Goal: Task Accomplishment & Management: Use online tool/utility

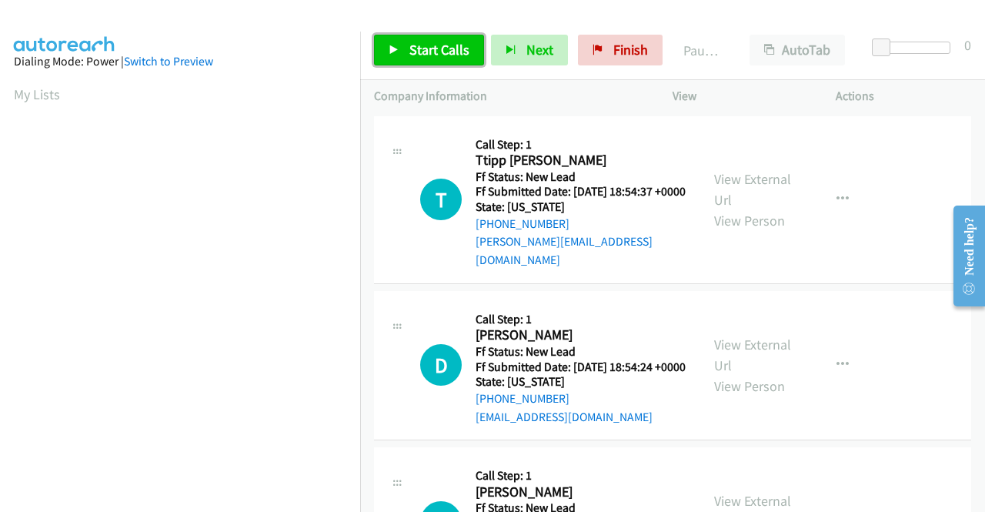
click at [423, 38] on link "Start Calls" at bounding box center [429, 50] width 110 height 31
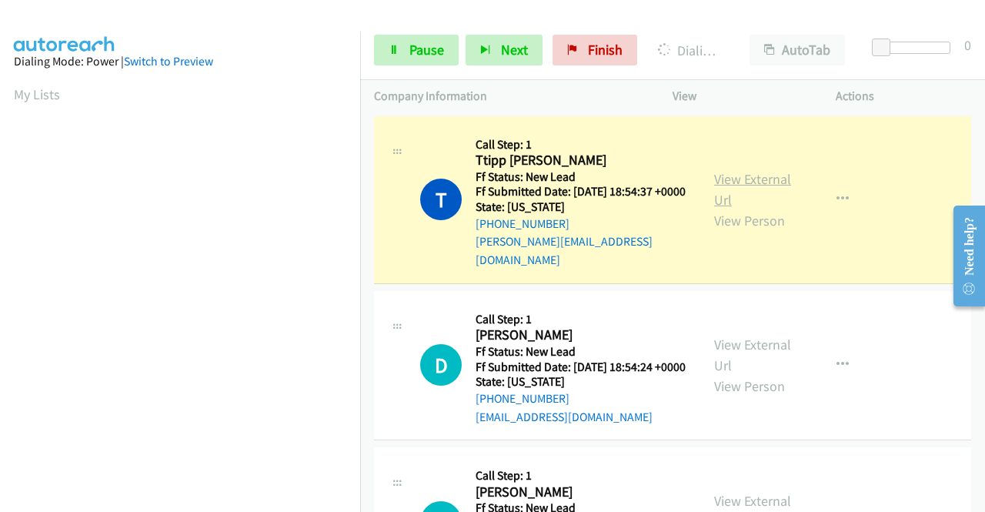
click at [743, 179] on link "View External Url" at bounding box center [752, 189] width 77 height 38
drag, startPoint x: 0, startPoint y: 292, endPoint x: 32, endPoint y: 309, distance: 36.5
click at [0, 292] on aside "Dialing Mode: Power | Switch to Preview My Lists" at bounding box center [180, 117] width 360 height 852
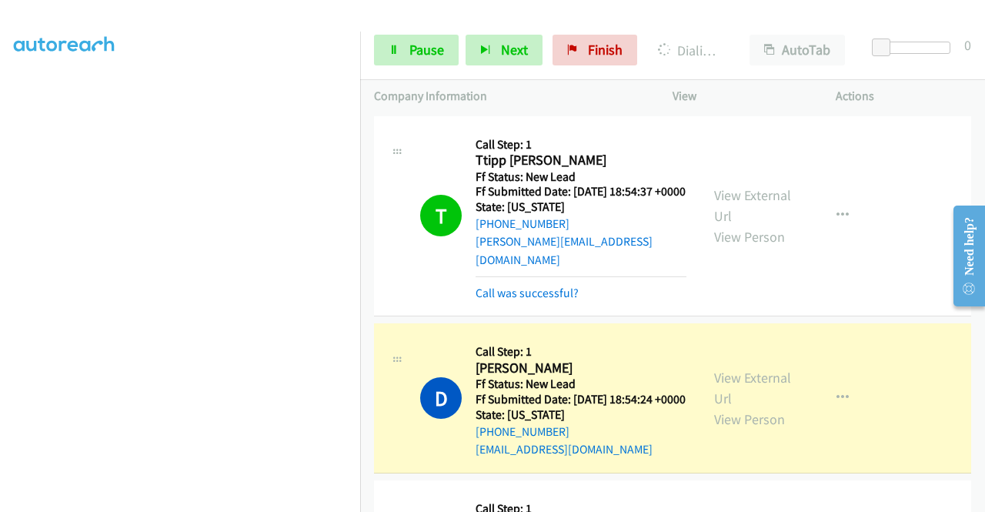
click at [737, 369] on div "View External Url View Person View External Url Email Schedule/Manage Callback …" at bounding box center [788, 398] width 177 height 122
click at [731, 374] on link "View External Url" at bounding box center [752, 388] width 77 height 38
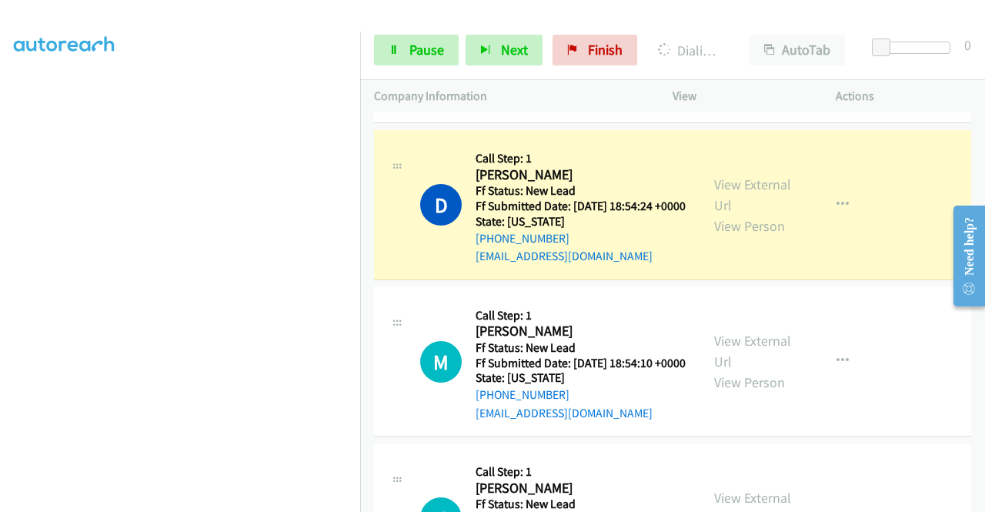
scroll to position [205, 0]
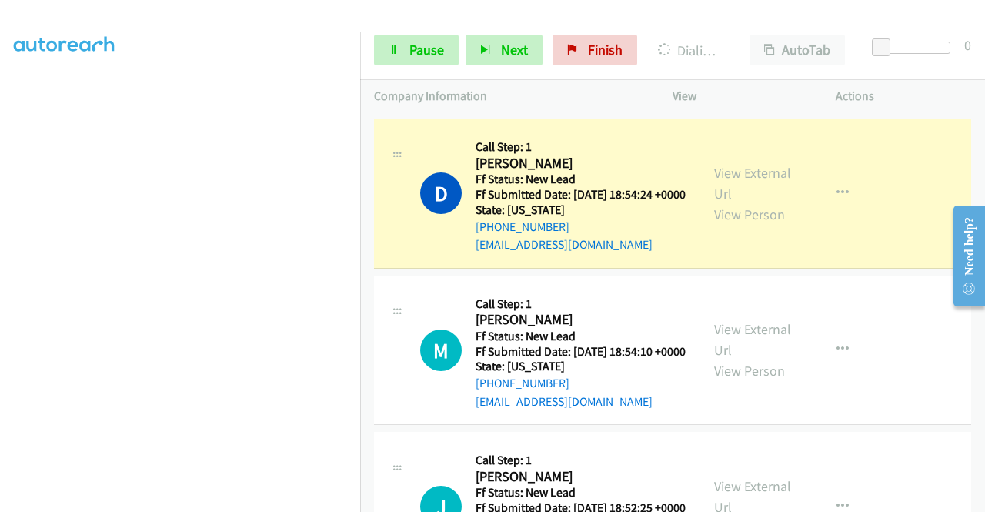
drag, startPoint x: 984, startPoint y: 165, endPoint x: 43, endPoint y: 53, distance: 947.1
click at [363, 215] on td "D Callback Scheduled Call Step: 1 Daniel Miller America/New_York Ff Status: New…" at bounding box center [672, 193] width 625 height 157
click at [416, 55] on span "Pause" at bounding box center [426, 50] width 35 height 18
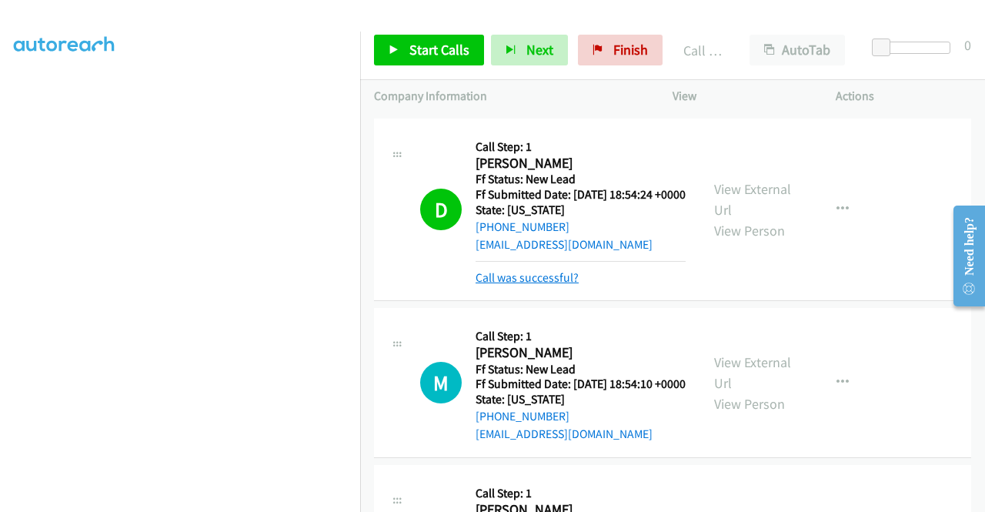
click at [522, 285] on link "Call was successful?" at bounding box center [527, 277] width 103 height 15
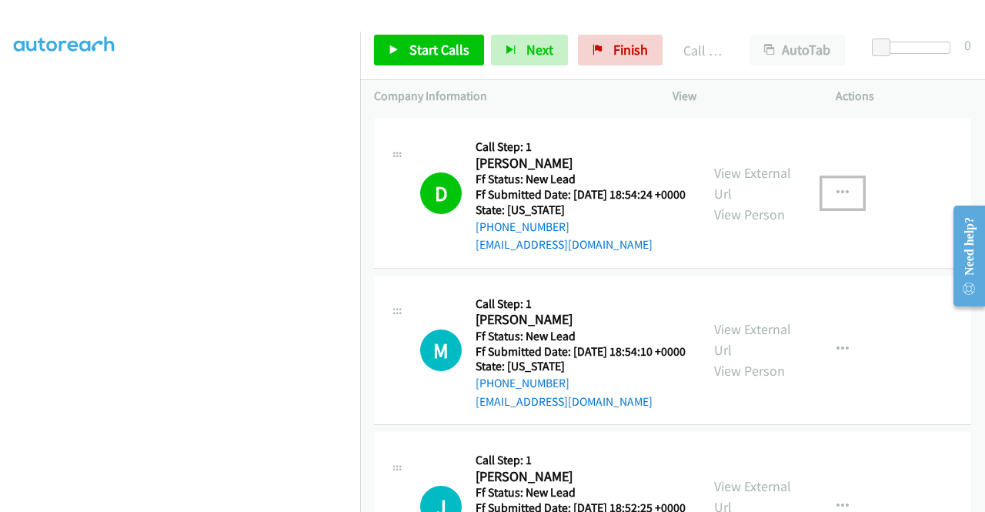
click at [834, 209] on button "button" at bounding box center [843, 193] width 42 height 31
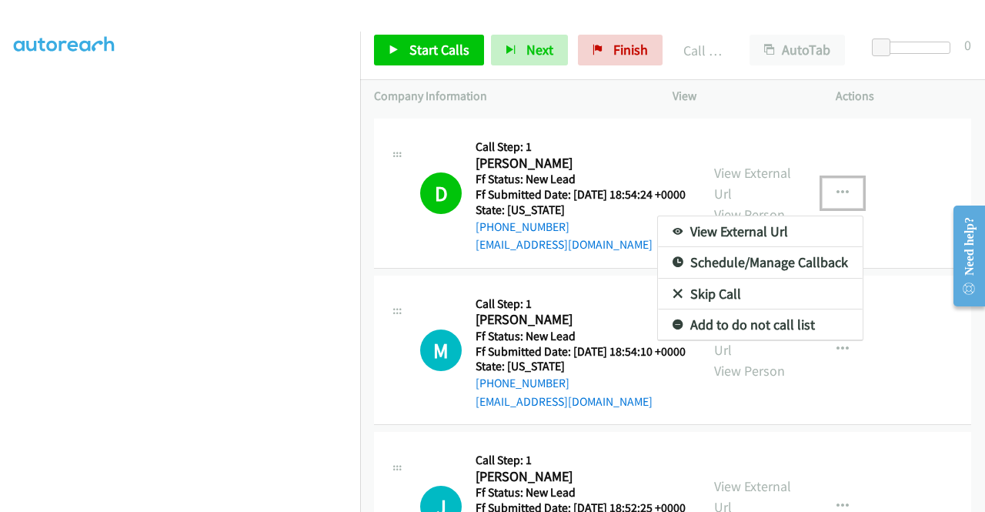
click at [739, 329] on link "Add to do not call list" at bounding box center [760, 324] width 205 height 31
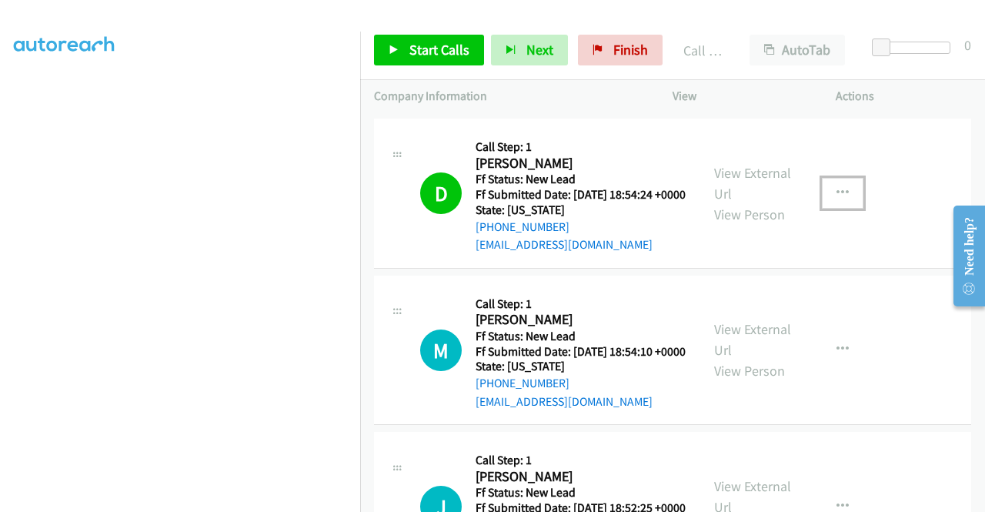
click at [830, 189] on button "button" at bounding box center [843, 193] width 42 height 31
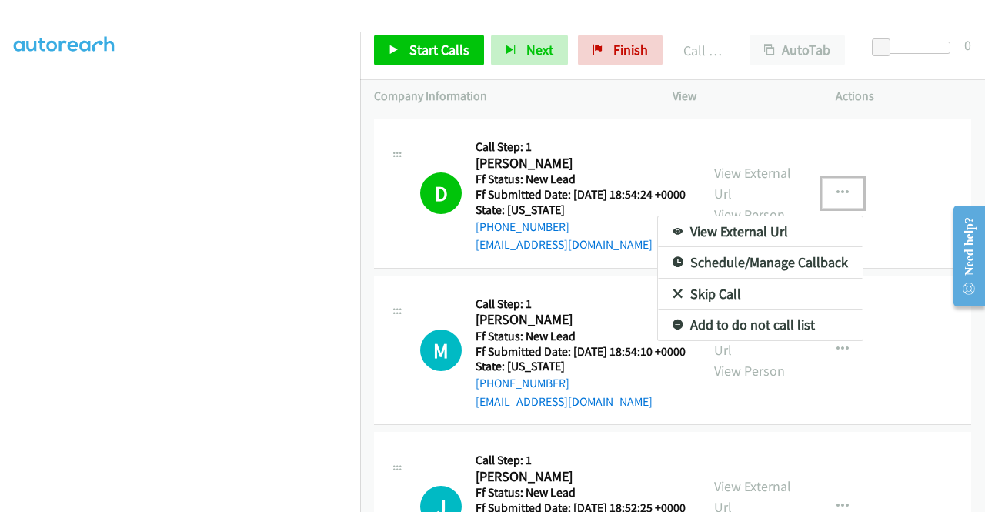
click at [739, 330] on link "Add to do not call list" at bounding box center [760, 324] width 205 height 31
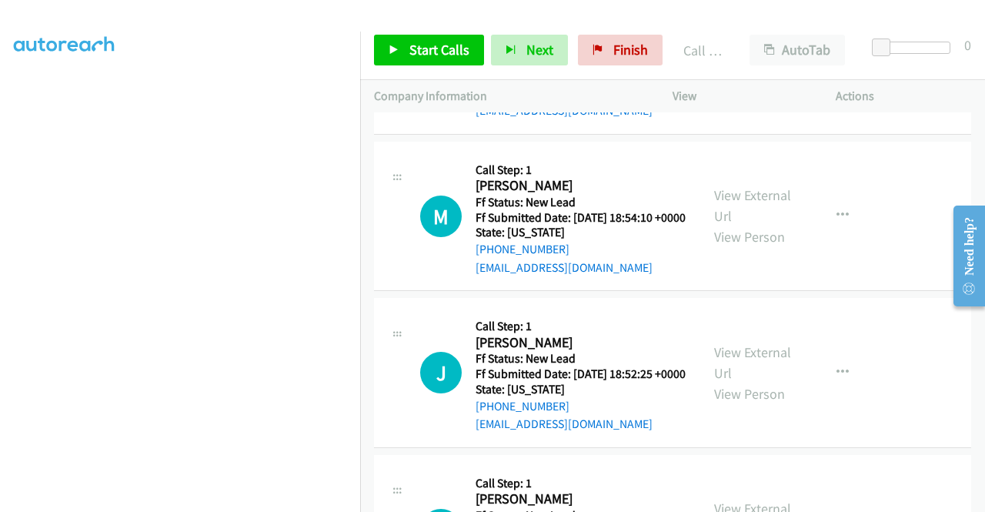
scroll to position [348, 0]
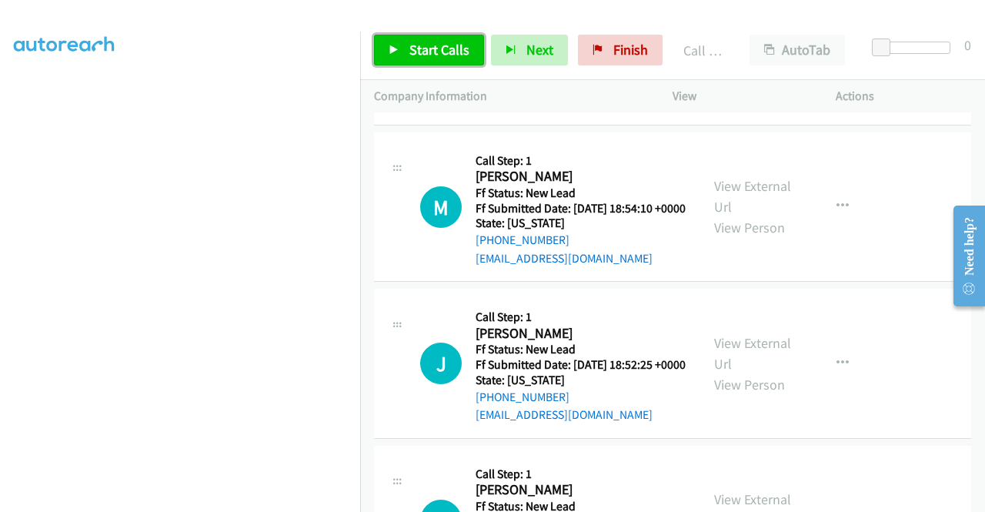
click at [425, 40] on link "Start Calls" at bounding box center [429, 50] width 110 height 31
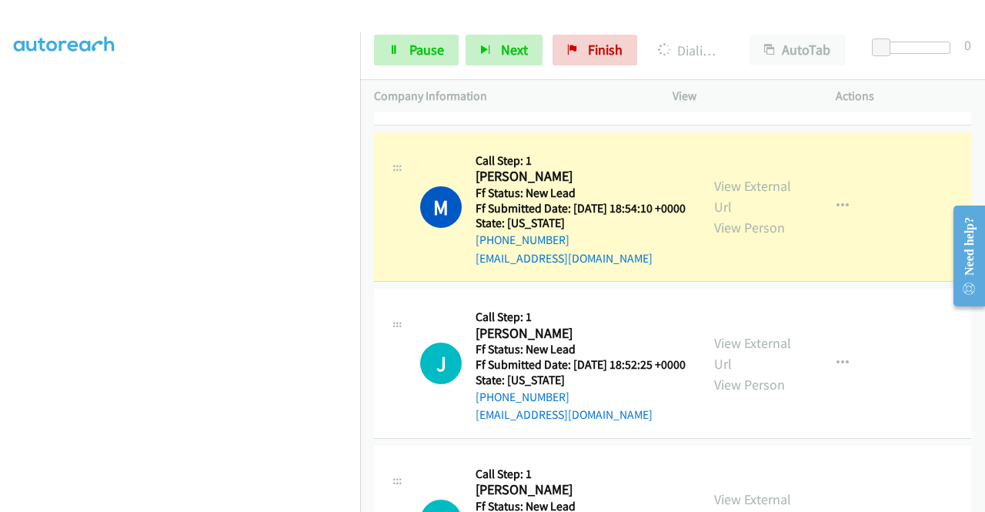
click at [725, 215] on div "View External Url View Person" at bounding box center [754, 206] width 80 height 62
click at [719, 203] on link "View External Url" at bounding box center [752, 196] width 77 height 38
click at [0, 276] on aside "Dialing Mode: Power | Switch to Preview My Lists" at bounding box center [180, 117] width 360 height 852
click at [169, 502] on section at bounding box center [180, 146] width 332 height 737
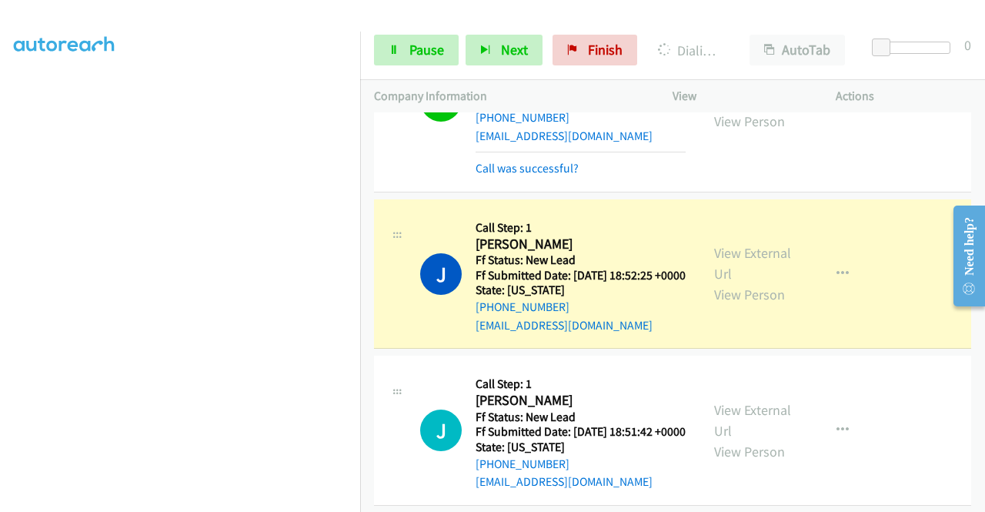
scroll to position [604, 0]
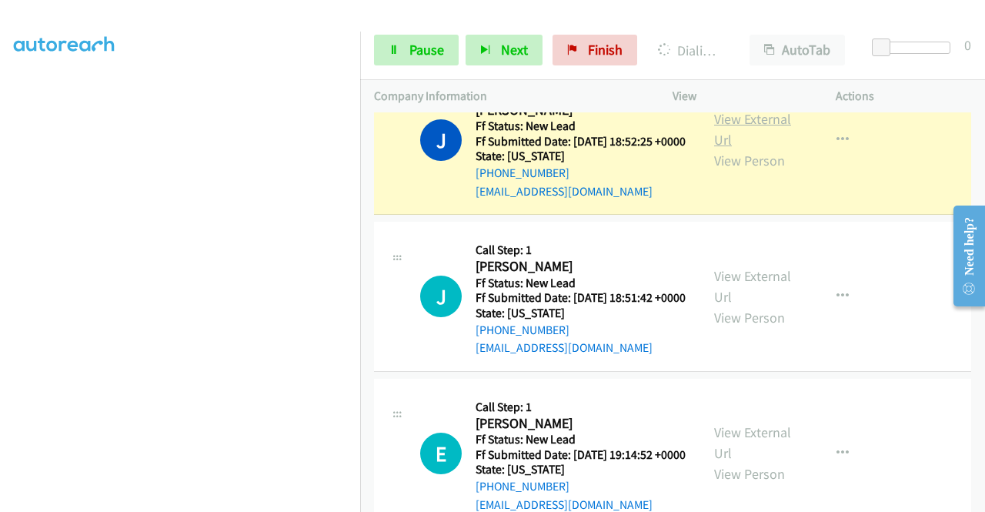
click at [753, 149] on link "View External Url" at bounding box center [752, 129] width 77 height 38
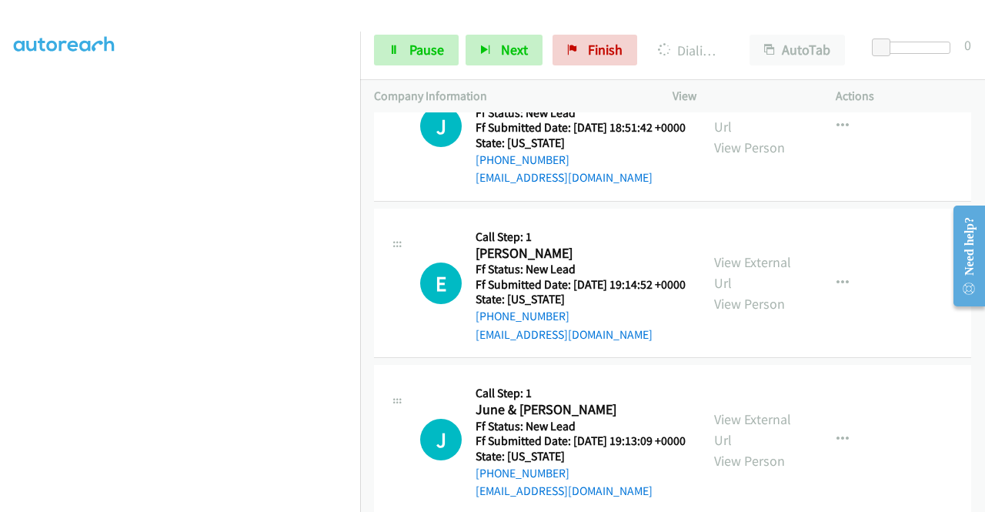
scroll to position [804, 0]
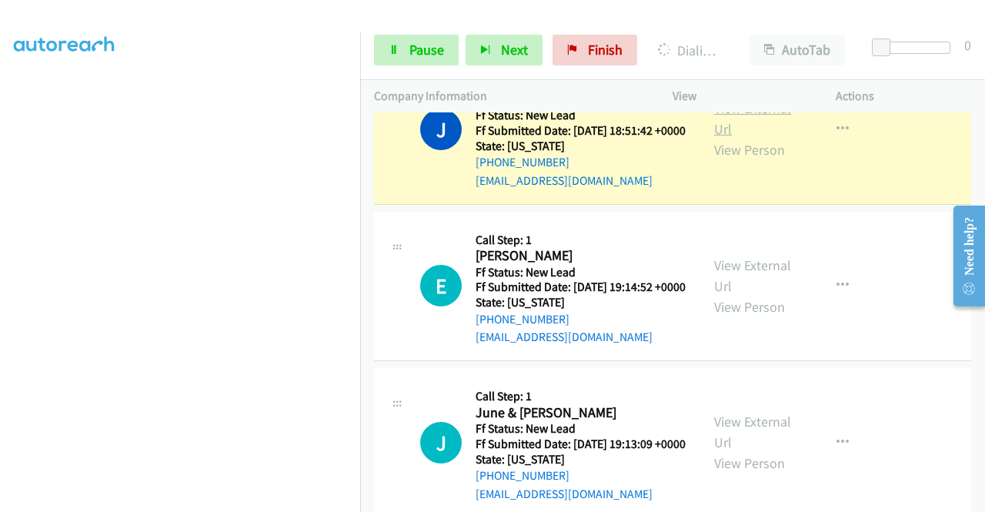
click at [762, 138] on link "View External Url" at bounding box center [752, 118] width 77 height 38
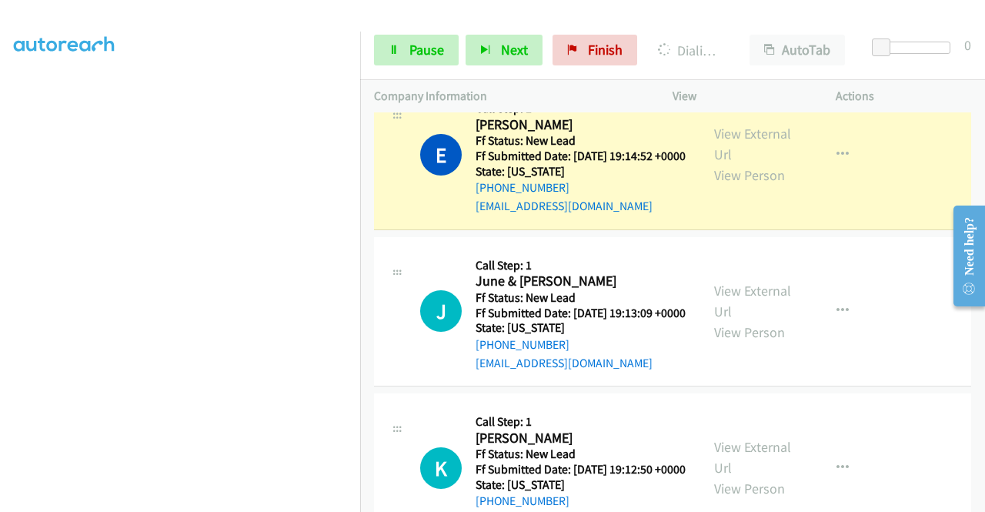
scroll to position [999, 0]
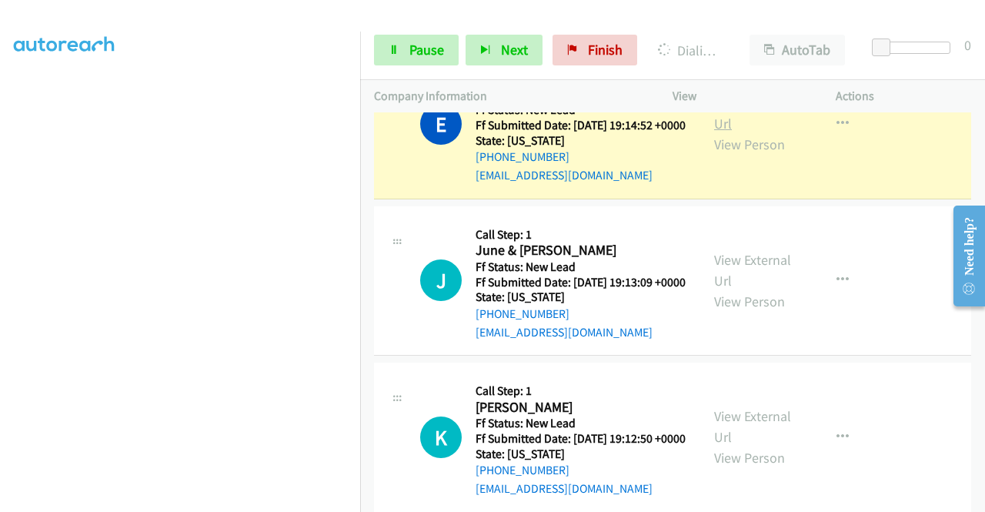
click at [742, 132] on link "View External Url" at bounding box center [752, 113] width 77 height 38
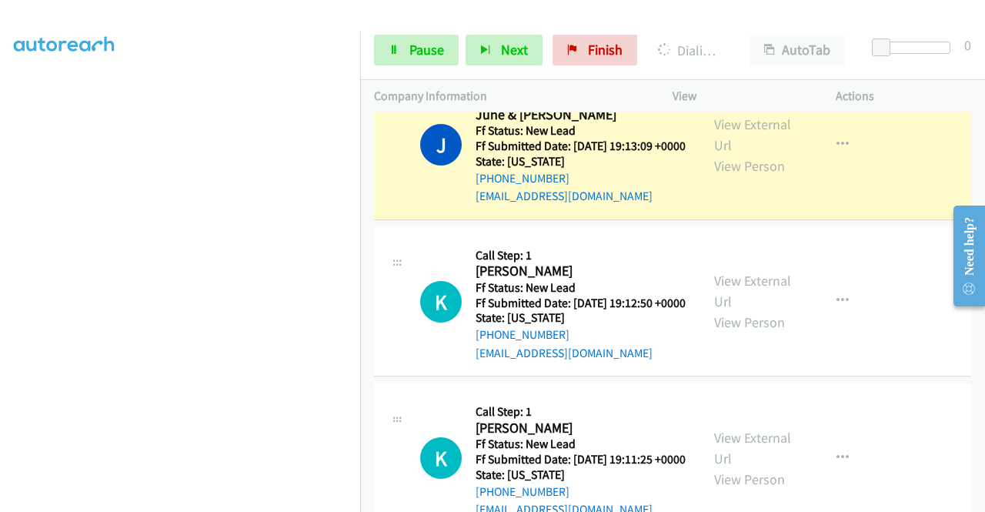
scroll to position [1182, 0]
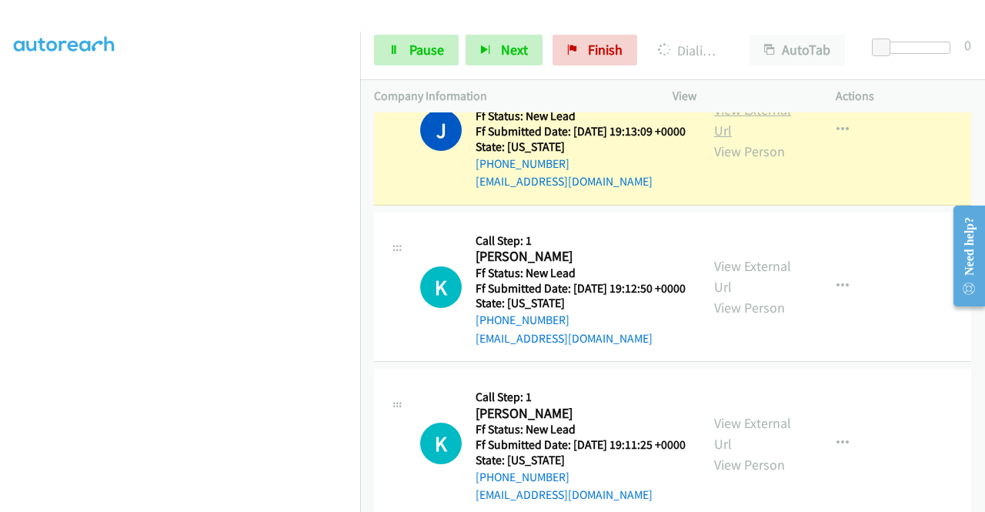
click at [752, 139] on link "View External Url" at bounding box center [752, 120] width 77 height 38
click at [434, 39] on link "Pause" at bounding box center [416, 50] width 85 height 31
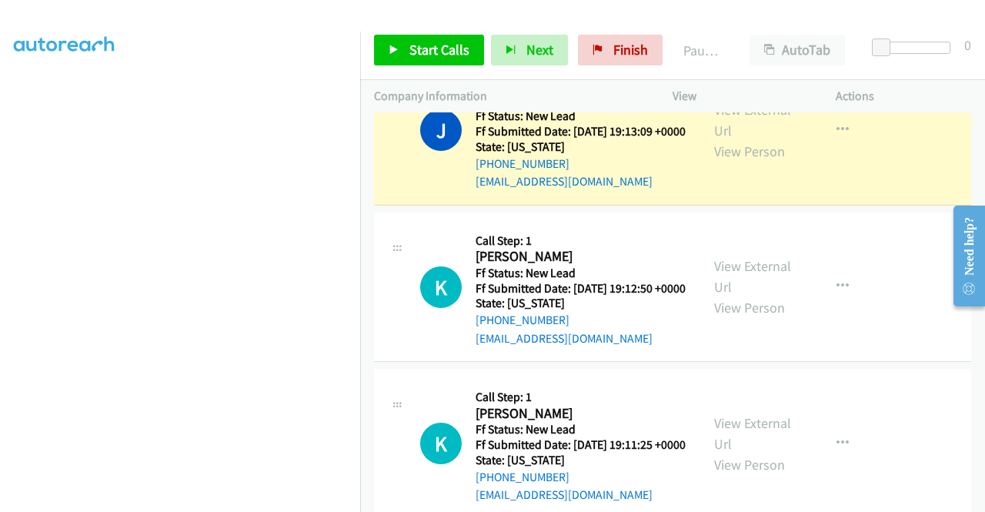
scroll to position [0, 0]
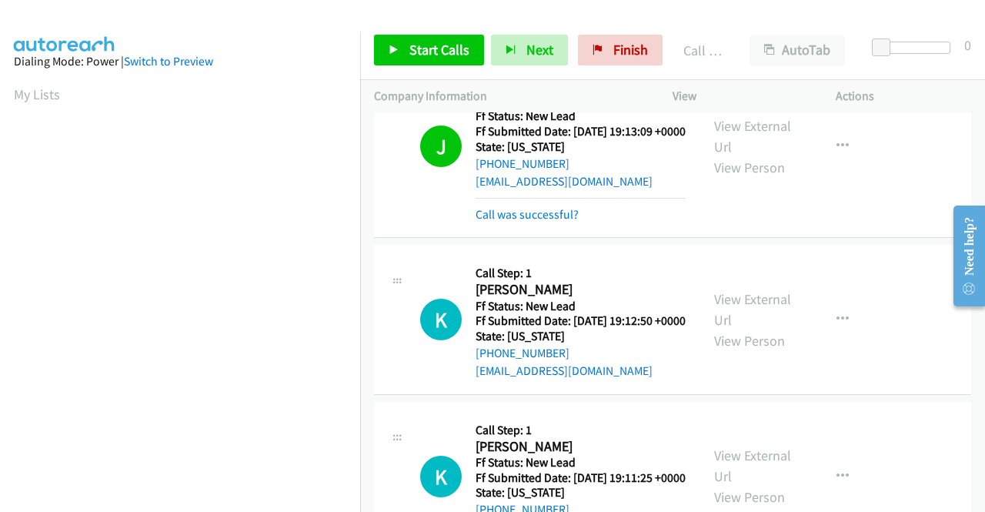
click at [409, 28] on div "Start Calls Pause Next Finish Call Completed AutoTab AutoTab 0" at bounding box center [672, 50] width 625 height 59
click at [404, 41] on link "Start Calls" at bounding box center [429, 50] width 110 height 31
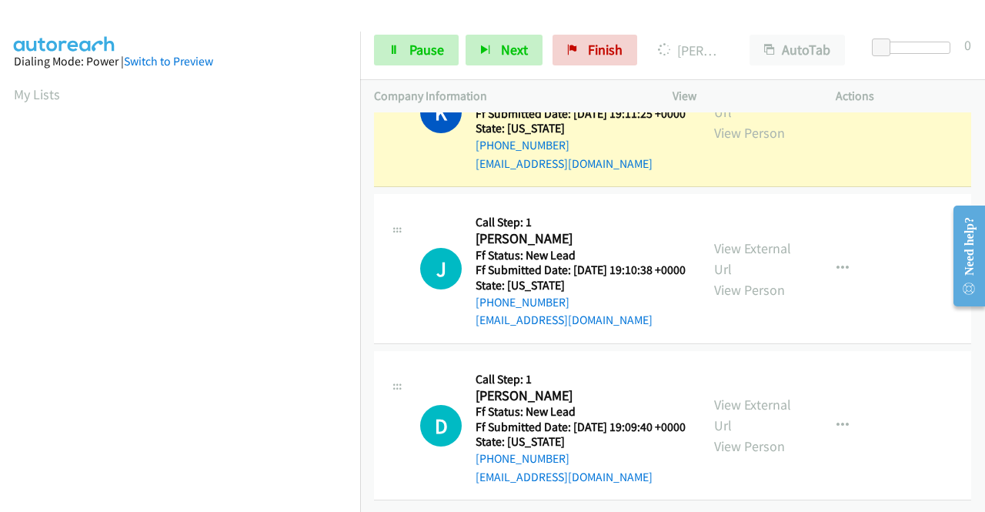
scroll to position [1586, 0]
click at [733, 121] on link "View External Url" at bounding box center [752, 101] width 77 height 38
drag, startPoint x: 0, startPoint y: 203, endPoint x: 183, endPoint y: 503, distance: 351.0
click at [0, 203] on aside "Dialing Mode: Power | Switch to Preview My Lists" at bounding box center [180, 117] width 360 height 852
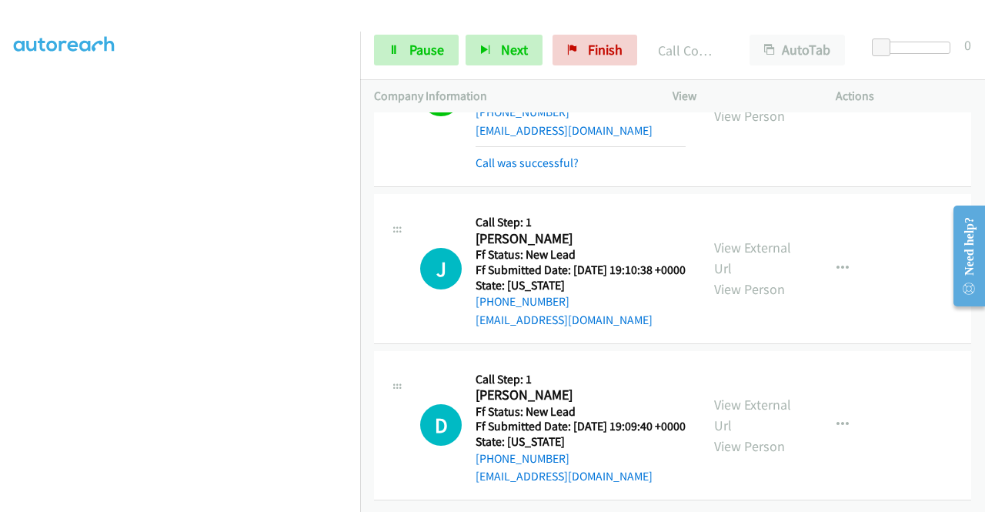
scroll to position [1734, 0]
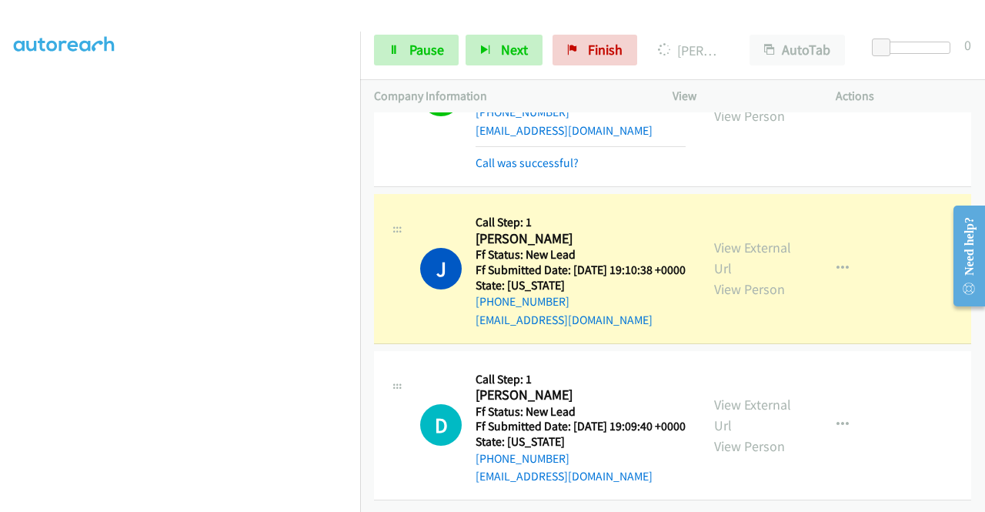
click at [700, 208] on div "View External Url View Person View External Url Email Schedule/Manage Callback …" at bounding box center [788, 269] width 177 height 122
click at [715, 239] on link "View External Url" at bounding box center [752, 258] width 77 height 38
click at [362, 206] on td "J Callback Scheduled Call Step: 1 Jiyeon Kim America/New_York Ff Status: New Le…" at bounding box center [672, 269] width 625 height 157
click at [361, 203] on td "J Callback Scheduled Call Step: 1 Jiyeon Kim America/New_York Ff Status: New Le…" at bounding box center [672, 269] width 625 height 157
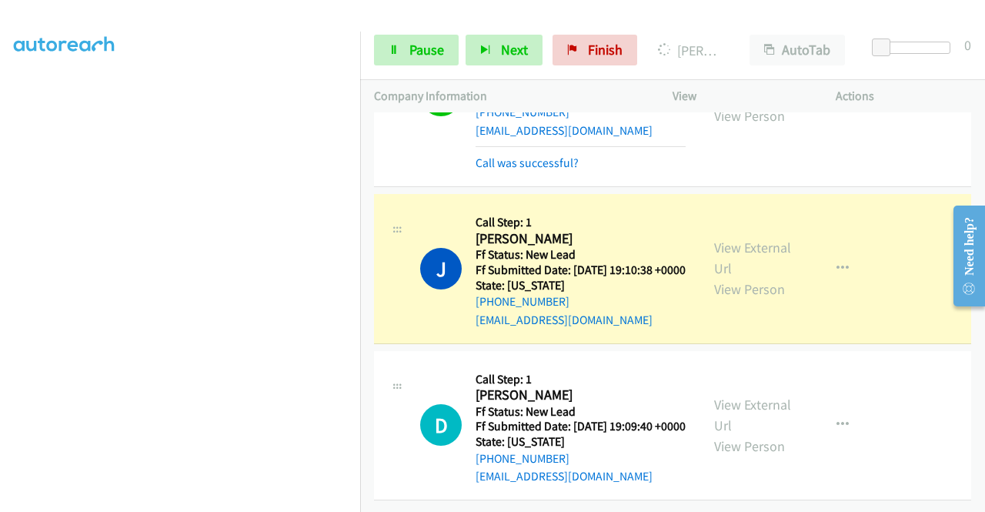
scroll to position [351, 0]
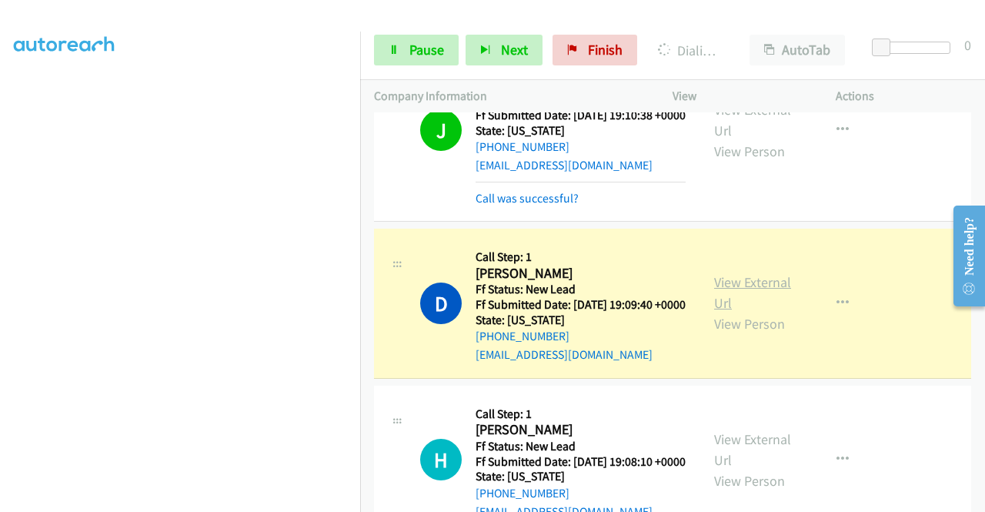
click at [730, 312] on link "View External Url" at bounding box center [752, 292] width 77 height 38
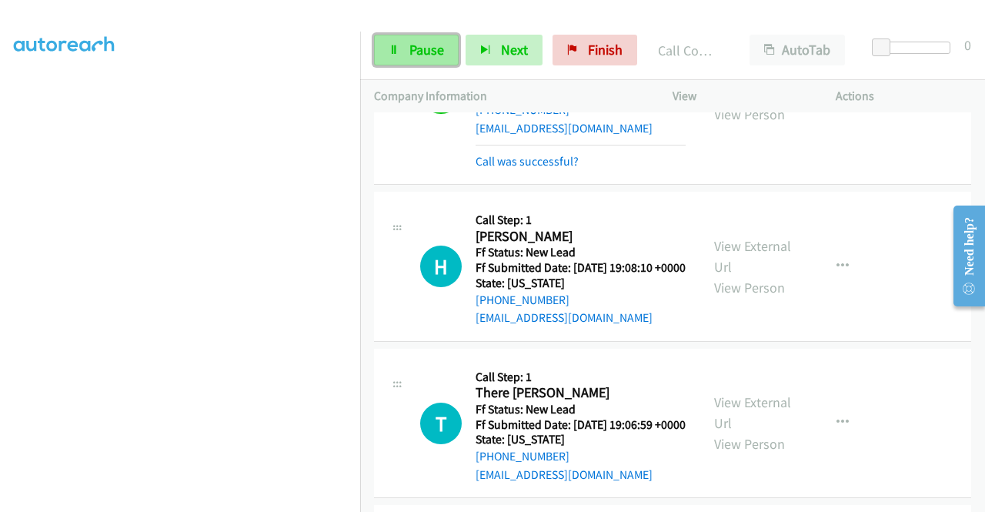
click at [425, 45] on span "Pause" at bounding box center [426, 50] width 35 height 18
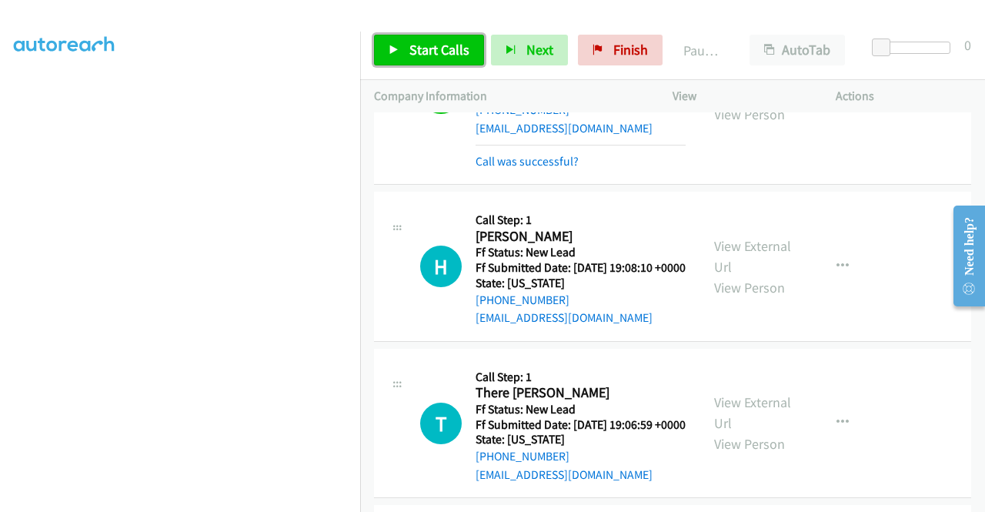
click at [425, 45] on span "Start Calls" at bounding box center [439, 50] width 60 height 18
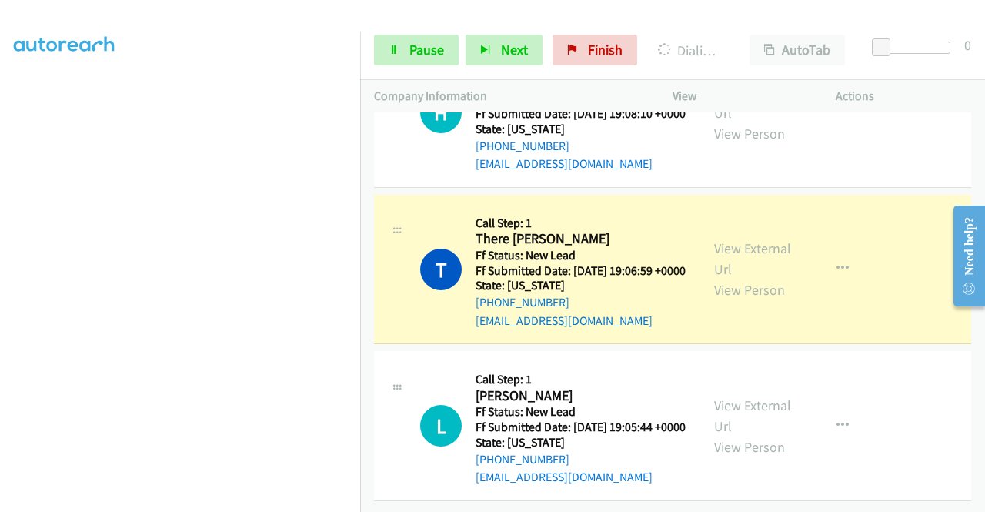
scroll to position [2314, 0]
click at [736, 238] on div "View External Url View Person" at bounding box center [754, 269] width 80 height 62
click at [730, 239] on link "View External Url" at bounding box center [752, 258] width 77 height 38
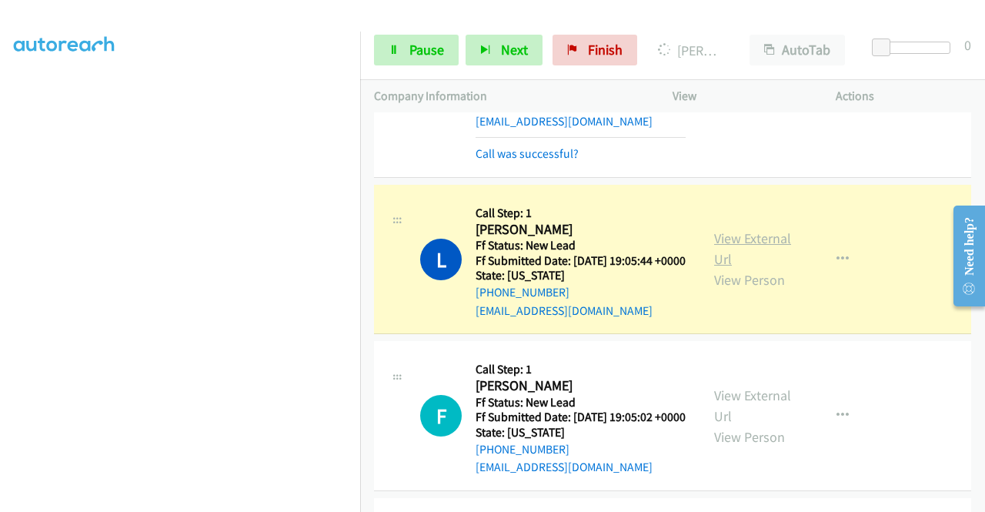
click at [761, 268] on link "View External Url" at bounding box center [752, 248] width 77 height 38
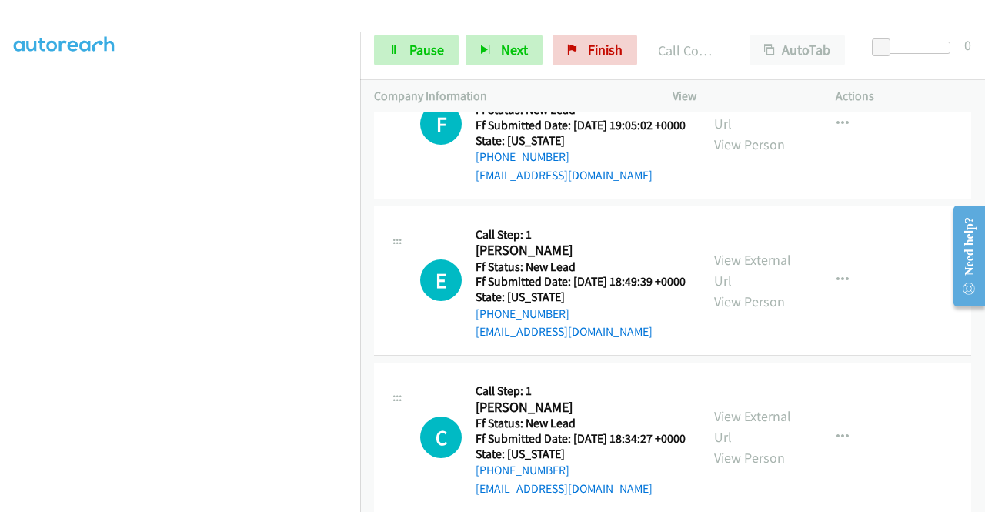
scroll to position [2751, 0]
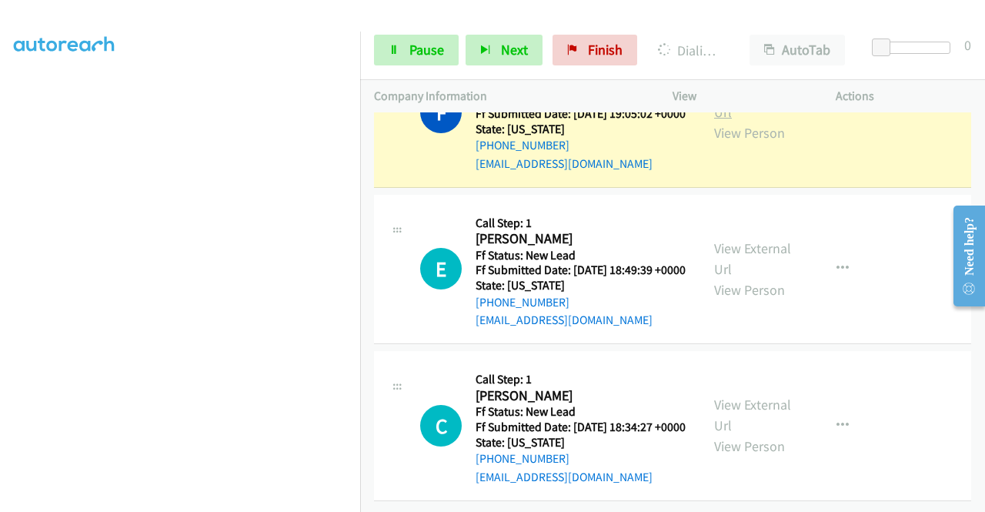
click at [731, 121] on link "View External Url" at bounding box center [752, 101] width 77 height 38
click at [360, 131] on nav "Dialing Mode: Power | Switch to Preview My Lists" at bounding box center [180, 288] width 361 height 512
click at [398, 58] on link "Pause" at bounding box center [416, 50] width 85 height 31
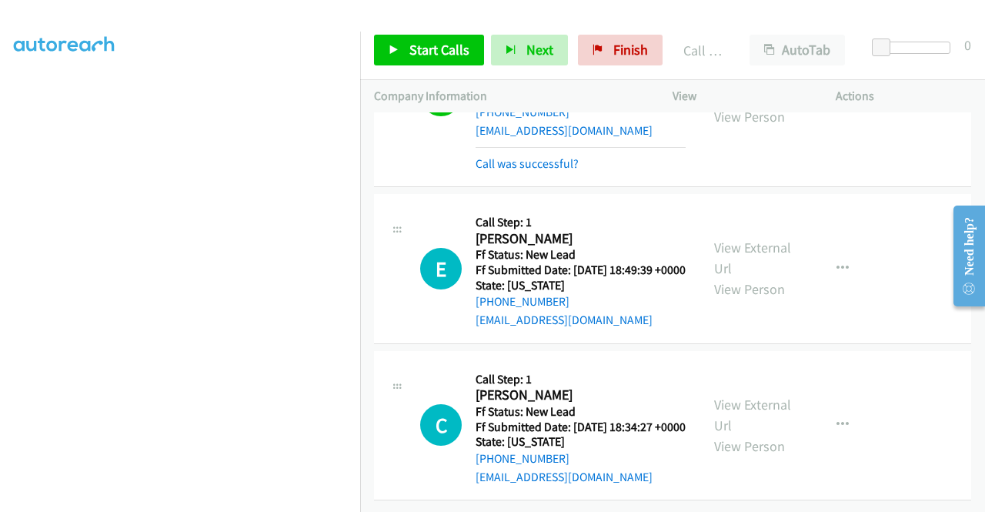
scroll to position [2926, 0]
click at [446, 53] on span "Start Calls" at bounding box center [439, 50] width 60 height 18
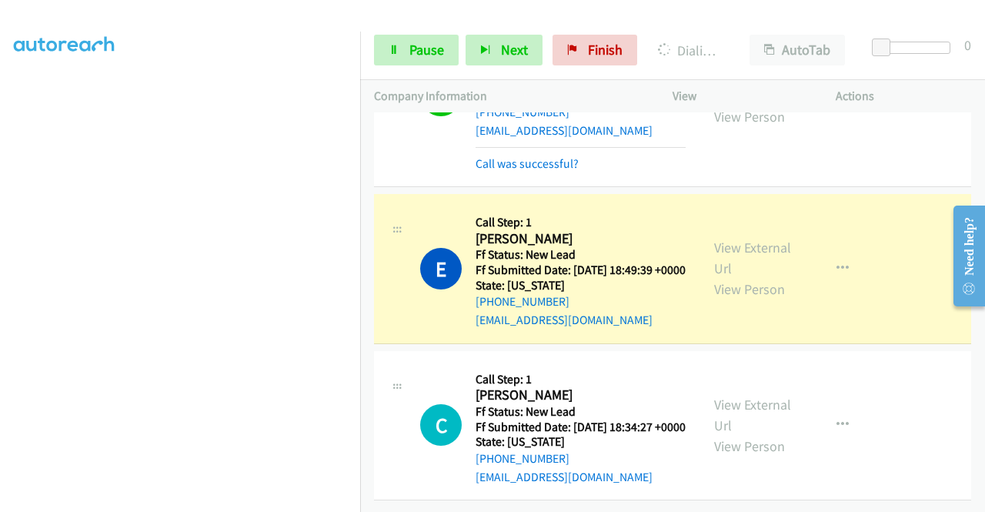
click at [751, 237] on div "View External Url View Person" at bounding box center [754, 268] width 80 height 62
click at [726, 239] on link "View External Url" at bounding box center [752, 258] width 77 height 38
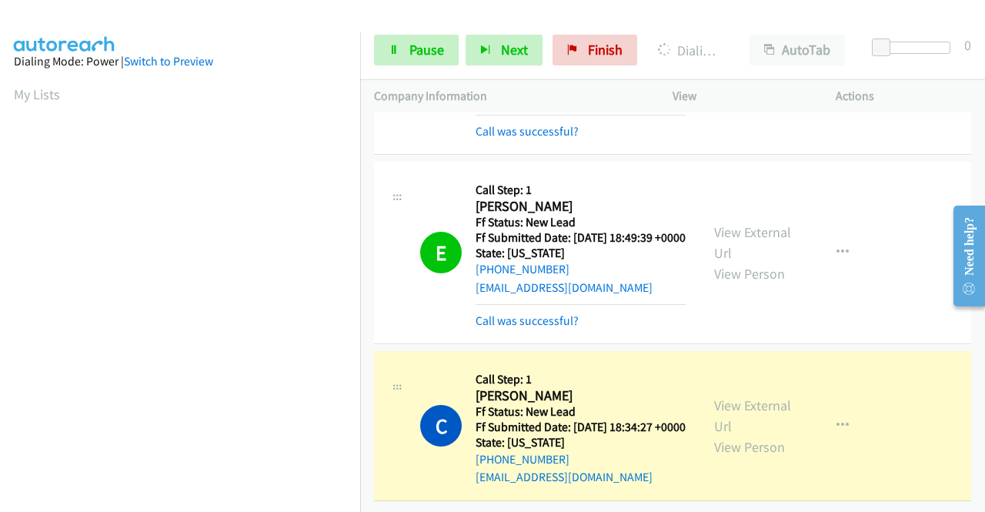
scroll to position [2959, 0]
click at [742, 395] on div "View External Url View Person" at bounding box center [754, 426] width 80 height 62
click at [731, 396] on link "View External Url" at bounding box center [752, 415] width 77 height 38
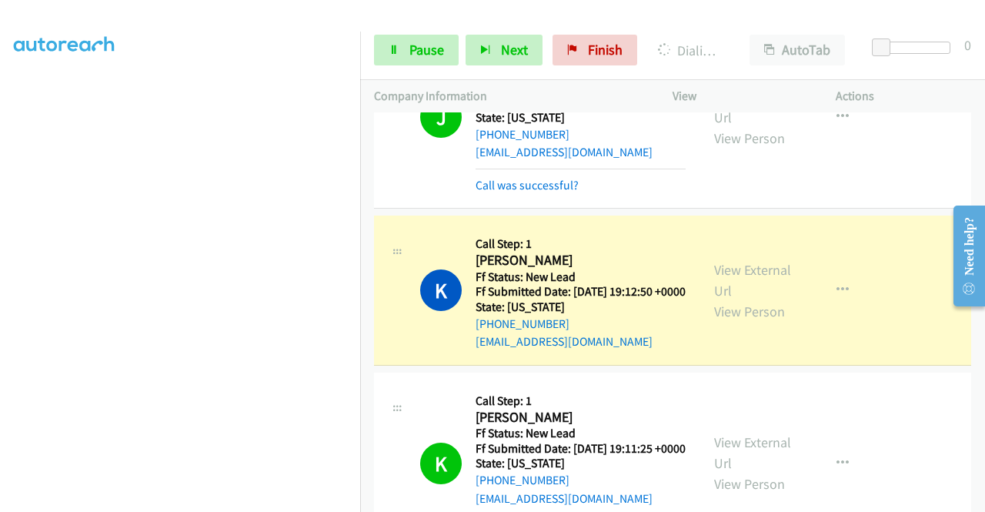
scroll to position [1223, 0]
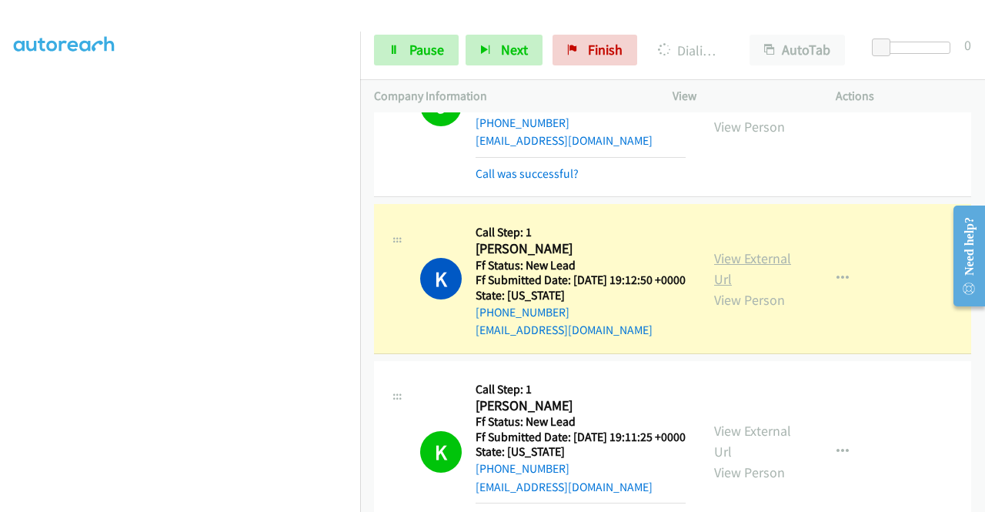
click at [741, 288] on link "View External Url" at bounding box center [752, 268] width 77 height 38
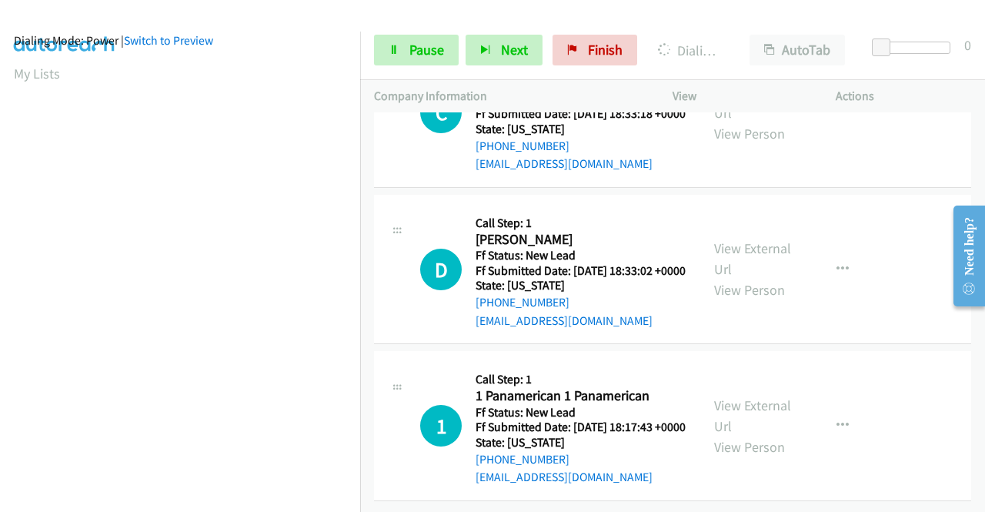
scroll to position [3401, 0]
click at [762, 122] on link "View External Url" at bounding box center [752, 102] width 77 height 38
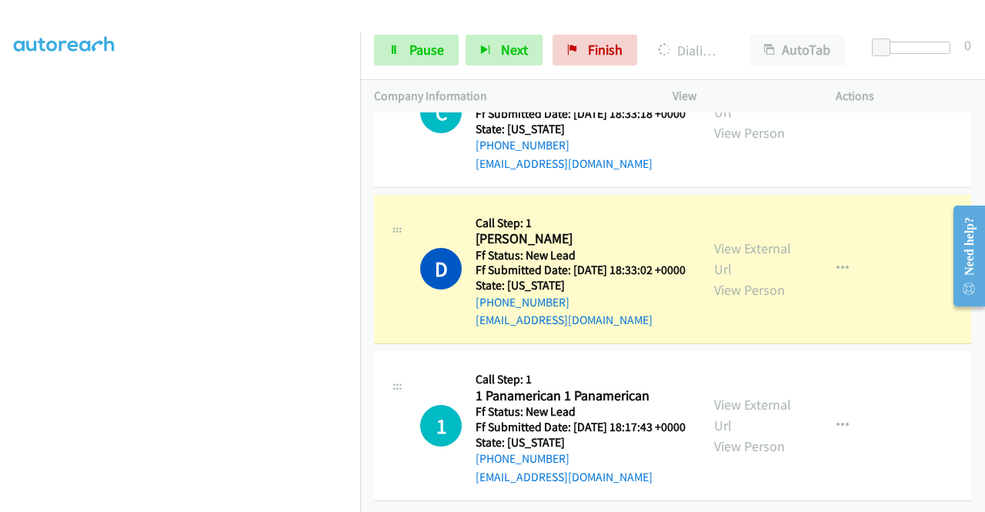
scroll to position [3538, 0]
click at [730, 239] on link "View External Url" at bounding box center [752, 258] width 77 height 38
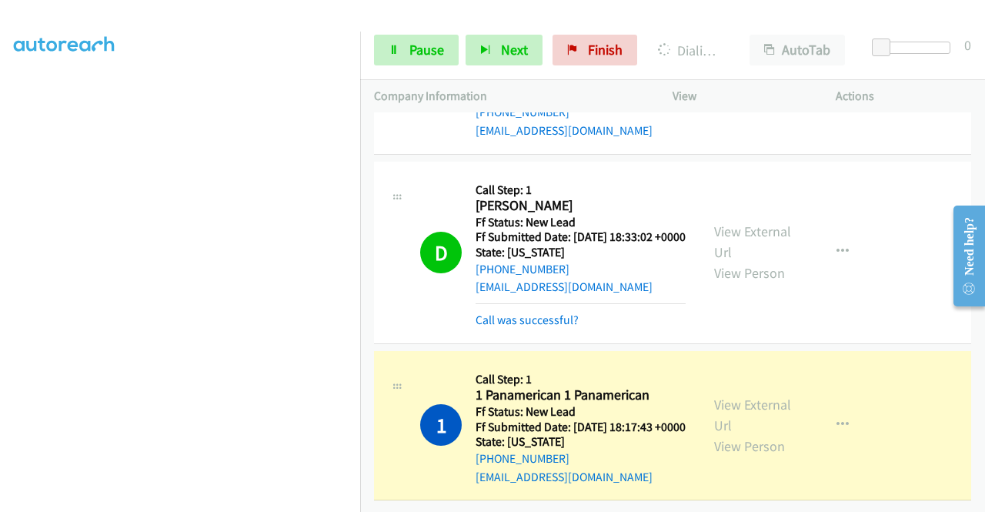
click at [717, 427] on div "View External Url View Person" at bounding box center [754, 425] width 80 height 62
click at [719, 419] on link "View External Url" at bounding box center [752, 415] width 77 height 38
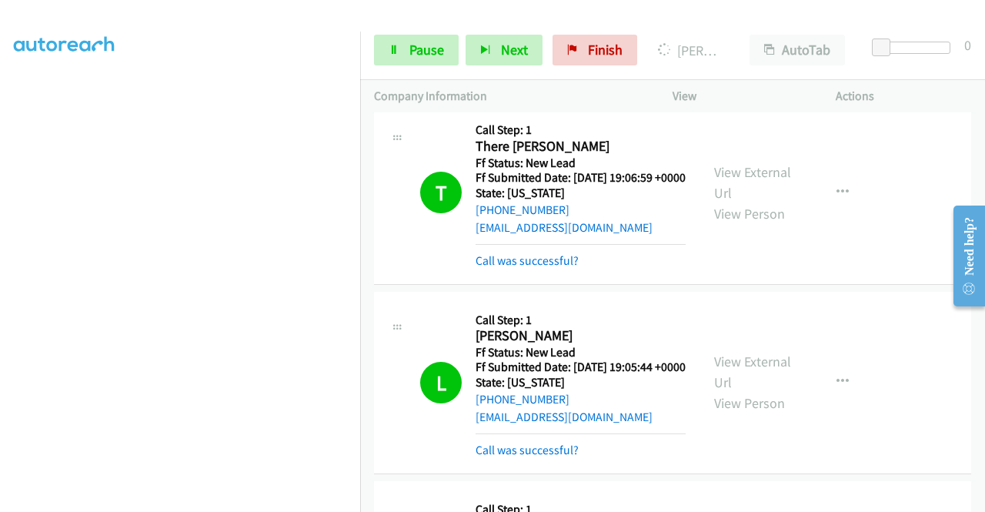
scroll to position [2246, 0]
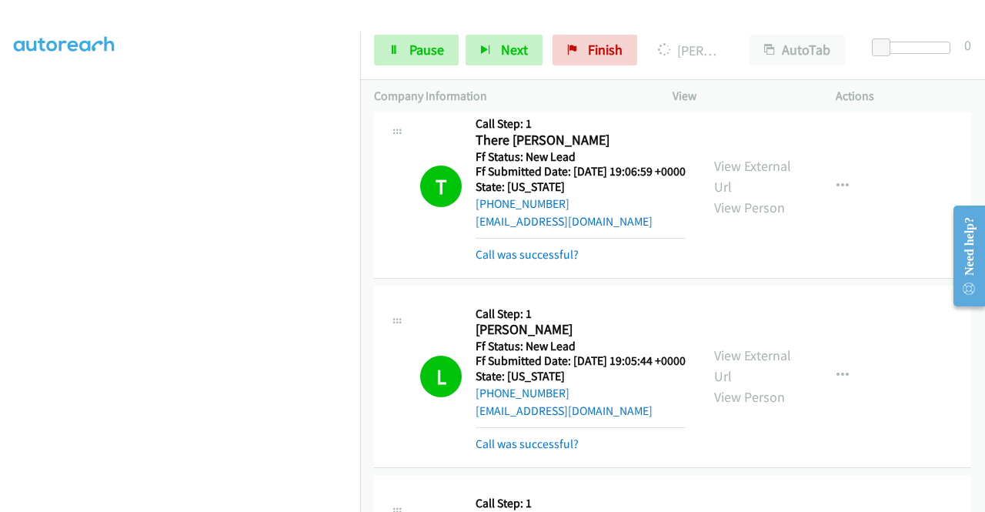
click at [770, 45] on div "View External Url View Person" at bounding box center [754, 13] width 80 height 62
click at [751, 22] on link "View External Url" at bounding box center [752, 3] width 77 height 38
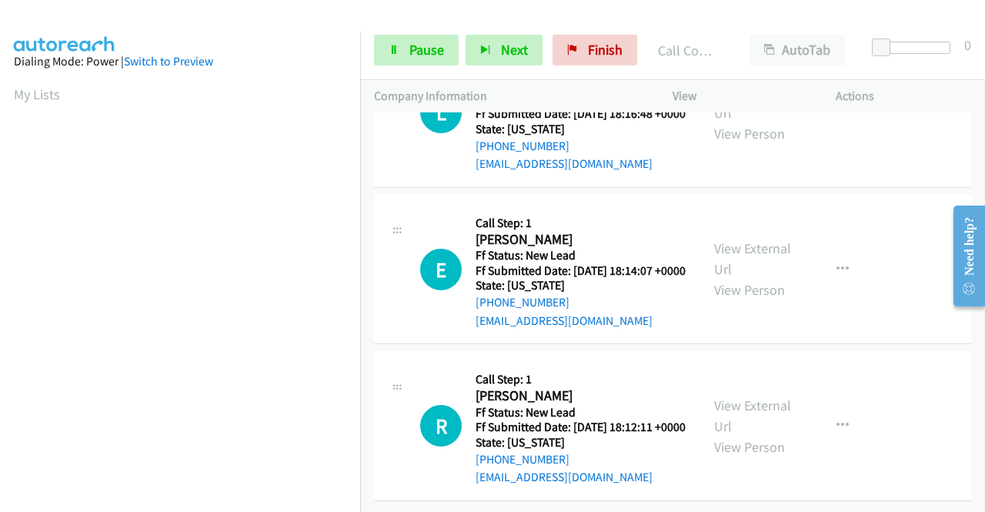
scroll to position [4005, 0]
click at [414, 53] on span "Pause" at bounding box center [426, 50] width 35 height 18
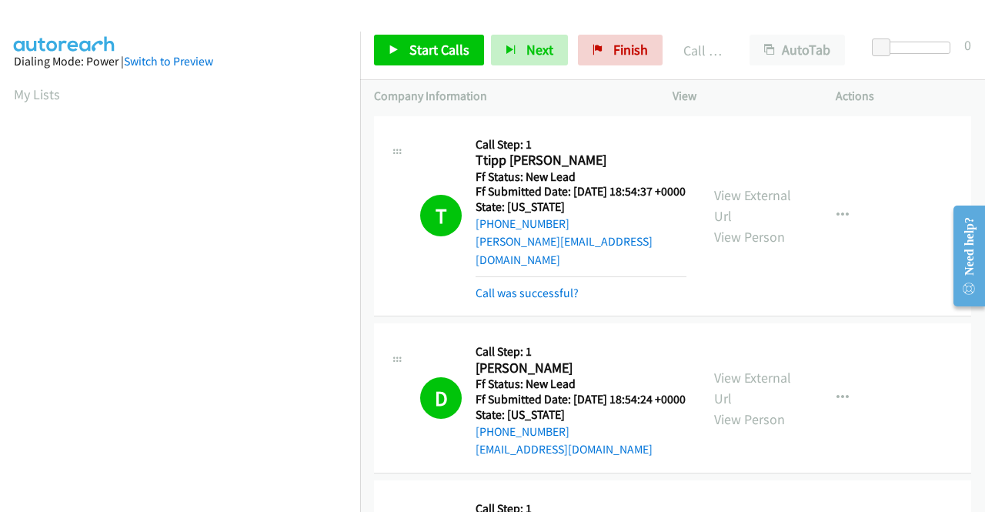
scroll to position [351, 0]
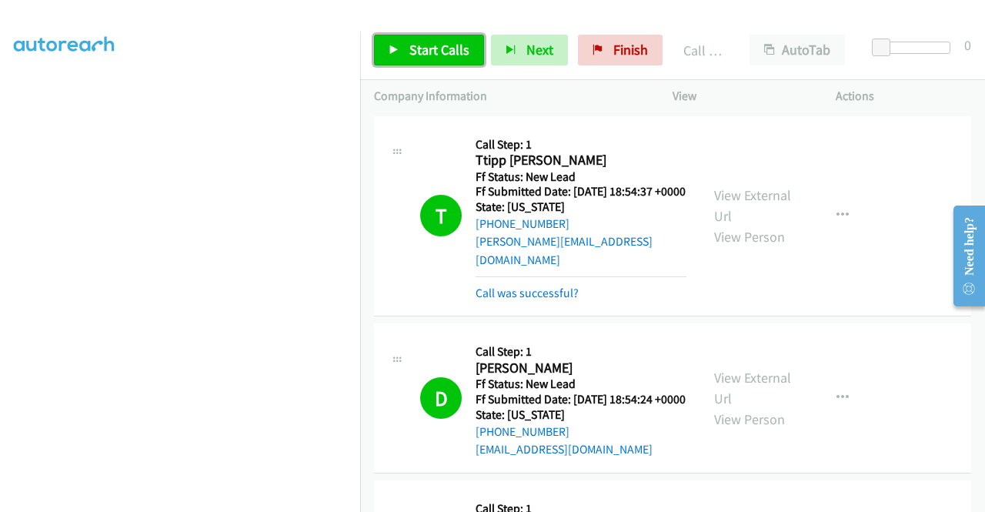
click at [402, 50] on link "Start Calls" at bounding box center [429, 50] width 110 height 31
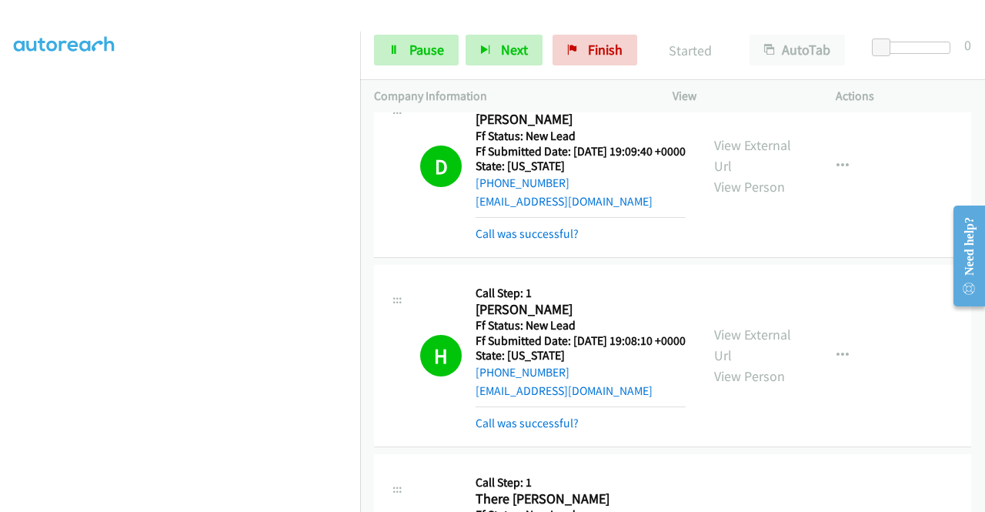
scroll to position [2261, 0]
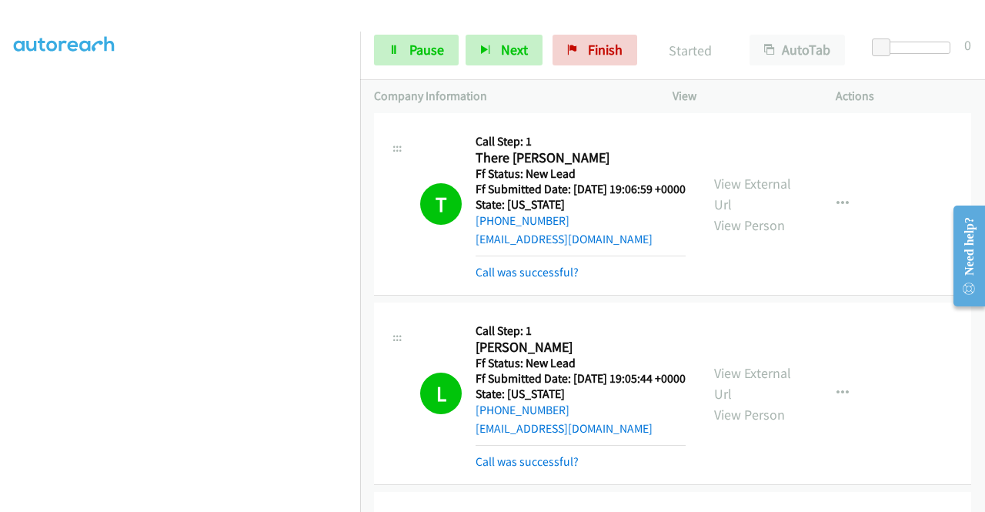
drag, startPoint x: 981, startPoint y: 316, endPoint x: 971, endPoint y: 404, distance: 89.1
click at [971, 316] on html "Need help? Resource Center AutoReach Help Help Get the help you need from our k…" at bounding box center [963, 255] width 44 height 122
click at [973, 299] on td "T Callback Scheduled Call Step: 1 There Bates America/New_York Ff Status: New L…" at bounding box center [672, 204] width 625 height 189
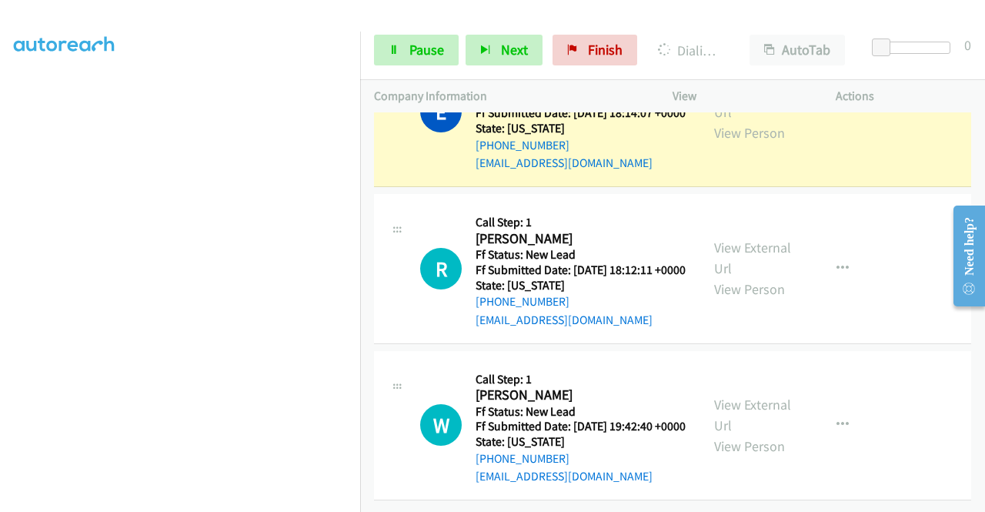
scroll to position [4064, 0]
click at [743, 173] on div "View External Url View Person View External Url Email Schedule/Manage Callback …" at bounding box center [788, 113] width 177 height 122
click at [719, 121] on link "View External Url" at bounding box center [752, 101] width 77 height 38
click at [0, 240] on aside "Dialing Mode: Power | Switch to Preview My Lists" at bounding box center [180, 117] width 360 height 852
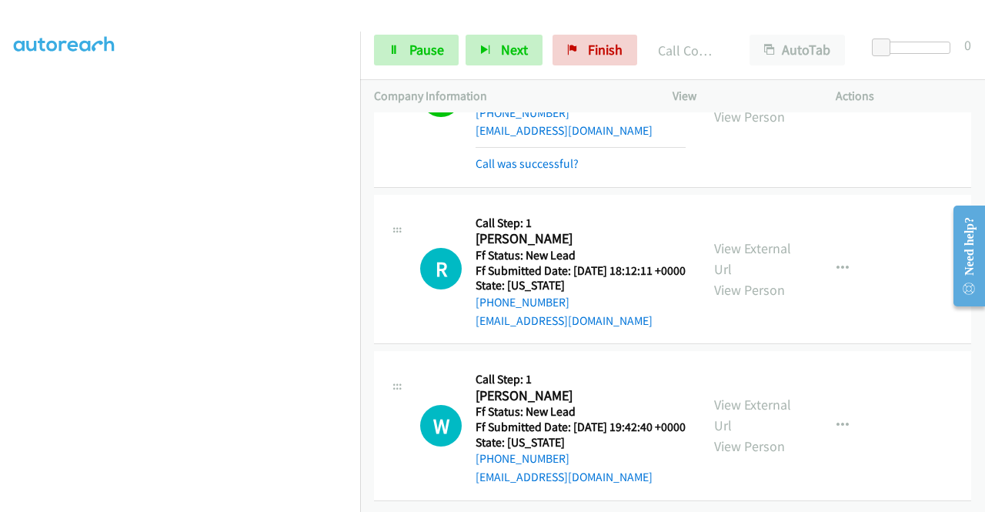
scroll to position [4361, 0]
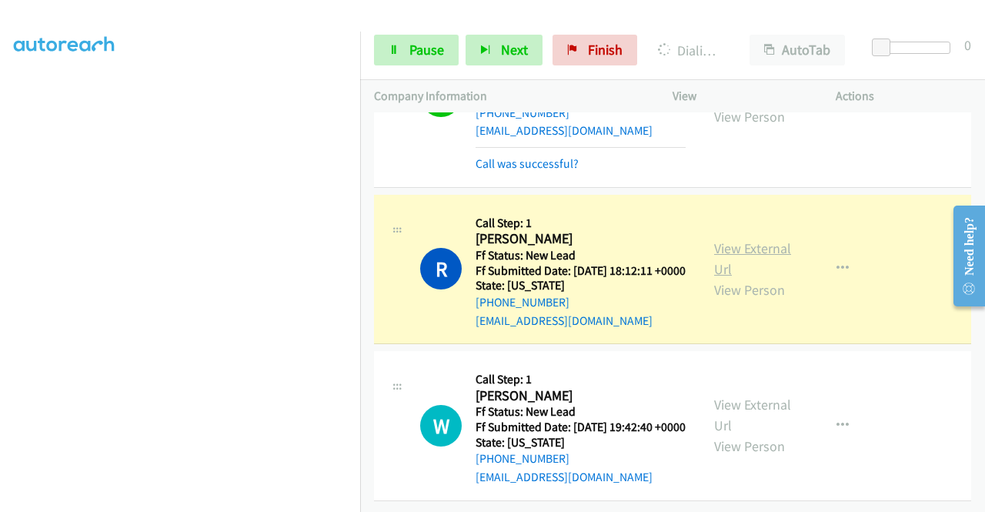
click at [735, 239] on link "View External Url" at bounding box center [752, 258] width 77 height 38
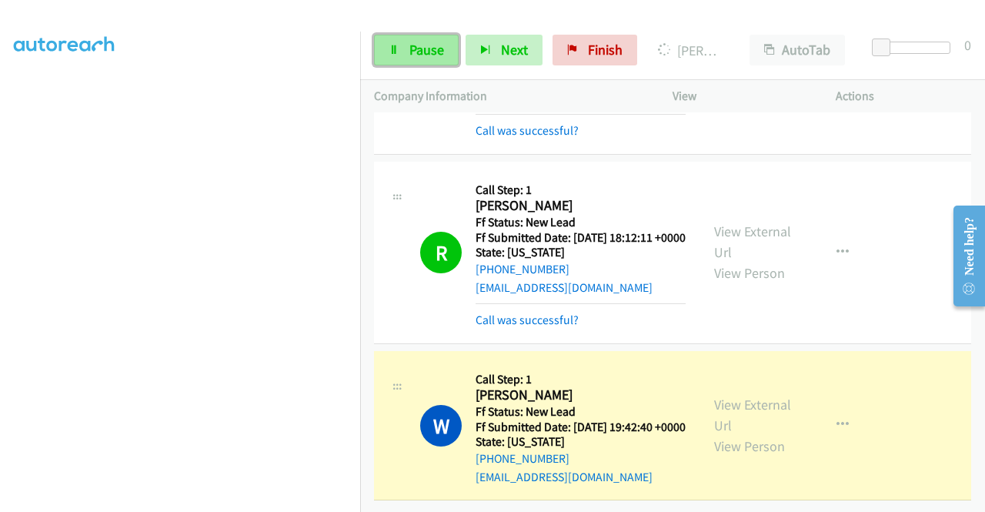
click at [423, 58] on span "Pause" at bounding box center [426, 50] width 35 height 18
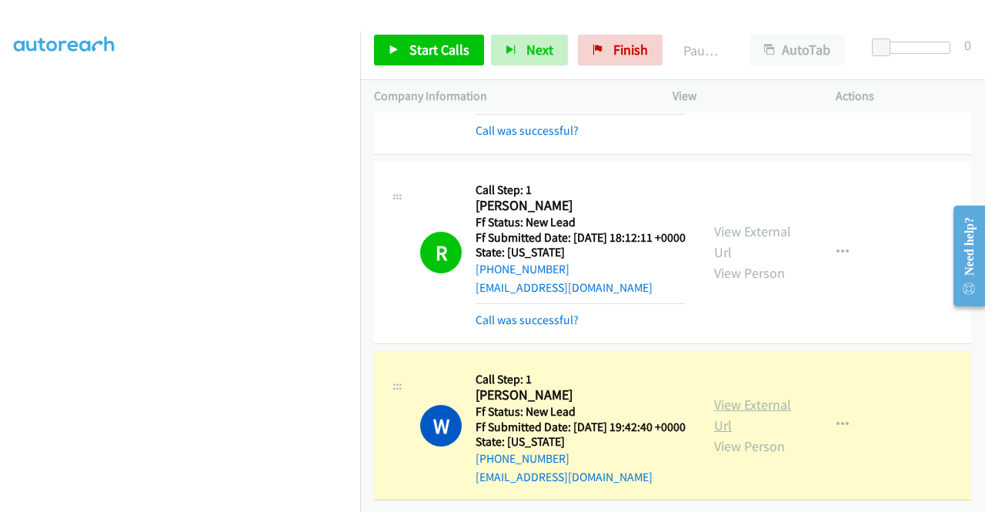
click at [723, 434] on link "View External Url" at bounding box center [752, 415] width 77 height 38
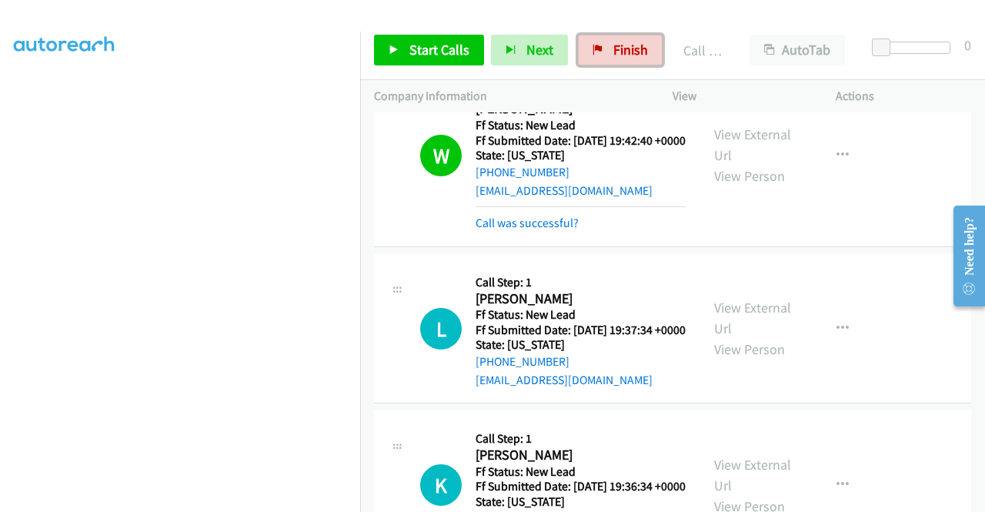
drag, startPoint x: 605, startPoint y: 50, endPoint x: 534, endPoint y: 79, distance: 76.3
click at [605, 50] on link "Finish" at bounding box center [620, 50] width 85 height 31
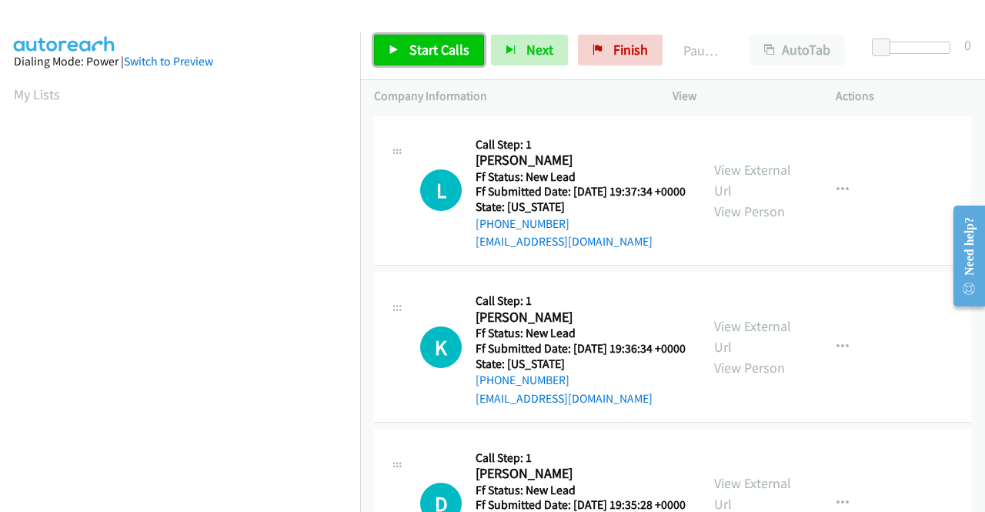
click at [418, 48] on span "Start Calls" at bounding box center [439, 50] width 60 height 18
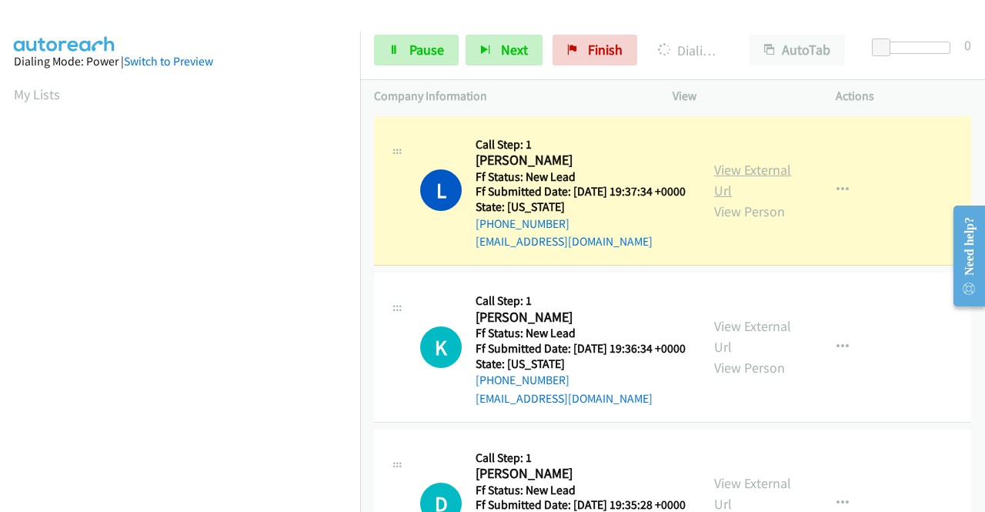
click at [726, 176] on link "View External Url" at bounding box center [752, 180] width 77 height 38
click at [0, 292] on aside "Dialing Mode: Power | Switch to Preview My Lists" at bounding box center [180, 117] width 360 height 852
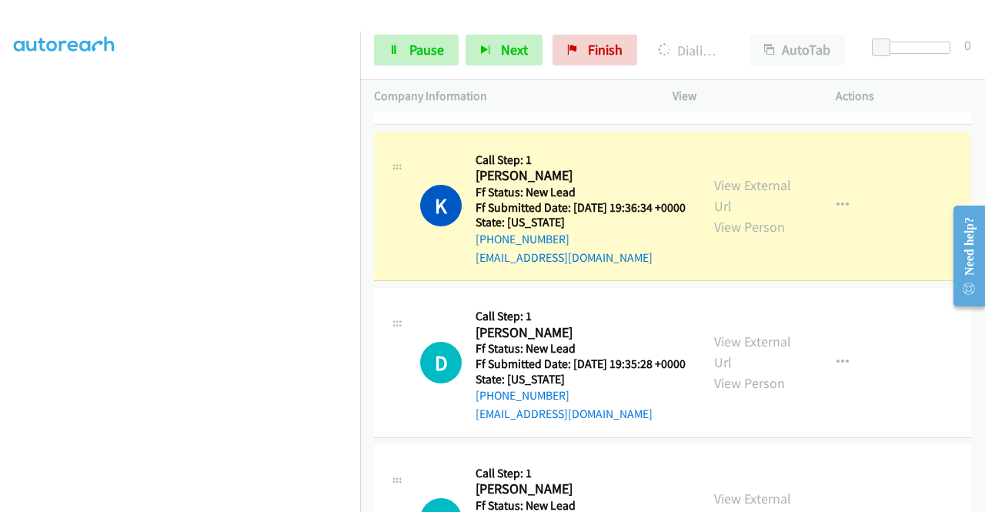
scroll to position [226, 0]
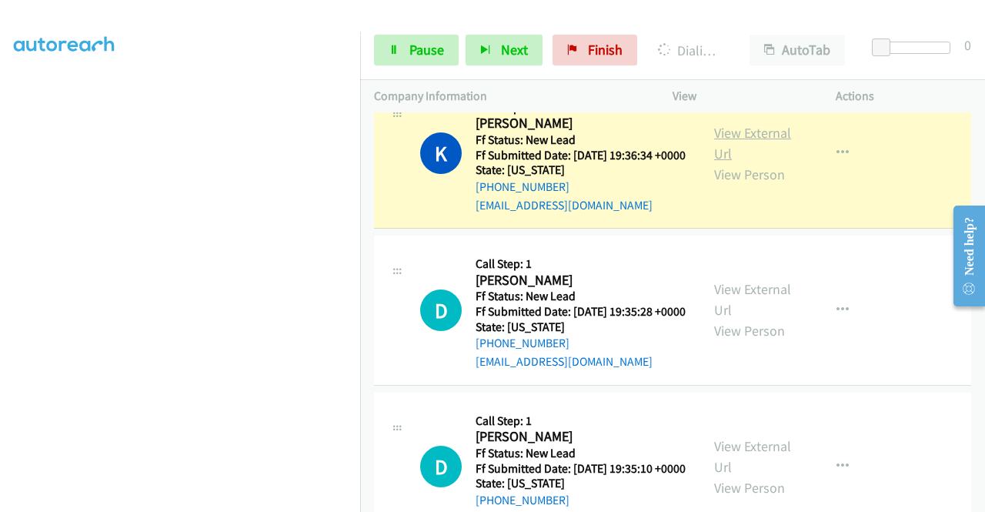
click at [741, 153] on link "View External Url" at bounding box center [752, 143] width 77 height 38
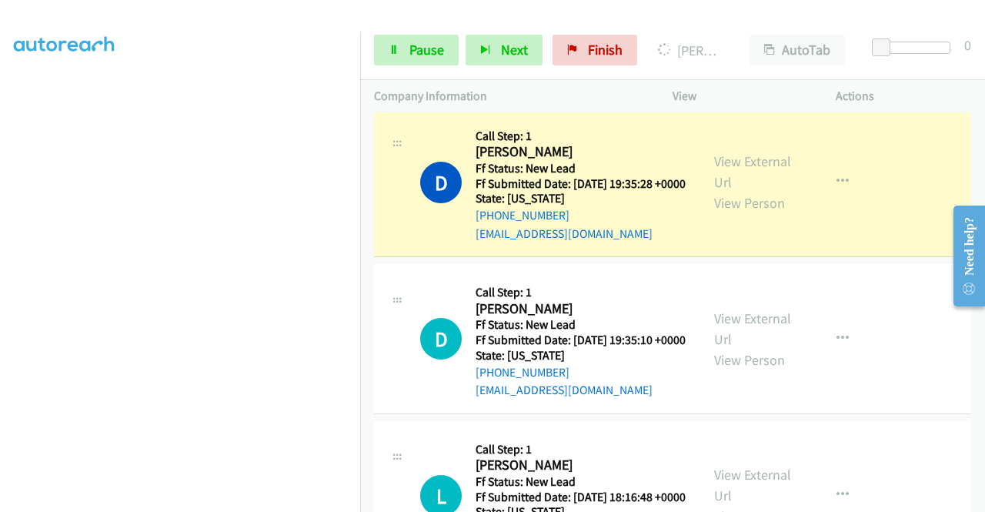
scroll to position [385, 0]
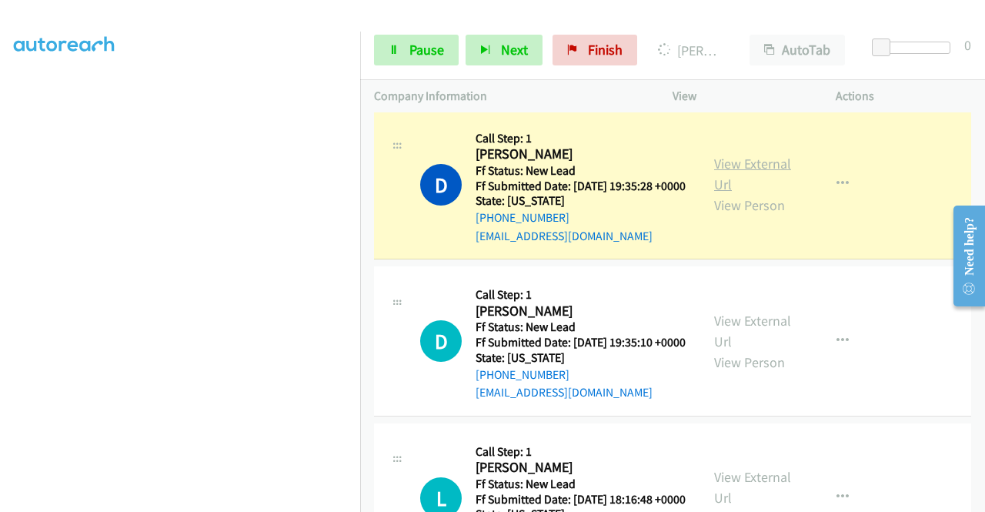
click at [768, 193] on link "View External Url" at bounding box center [752, 174] width 77 height 38
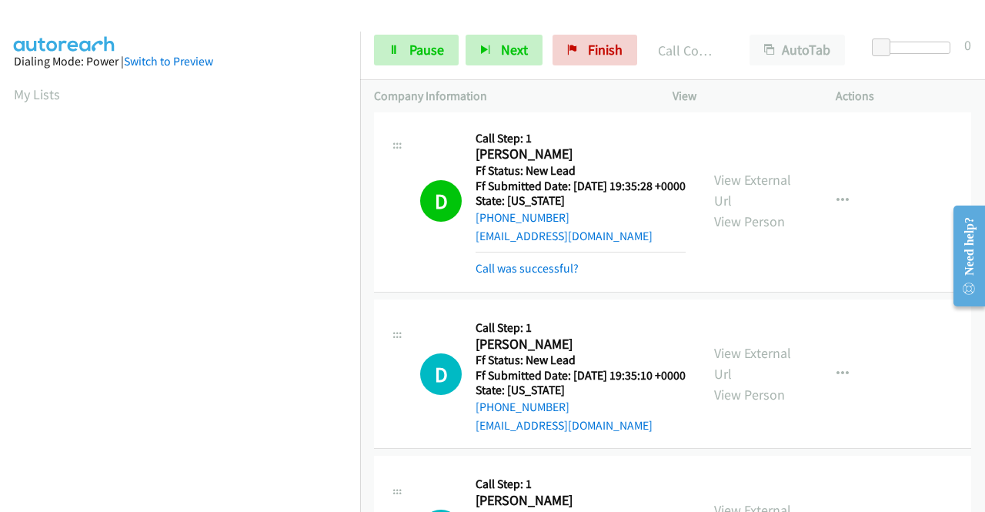
scroll to position [575, 0]
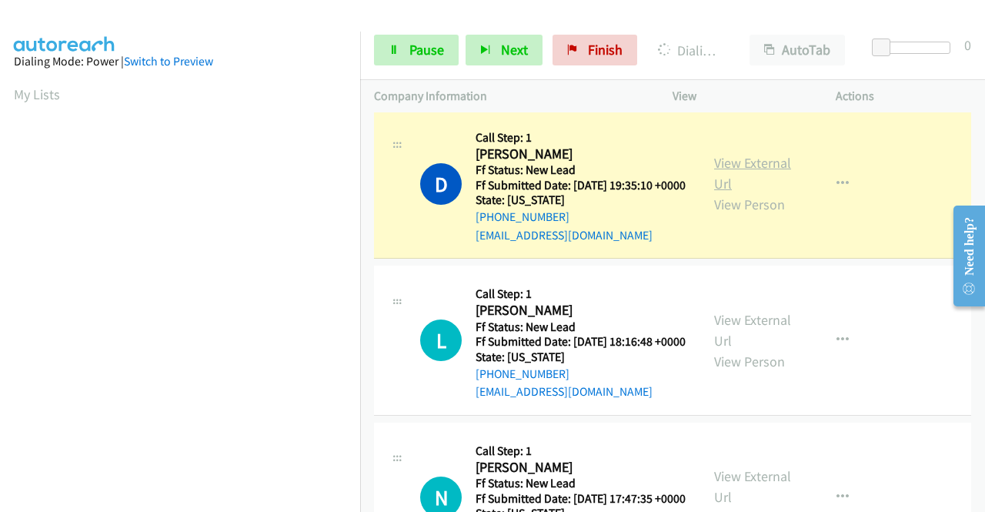
click at [737, 192] on link "View External Url" at bounding box center [752, 173] width 77 height 38
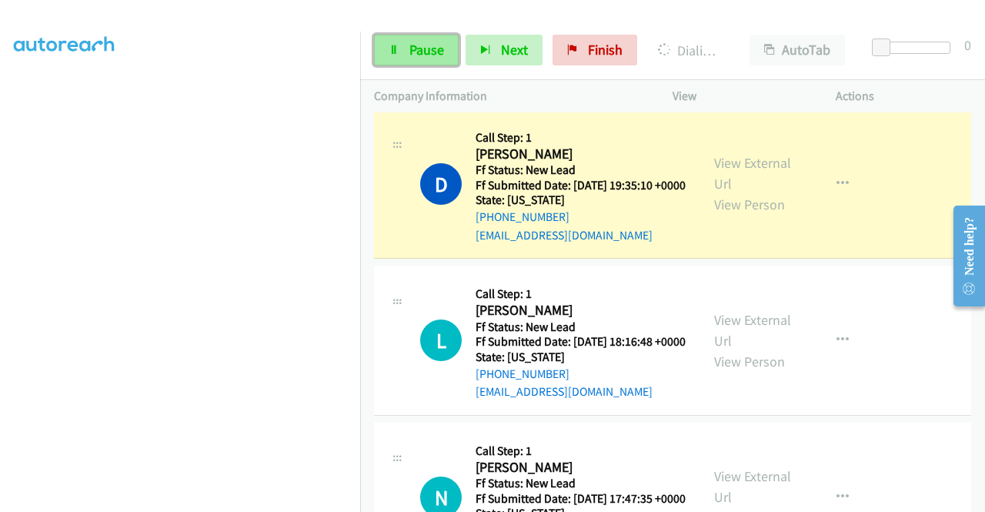
click at [403, 48] on link "Pause" at bounding box center [416, 50] width 85 height 31
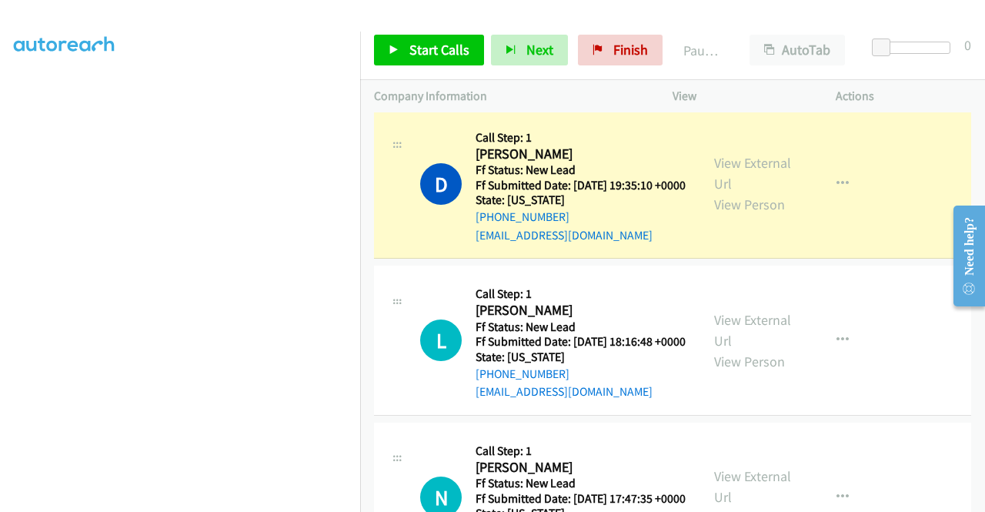
scroll to position [0, 0]
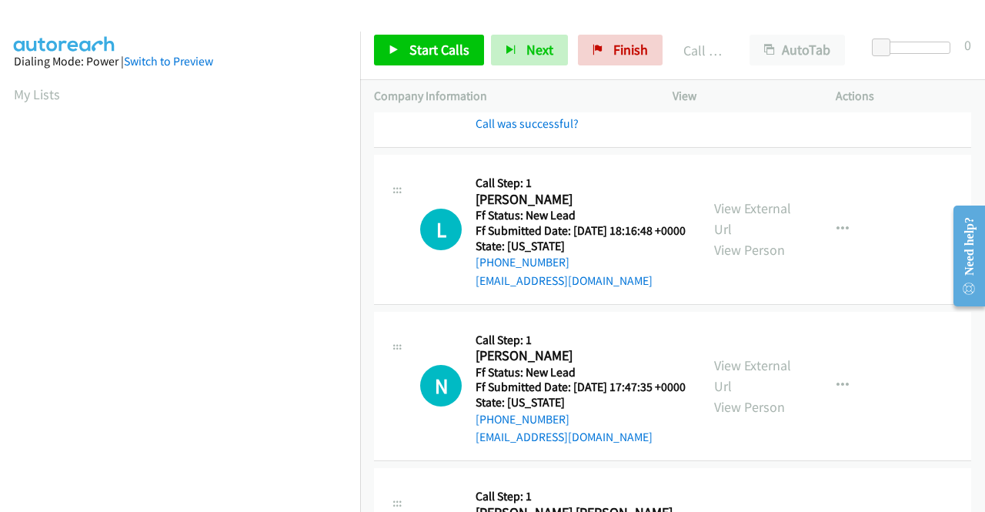
drag, startPoint x: 979, startPoint y: 346, endPoint x: 43, endPoint y: 110, distance: 965.1
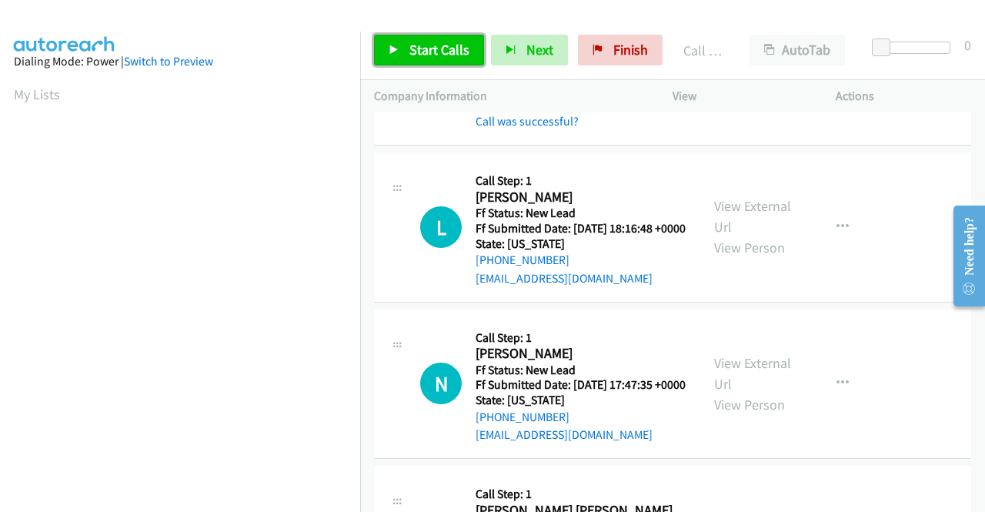
click at [410, 42] on span "Start Calls" at bounding box center [439, 50] width 60 height 18
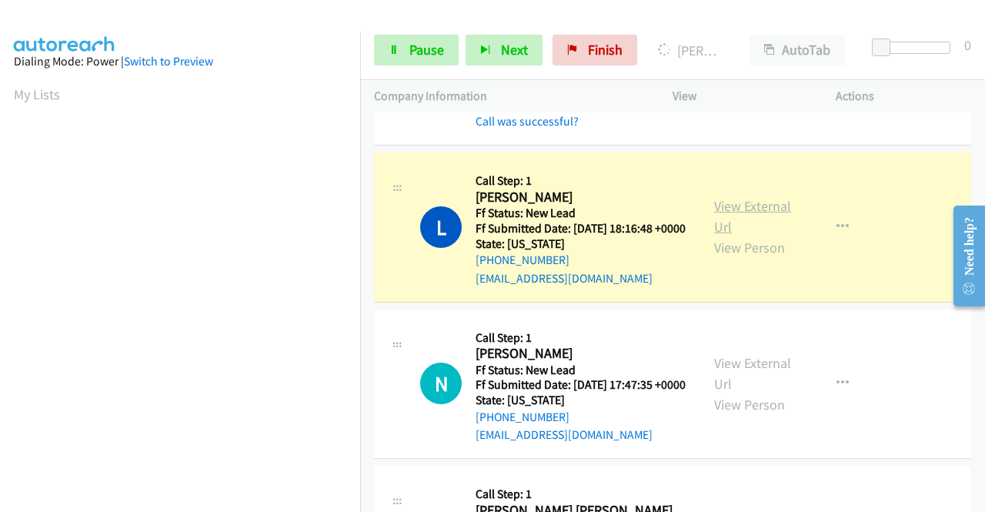
click at [727, 236] on link "View External Url" at bounding box center [752, 216] width 77 height 38
drag, startPoint x: 0, startPoint y: 222, endPoint x: 22, endPoint y: 234, distance: 24.4
click at [0, 222] on aside "Dialing Mode: Power | Switch to Preview My Lists" at bounding box center [180, 117] width 360 height 852
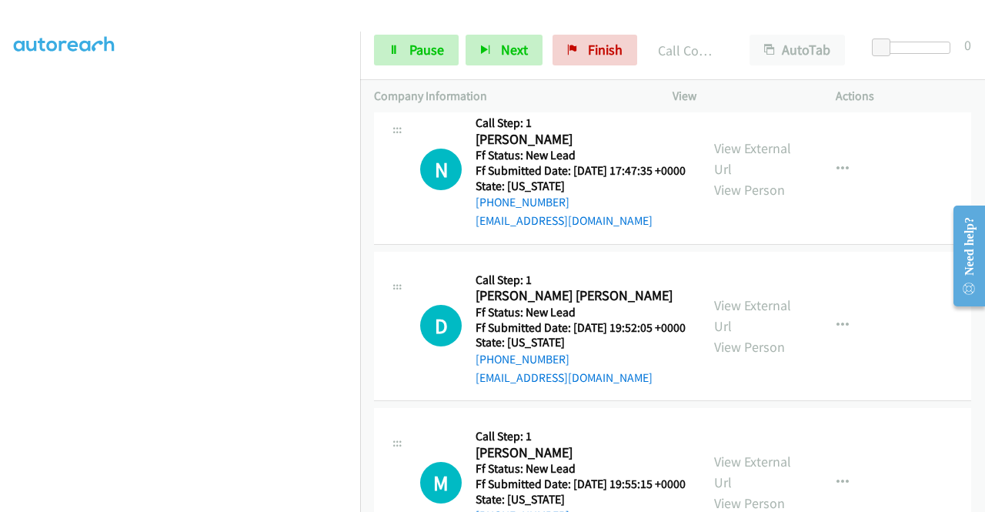
scroll to position [998, 0]
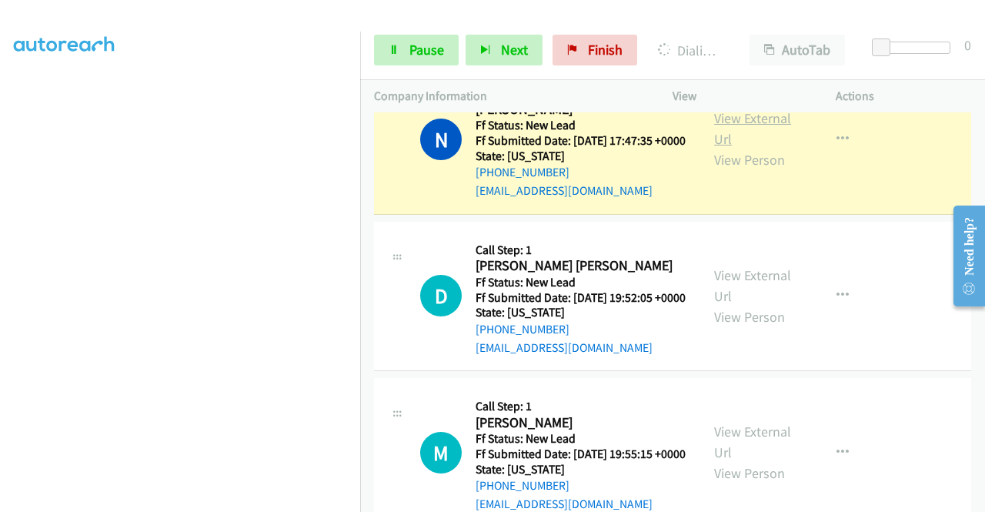
click at [751, 148] on link "View External Url" at bounding box center [752, 128] width 77 height 38
click at [406, 58] on link "Pause" at bounding box center [416, 50] width 85 height 31
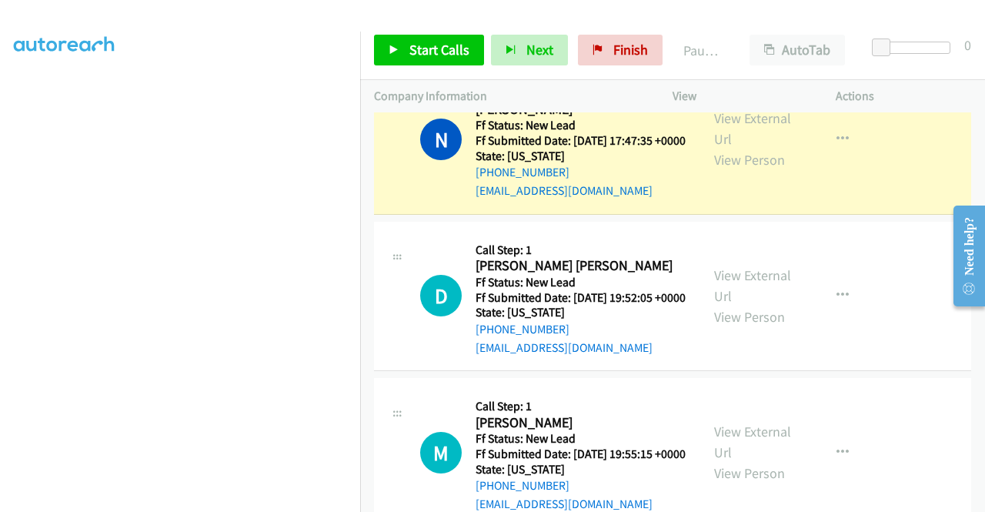
scroll to position [0, 0]
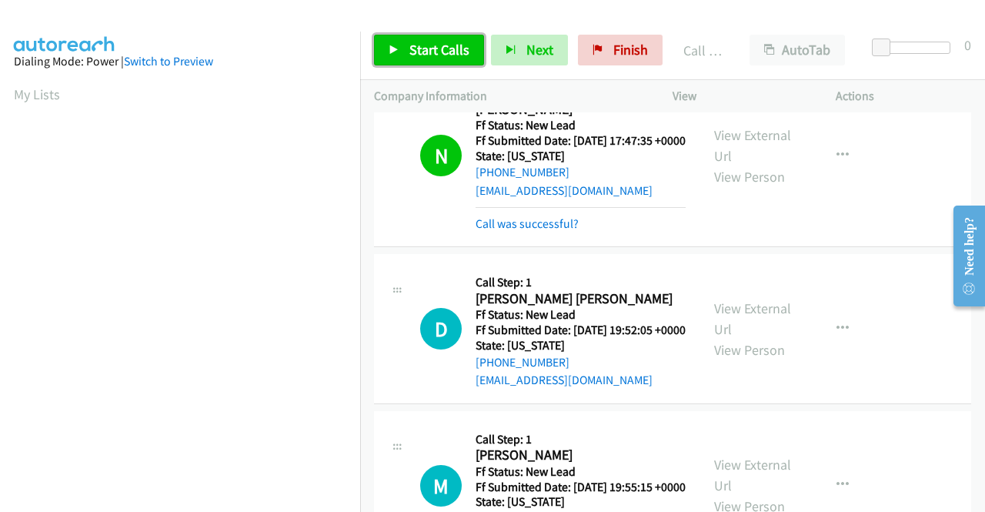
click at [444, 47] on span "Start Calls" at bounding box center [439, 50] width 60 height 18
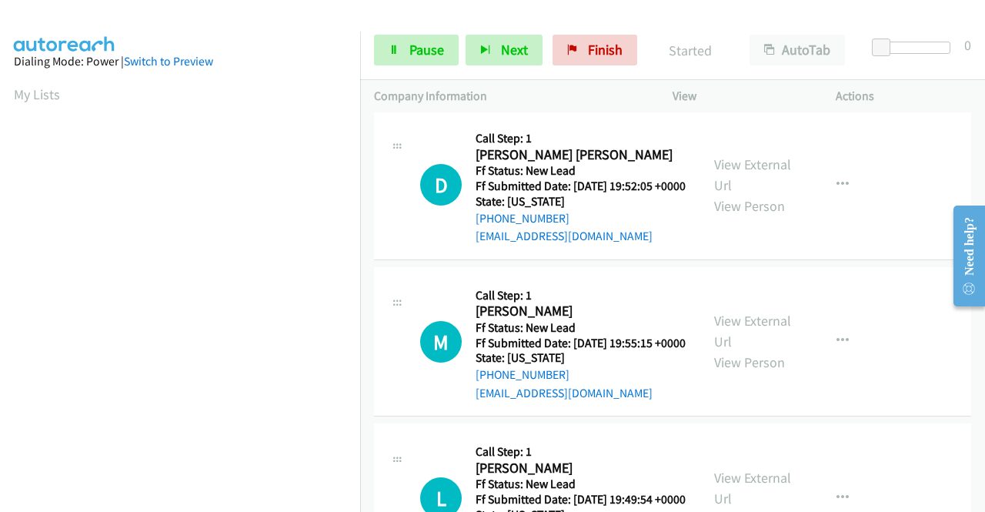
scroll to position [1173, 0]
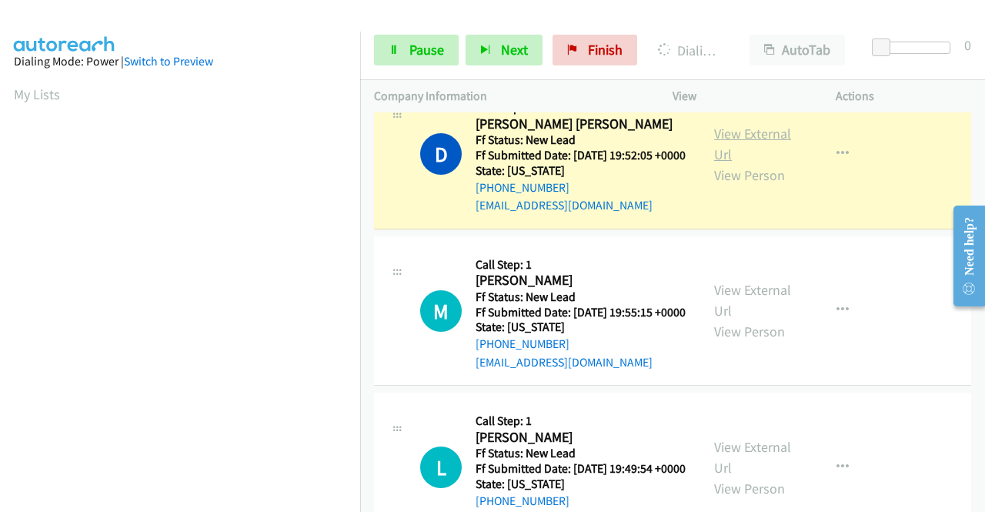
click at [747, 163] on link "View External Url" at bounding box center [752, 144] width 77 height 38
click at [0, 329] on aside "Dialing Mode: Power | Switch to Preview My Lists" at bounding box center [180, 117] width 360 height 852
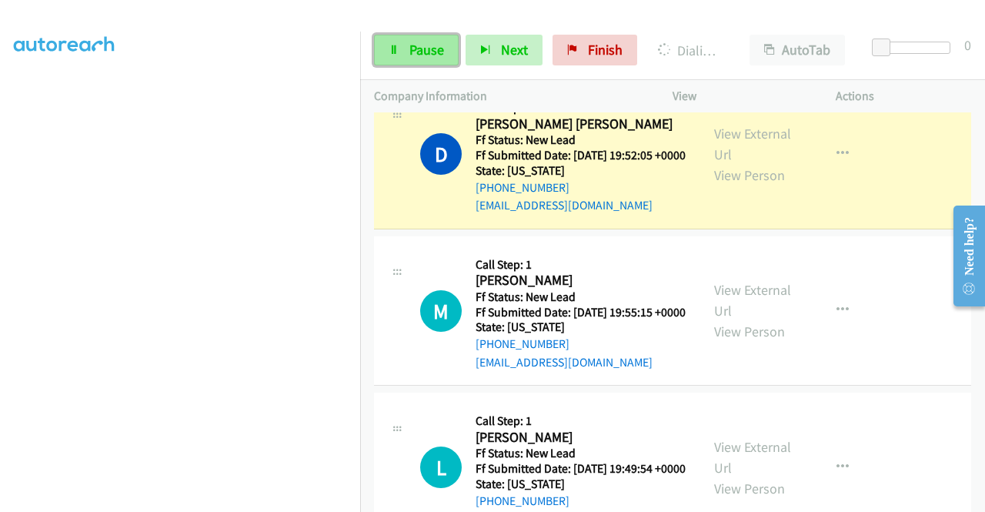
click at [385, 59] on link "Pause" at bounding box center [416, 50] width 85 height 31
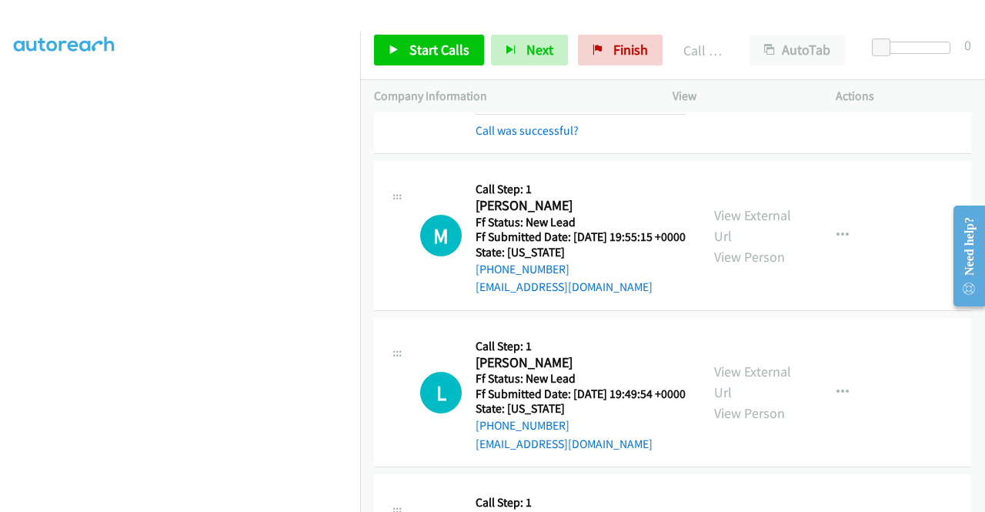
scroll to position [1296, 0]
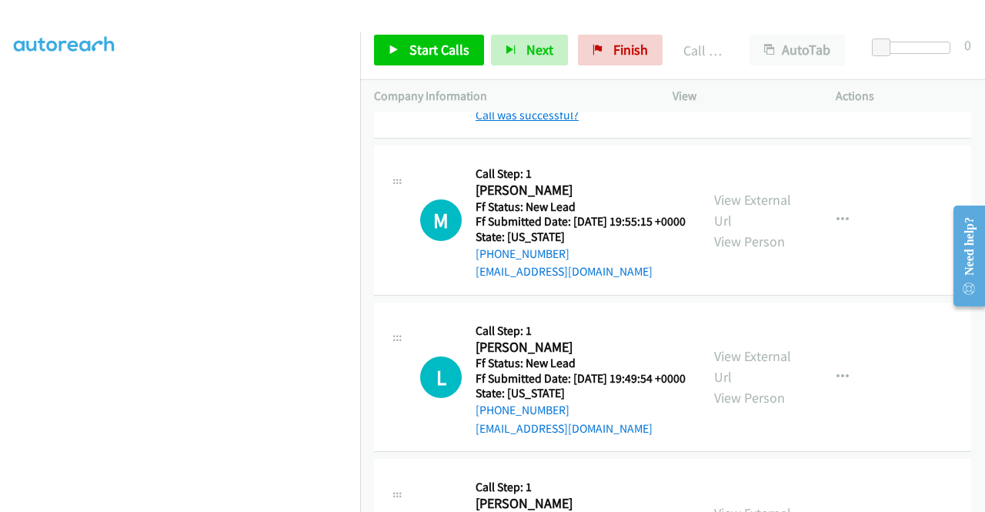
click at [545, 122] on link "Call was successful?" at bounding box center [527, 115] width 103 height 15
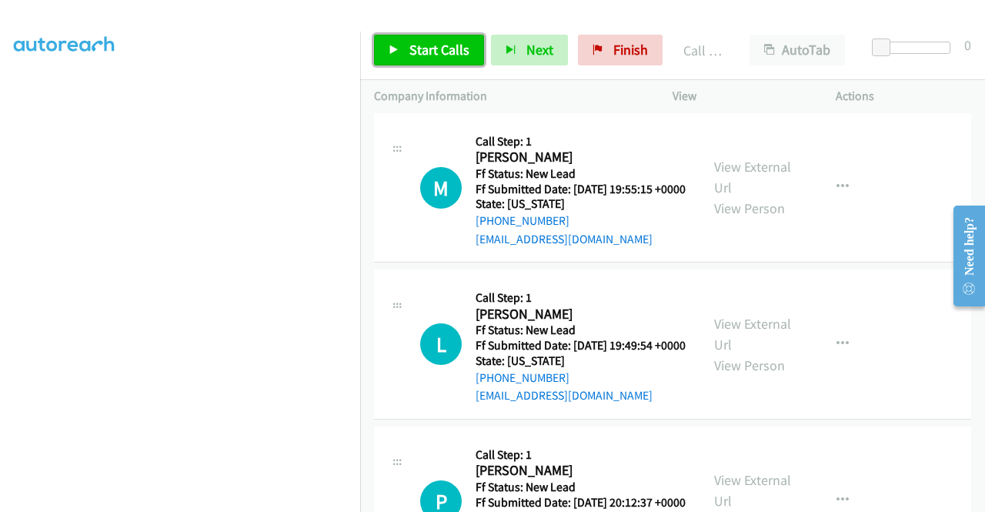
scroll to position [1280, 0]
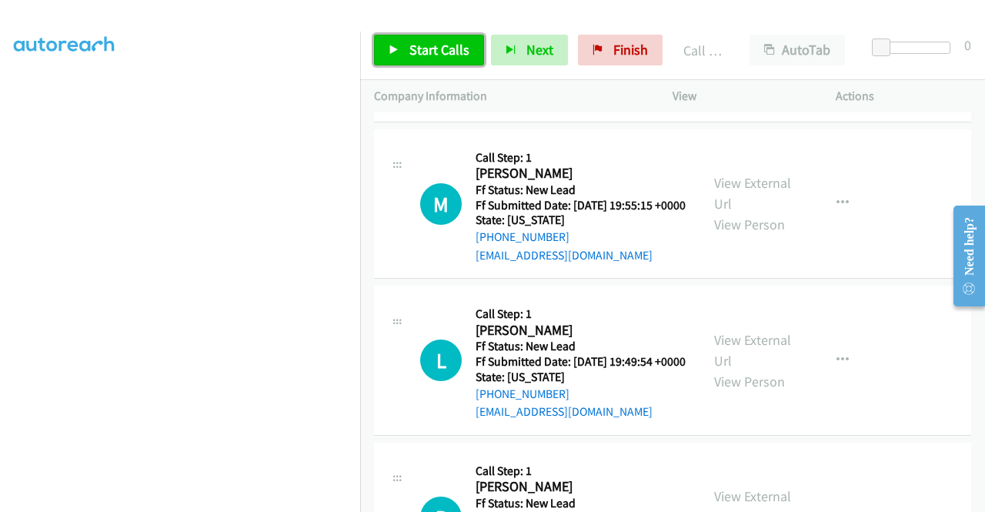
click at [448, 54] on span "Start Calls" at bounding box center [439, 50] width 60 height 18
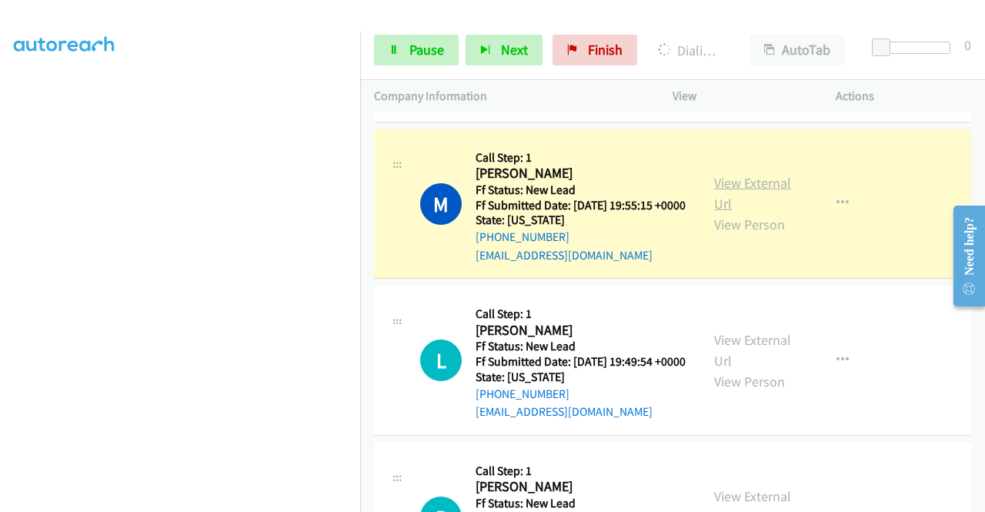
click at [754, 212] on link "View External Url" at bounding box center [752, 193] width 77 height 38
click at [0, 157] on aside "Dialing Mode: Power | Switch to Preview My Lists" at bounding box center [180, 117] width 360 height 852
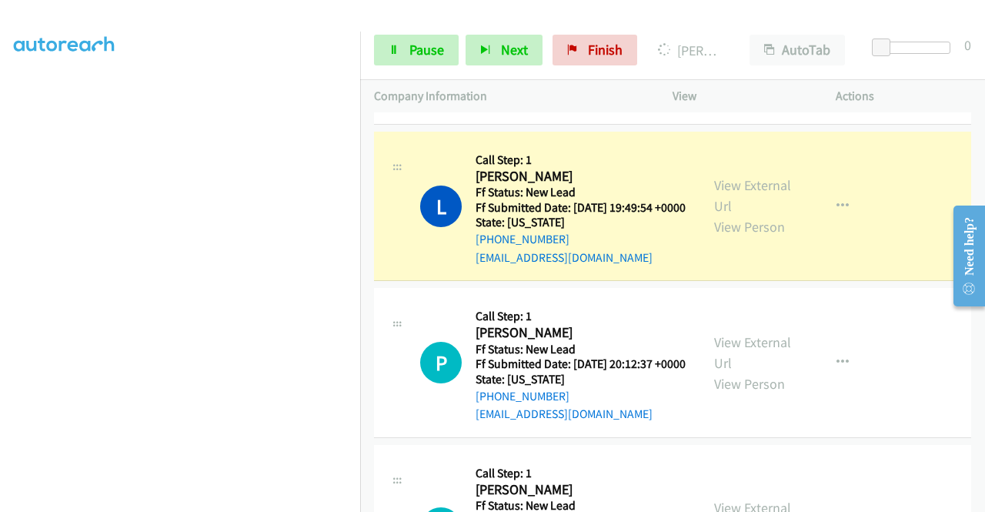
scroll to position [1569, 0]
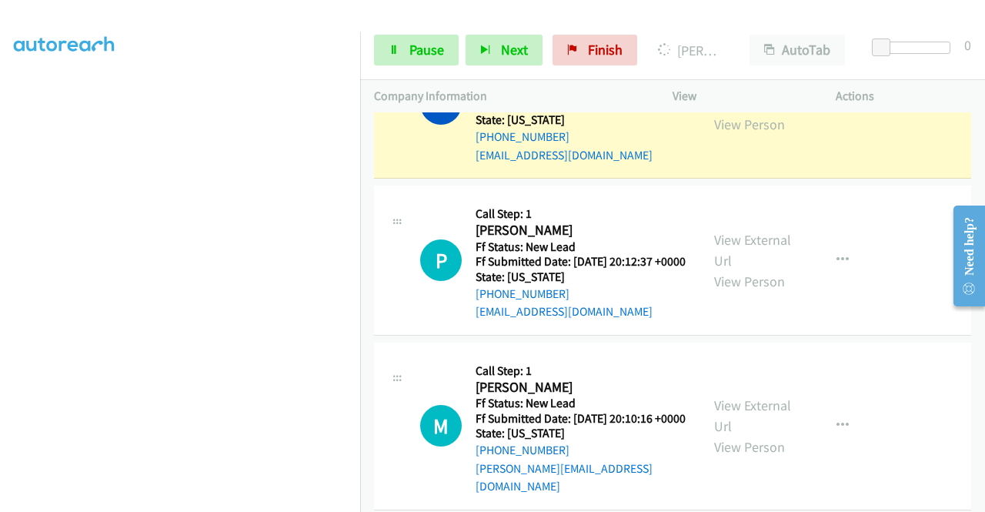
click at [756, 112] on link "View External Url" at bounding box center [752, 93] width 77 height 38
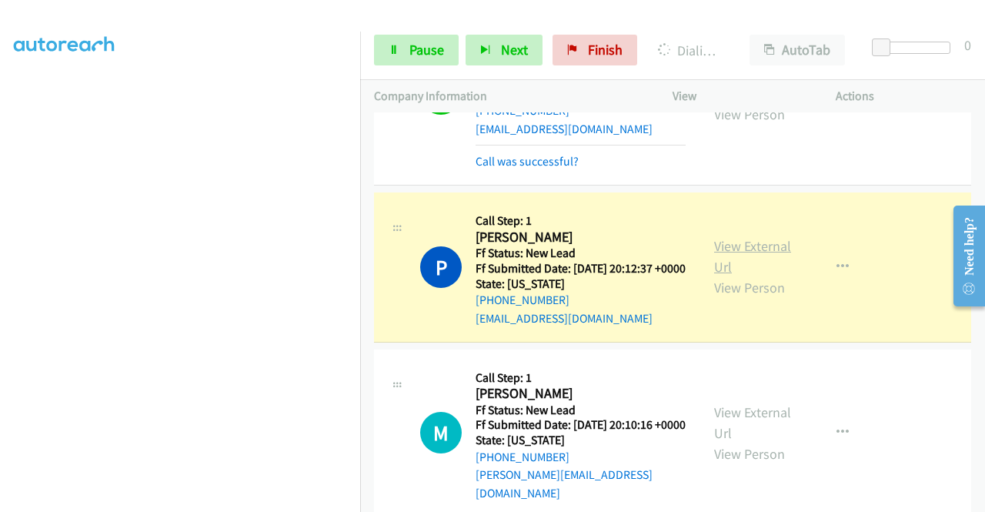
click at [759, 276] on link "View External Url" at bounding box center [752, 256] width 77 height 38
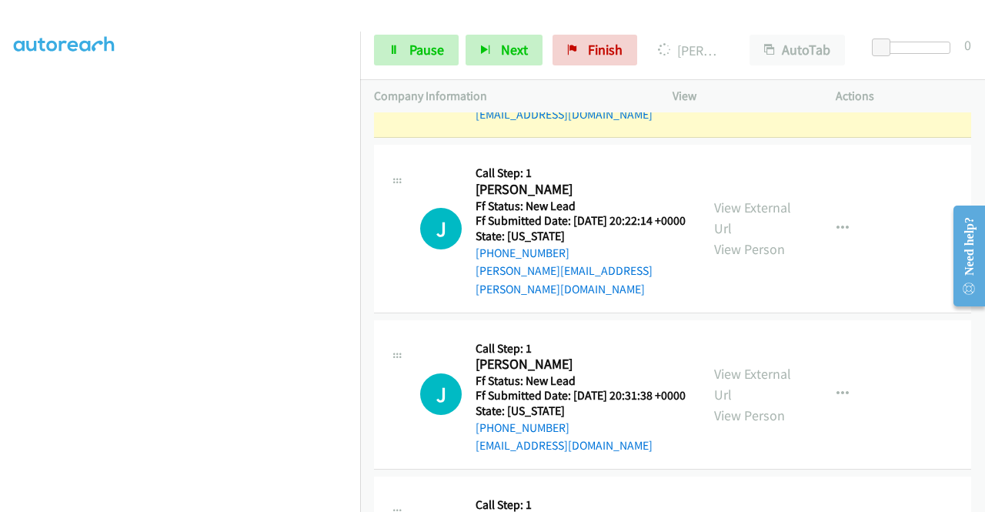
scroll to position [2207, 0]
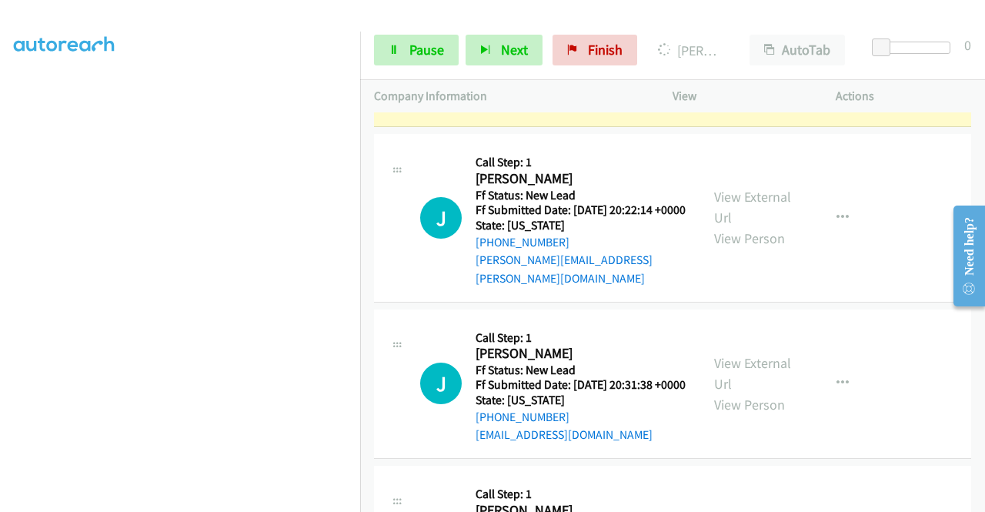
click at [741, 61] on link "View External Url" at bounding box center [752, 41] width 77 height 38
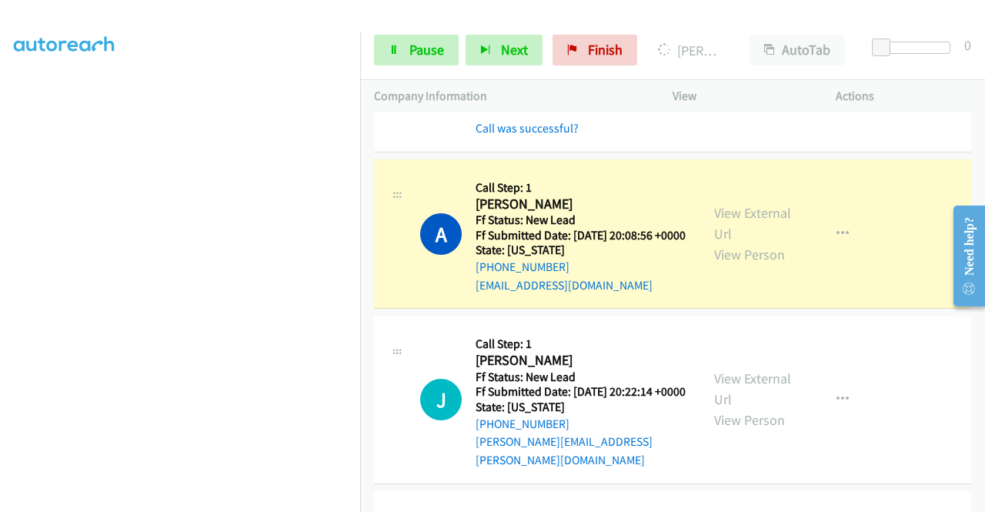
scroll to position [2047, 0]
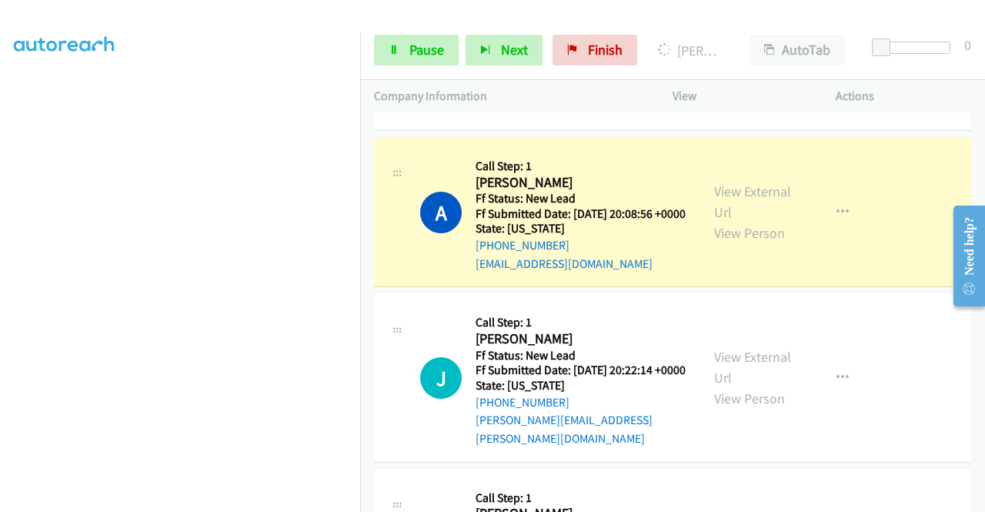
click at [716, 39] on link "View External Url" at bounding box center [752, 20] width 77 height 38
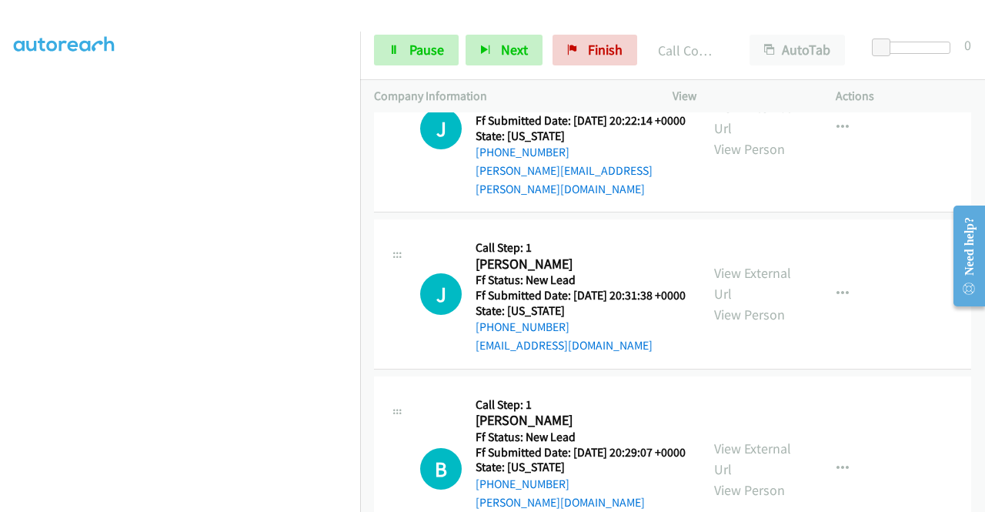
scroll to position [2343, 0]
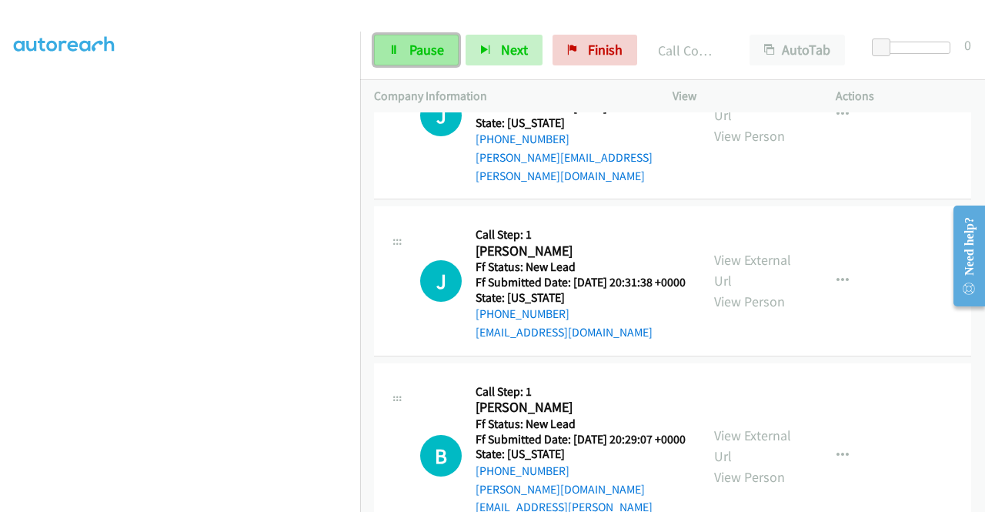
click at [415, 57] on span "Pause" at bounding box center [426, 50] width 35 height 18
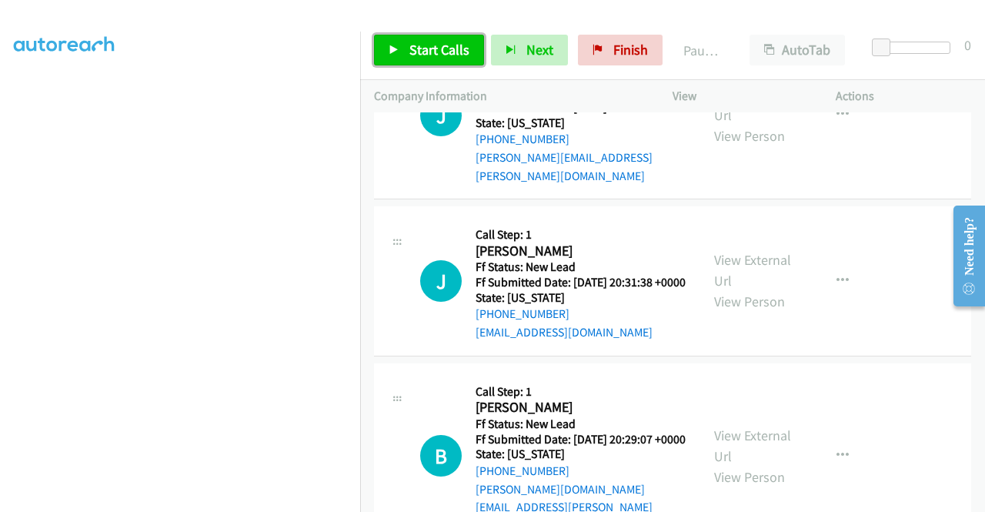
click at [415, 57] on span "Start Calls" at bounding box center [439, 50] width 60 height 18
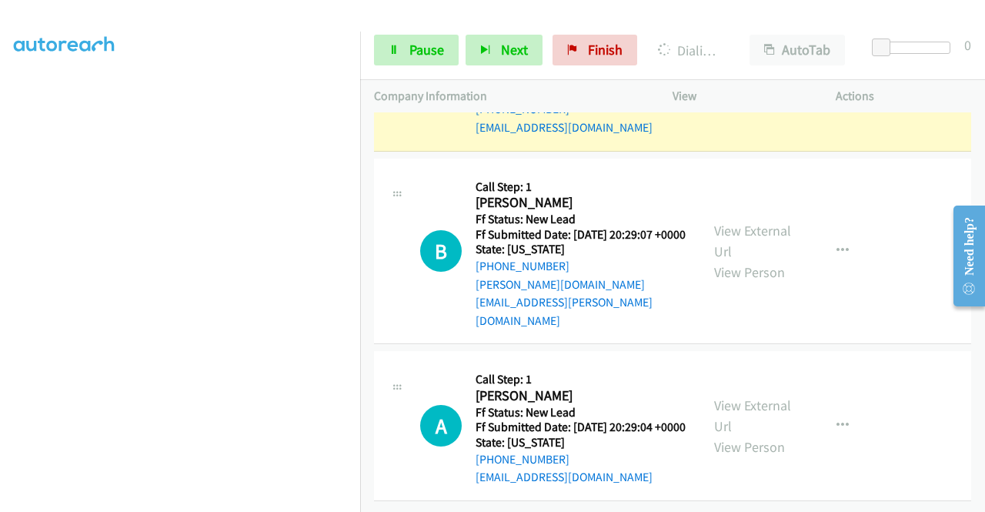
scroll to position [2478, 0]
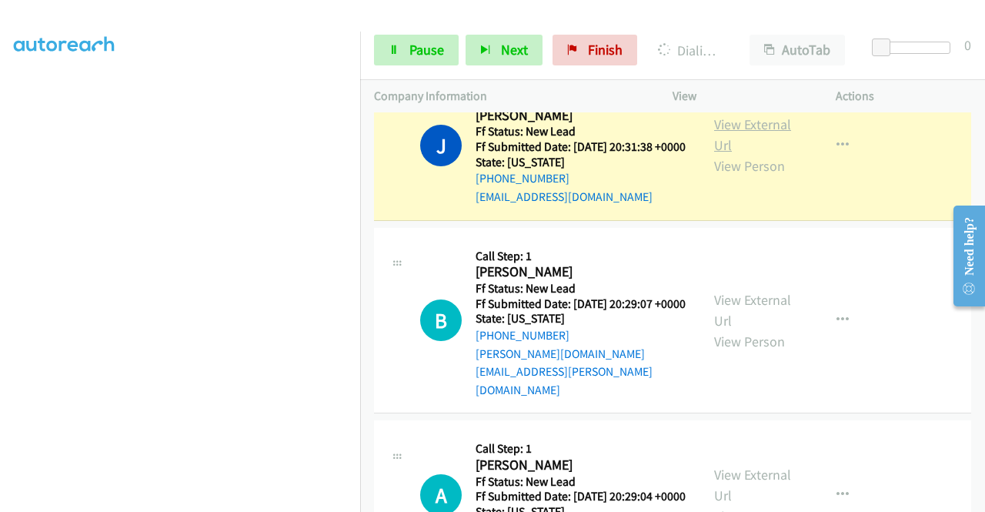
click at [745, 154] on link "View External Url" at bounding box center [752, 134] width 77 height 38
click at [397, 65] on div "Start Calls Pause Next Finish Dialing Joseph Lombardo AutoTab AutoTab 0" at bounding box center [672, 50] width 625 height 59
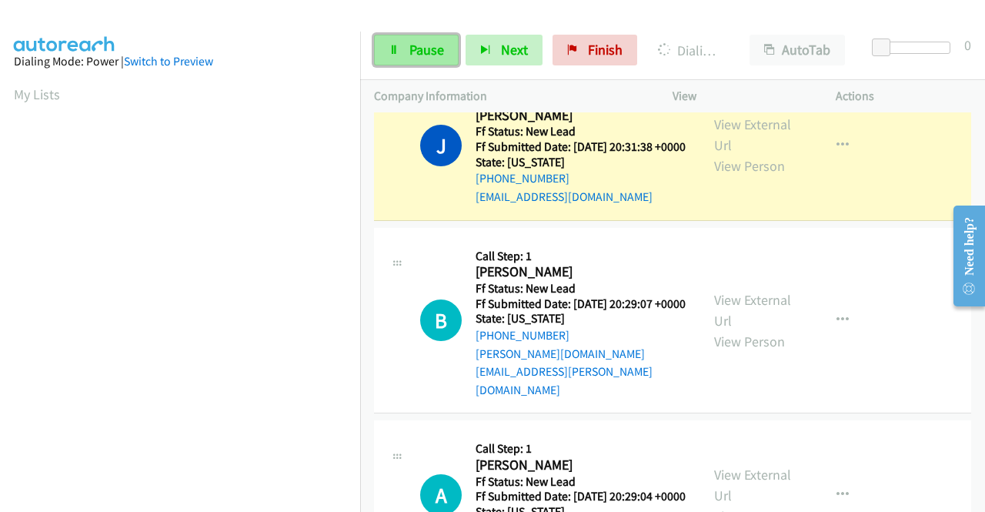
click at [400, 56] on link "Pause" at bounding box center [416, 50] width 85 height 31
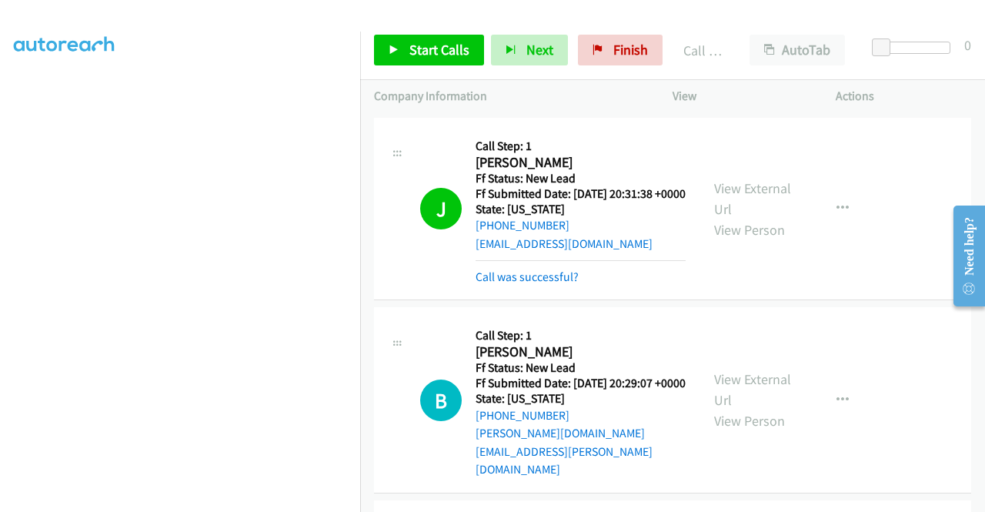
scroll to position [2476, 0]
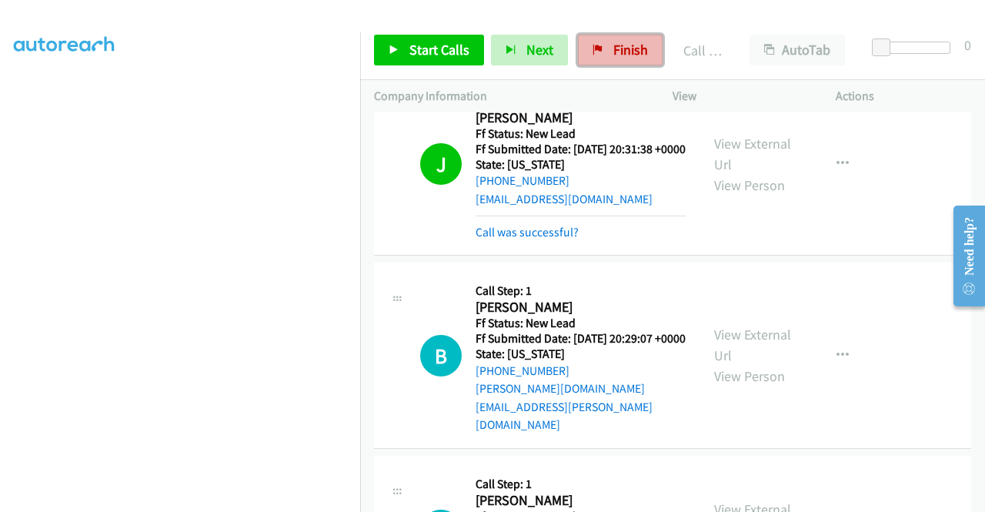
click at [635, 44] on span "Finish" at bounding box center [630, 50] width 35 height 18
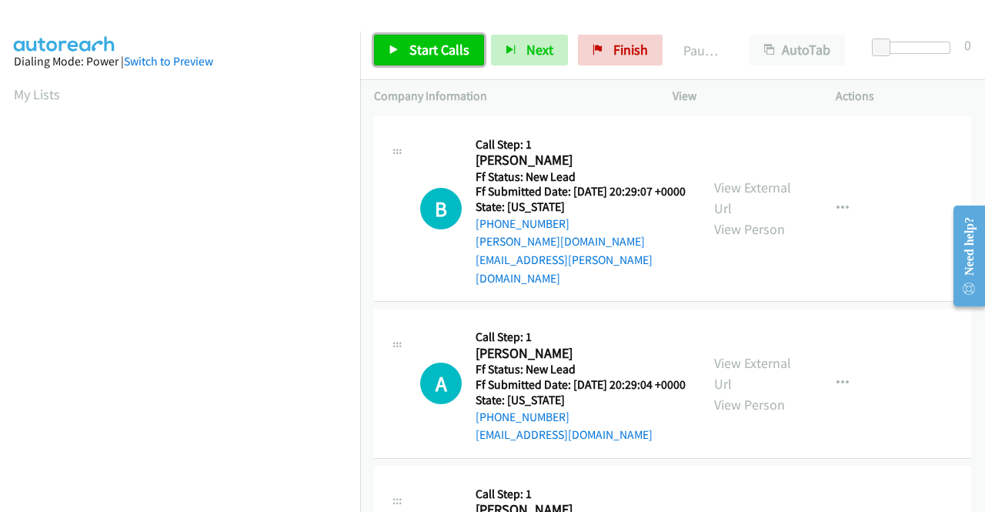
click at [426, 54] on span "Start Calls" at bounding box center [439, 50] width 60 height 18
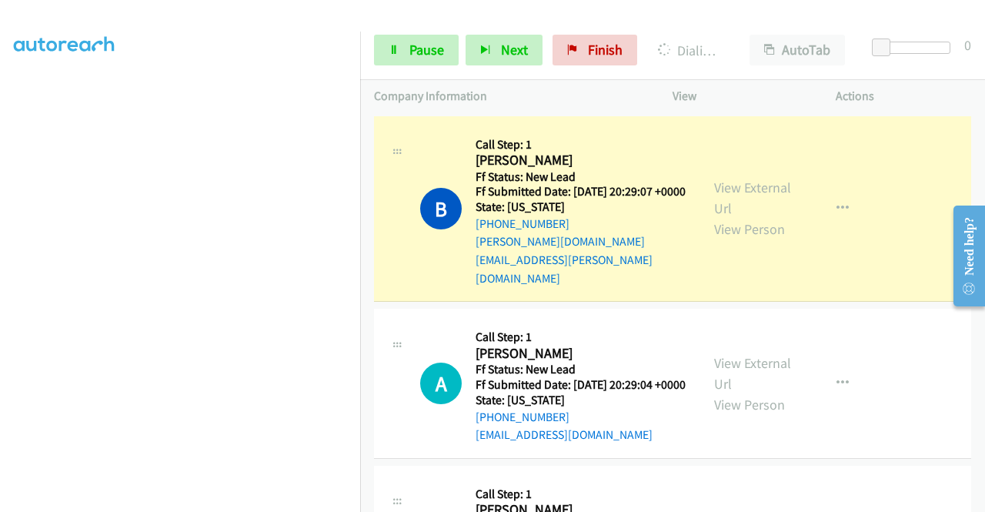
scroll to position [324, 0]
click at [0, 179] on aside "Dialing Mode: Power | Switch to Preview My Lists" at bounding box center [180, 134] width 360 height 852
click at [749, 182] on link "View External Url" at bounding box center [752, 198] width 77 height 38
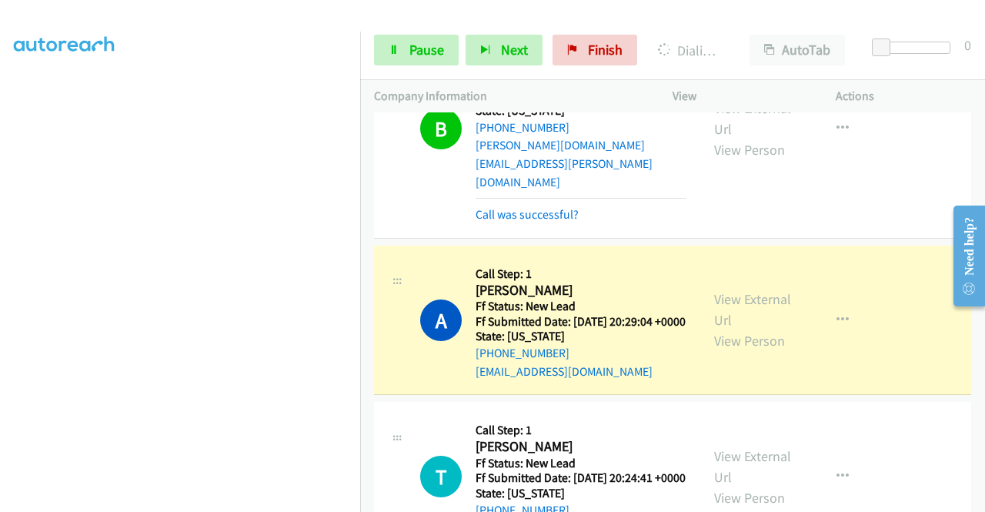
scroll to position [105, 0]
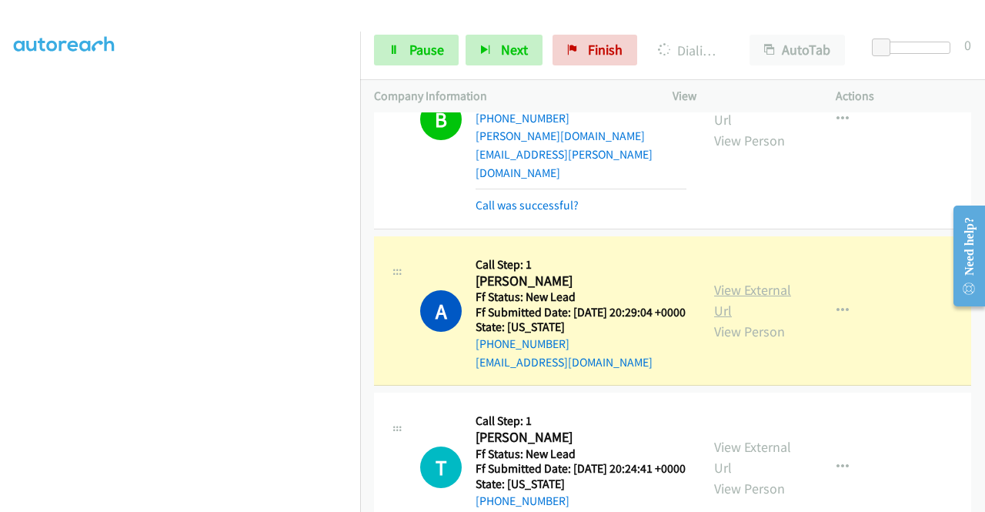
click at [731, 281] on link "View External Url" at bounding box center [752, 300] width 77 height 38
click at [399, 50] on icon at bounding box center [394, 50] width 11 height 11
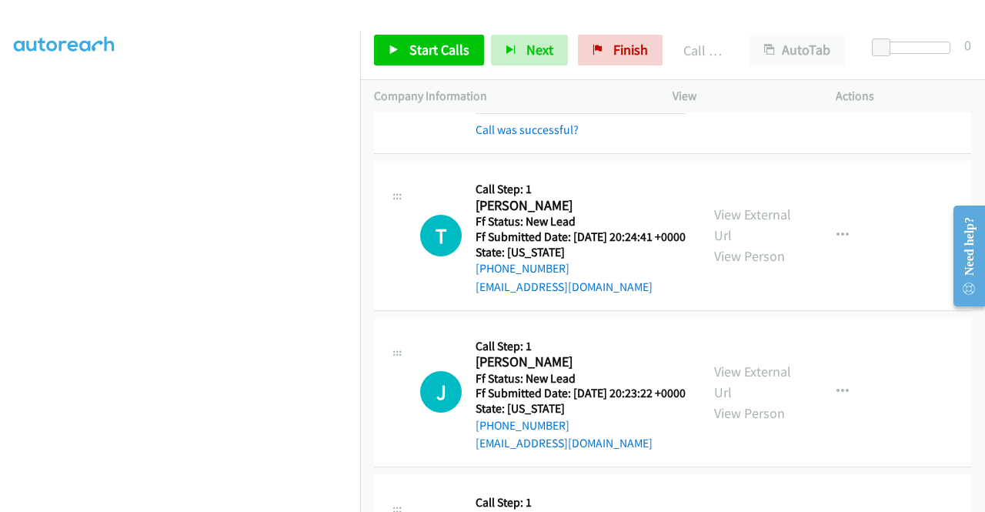
scroll to position [389, 0]
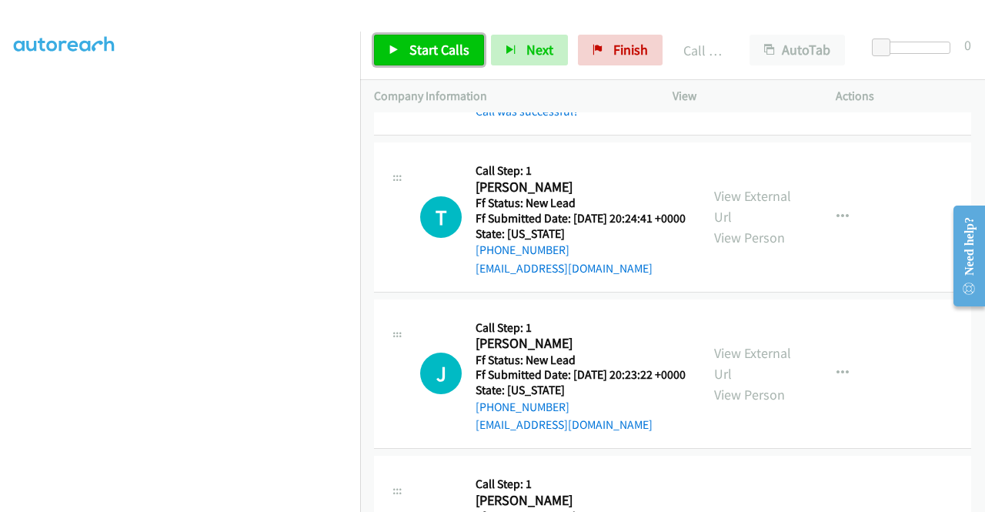
click at [391, 39] on link "Start Calls" at bounding box center [429, 50] width 110 height 31
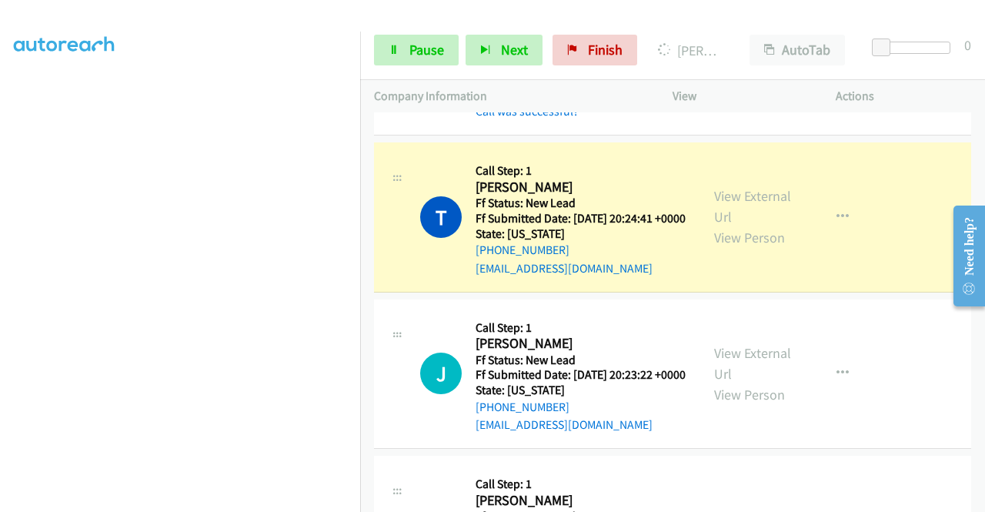
click at [0, 190] on aside "Dialing Mode: Power | Switch to Preview My Lists" at bounding box center [180, 140] width 360 height 852
click at [714, 204] on link "View External Url" at bounding box center [752, 206] width 77 height 38
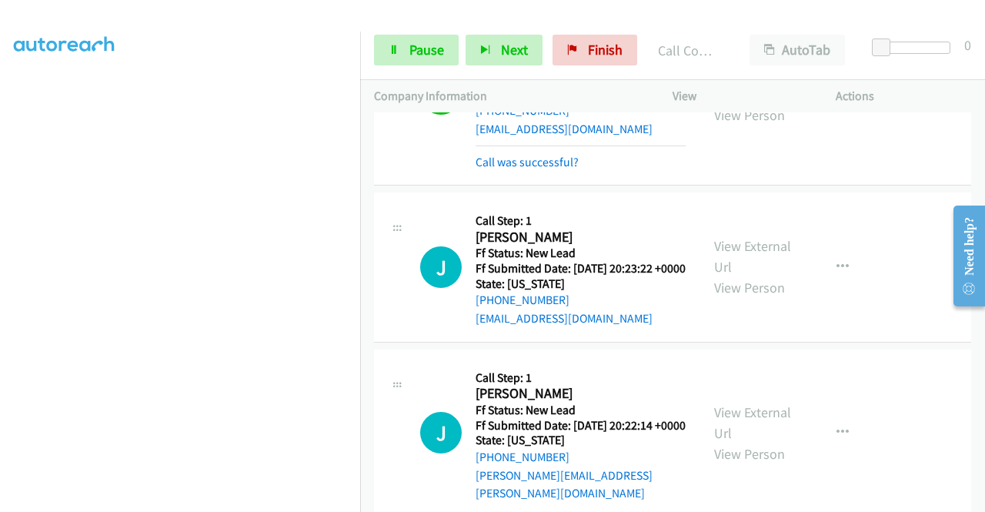
scroll to position [575, 0]
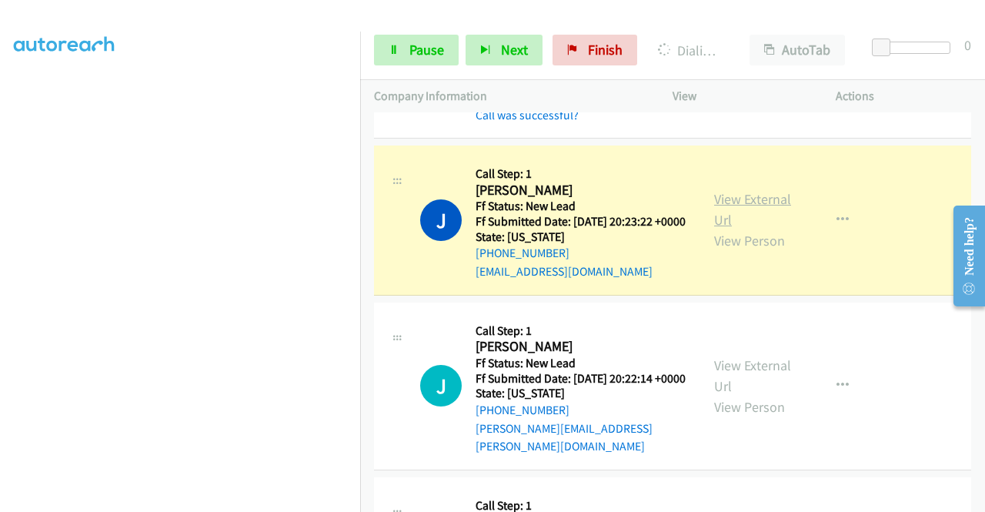
click at [764, 206] on link "View External Url" at bounding box center [752, 209] width 77 height 38
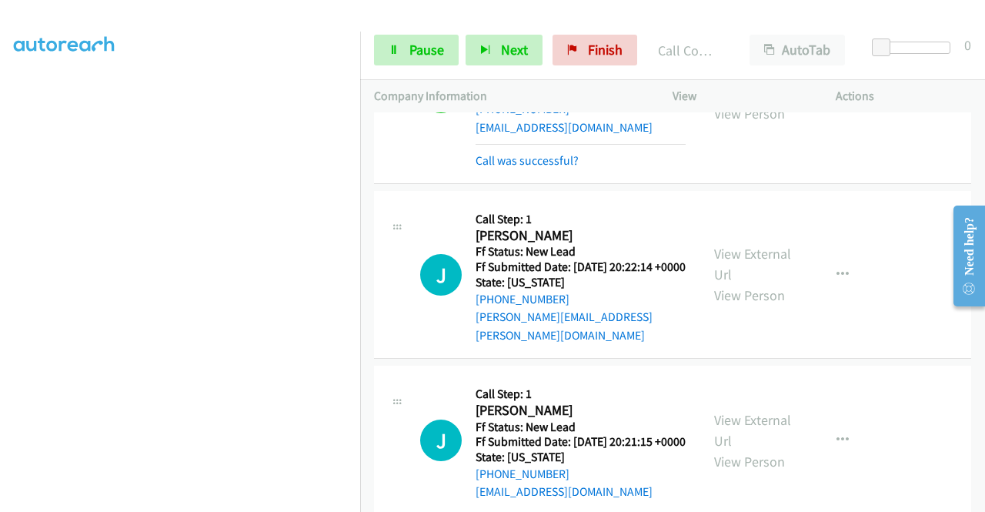
scroll to position [811, 0]
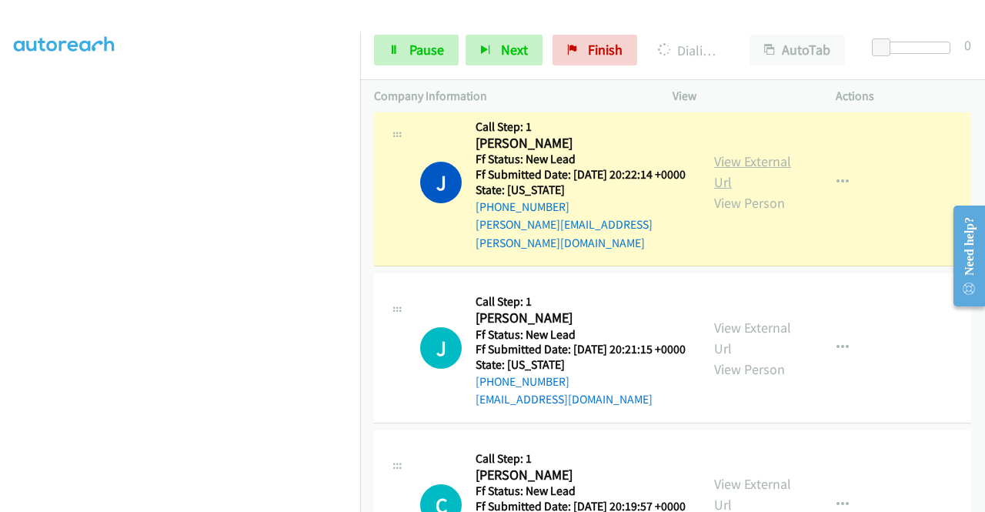
click at [721, 179] on link "View External Url" at bounding box center [752, 171] width 77 height 38
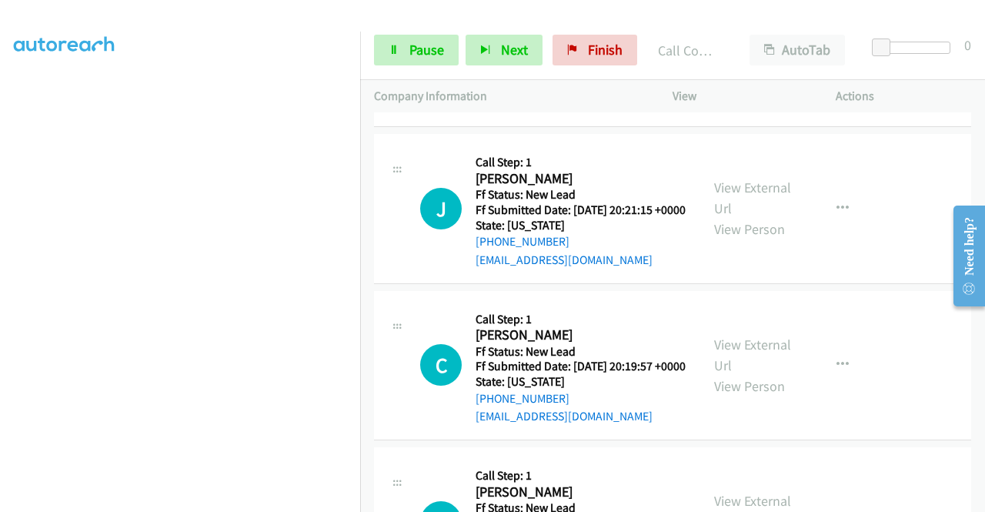
scroll to position [1010, 0]
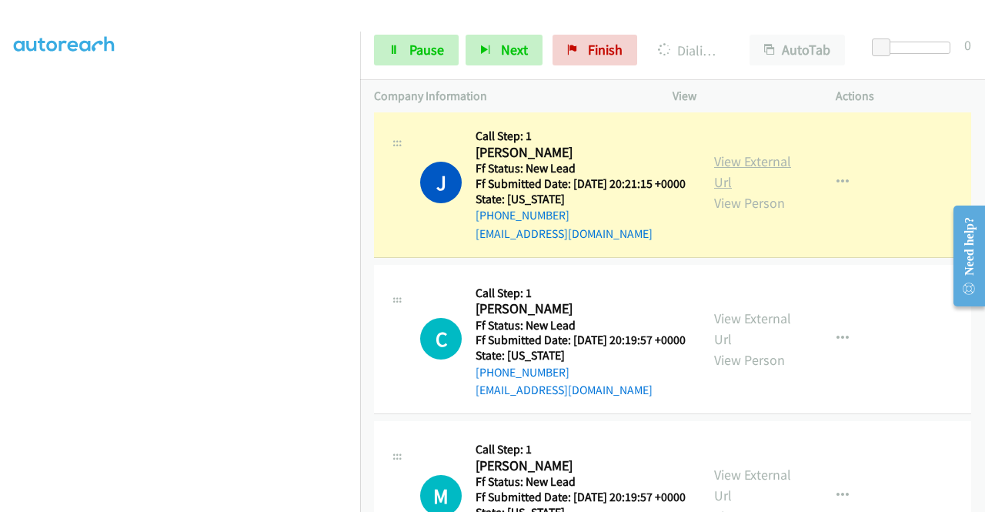
click at [745, 182] on link "View External Url" at bounding box center [752, 171] width 77 height 38
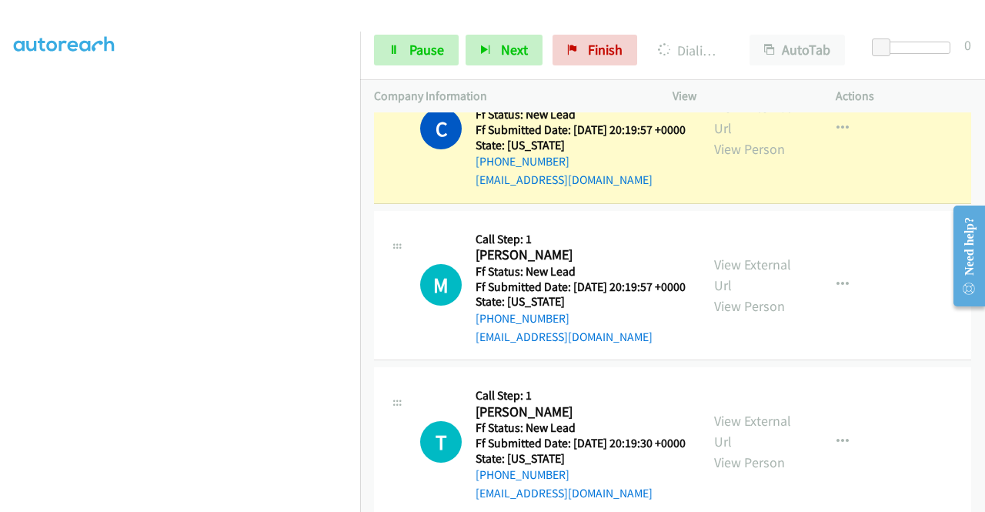
scroll to position [1258, 0]
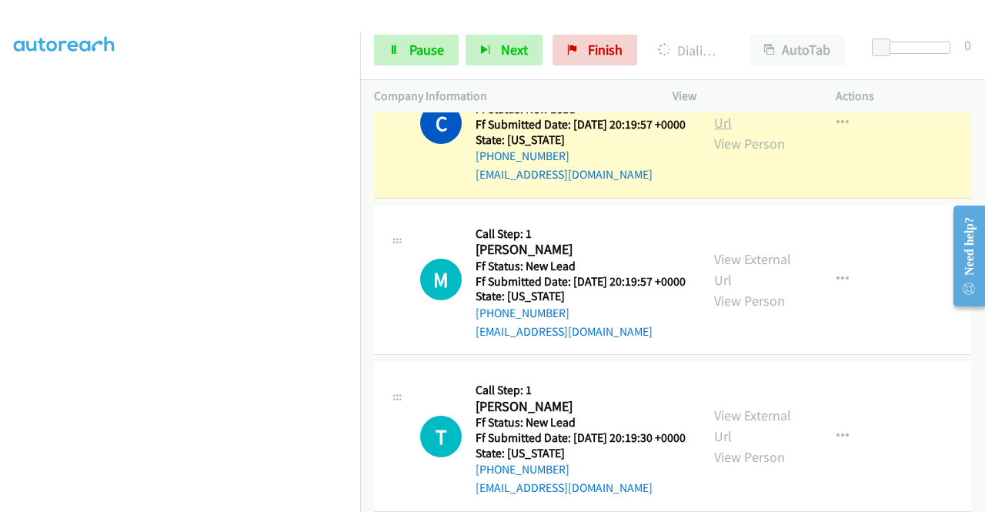
click at [748, 132] on link "View External Url" at bounding box center [752, 112] width 77 height 38
click at [0, 199] on aside "Dialing Mode: Power | Switch to Preview My Lists" at bounding box center [180, 117] width 360 height 852
click at [424, 49] on span "Pause" at bounding box center [426, 50] width 35 height 18
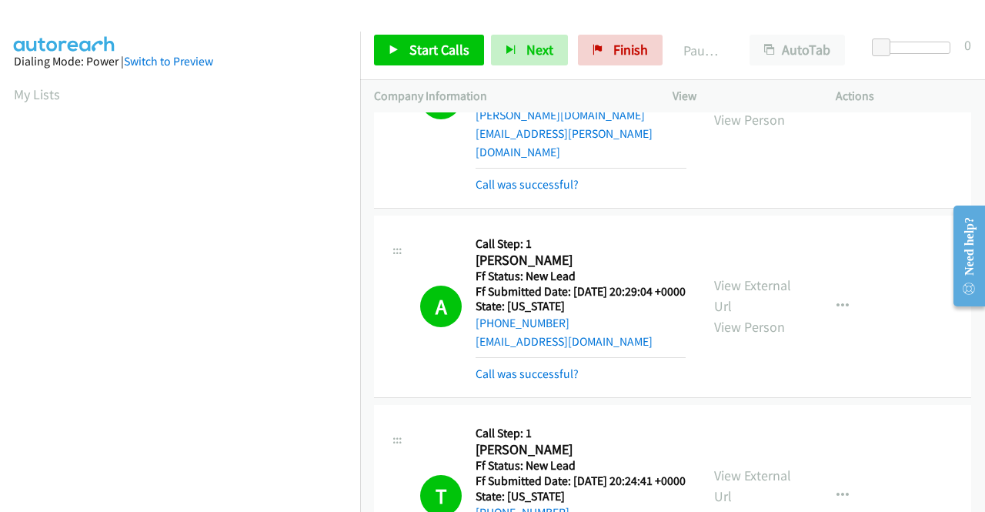
scroll to position [114, 0]
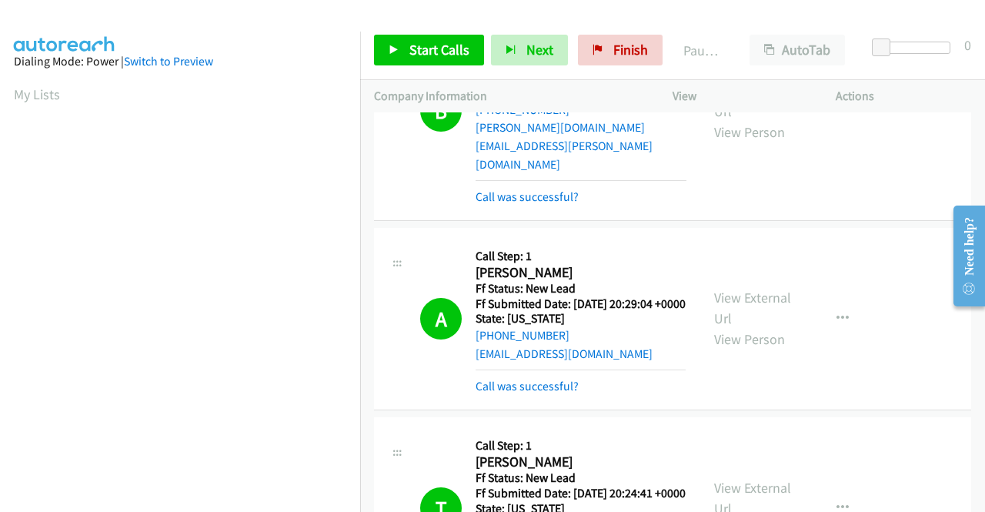
click at [726, 268] on div "View External Url View Person View External Url Email Schedule/Manage Callback …" at bounding box center [788, 319] width 177 height 154
click at [719, 289] on link "View External Url" at bounding box center [752, 308] width 77 height 38
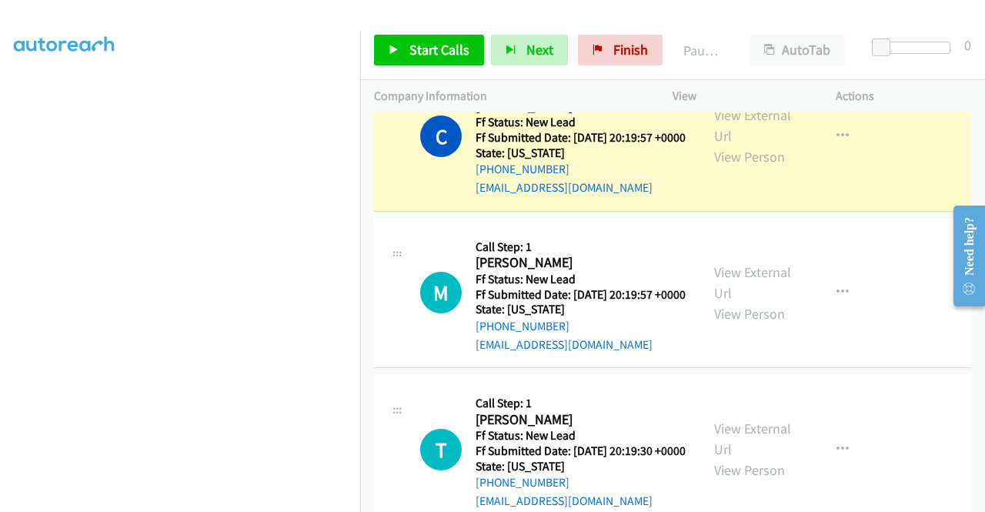
scroll to position [351, 0]
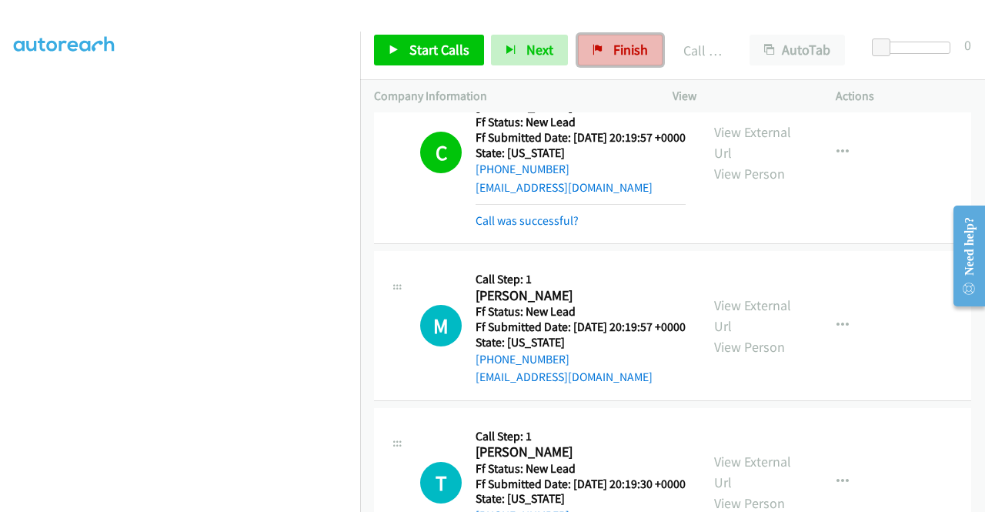
click at [600, 53] on link "Finish" at bounding box center [620, 50] width 85 height 31
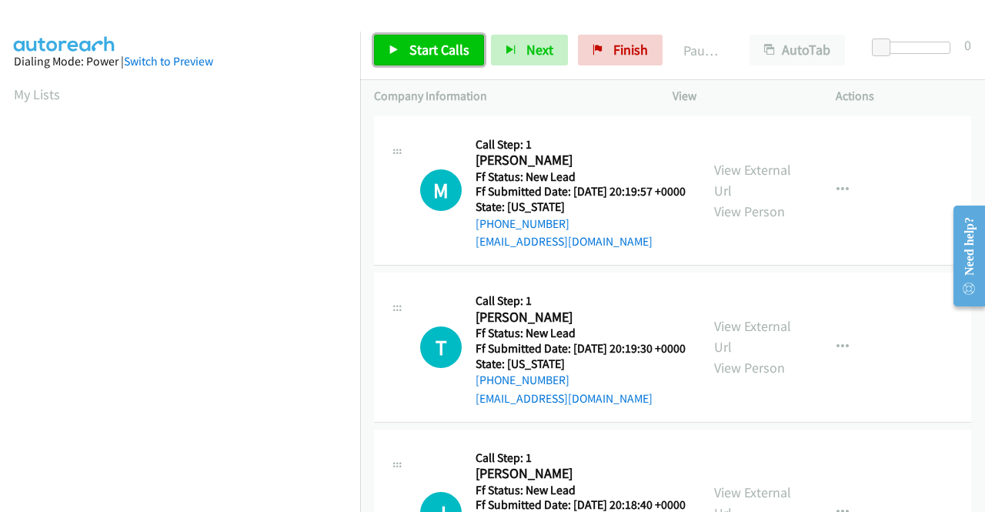
click at [408, 36] on link "Start Calls" at bounding box center [429, 50] width 110 height 31
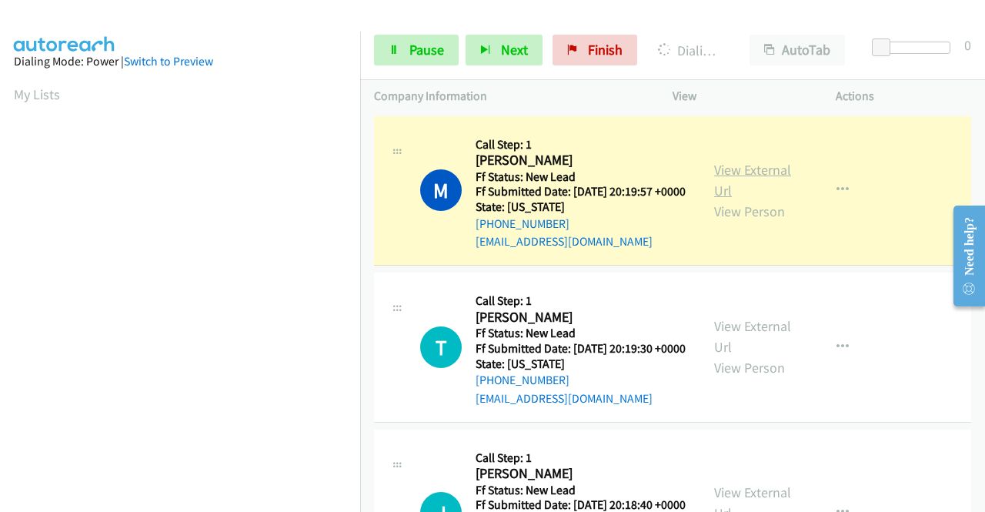
click at [747, 183] on link "View External Url" at bounding box center [752, 180] width 77 height 38
click at [0, 185] on aside "Dialing Mode: Power | Switch to Preview My Lists" at bounding box center [180, 117] width 360 height 852
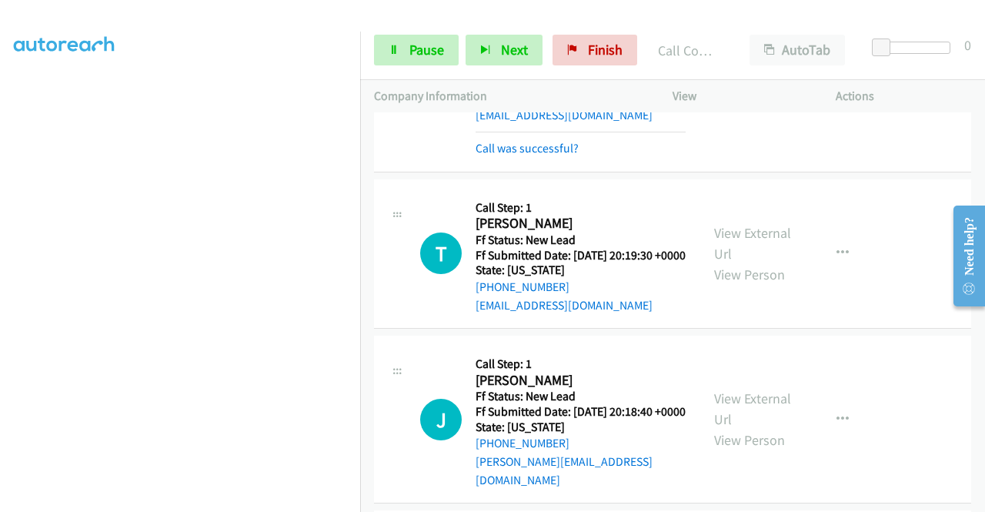
scroll to position [139, 0]
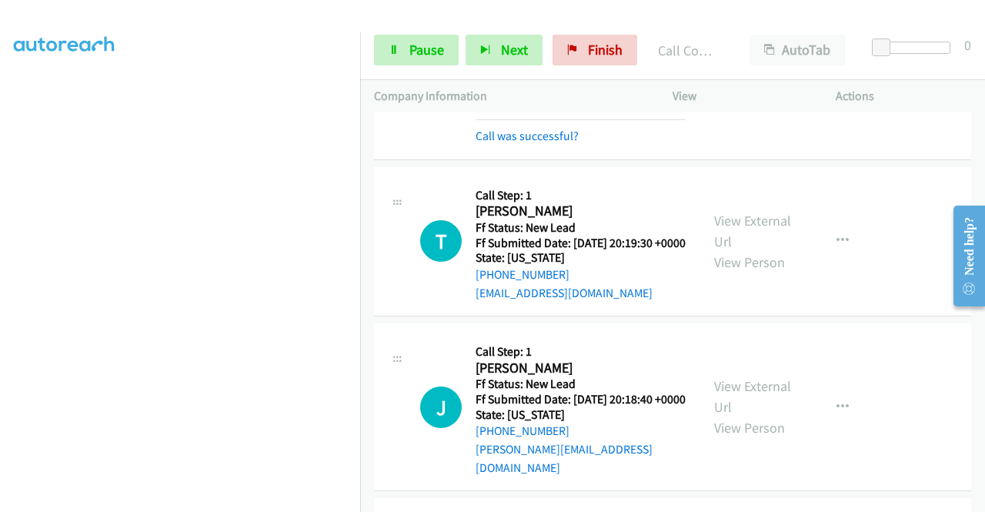
drag, startPoint x: 981, startPoint y: 155, endPoint x: 36, endPoint y: 30, distance: 953.3
click at [360, 163] on td "M Callback Scheduled Call Step: 1 [PERSON_NAME] America/New_York Ff Status: New…" at bounding box center [672, 68] width 625 height 189
click at [768, 250] on link "View External Url" at bounding box center [752, 231] width 77 height 38
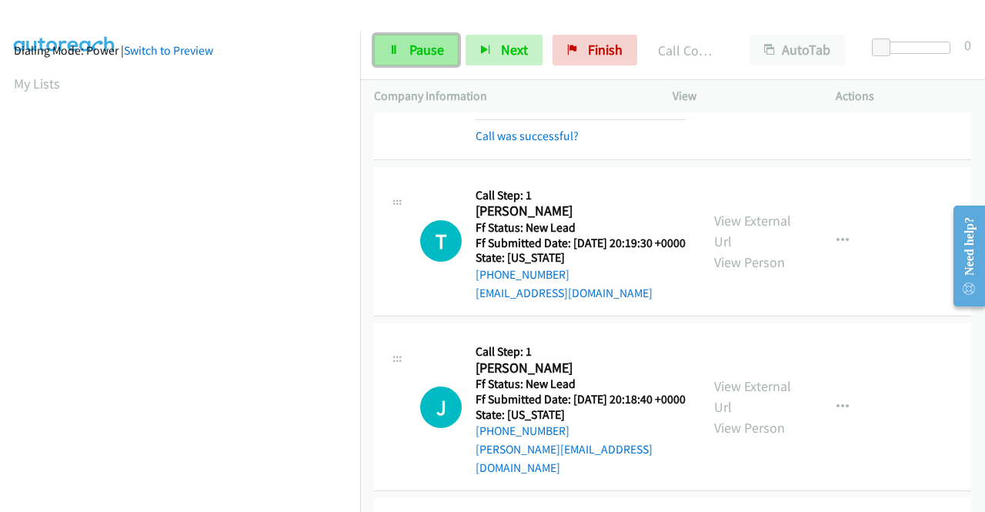
click at [403, 59] on link "Pause" at bounding box center [416, 50] width 85 height 31
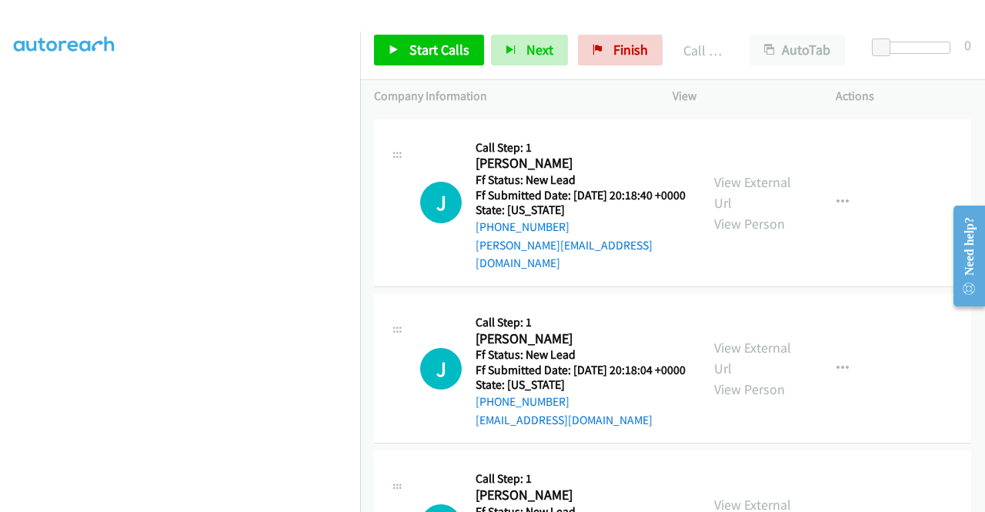
scroll to position [382, 0]
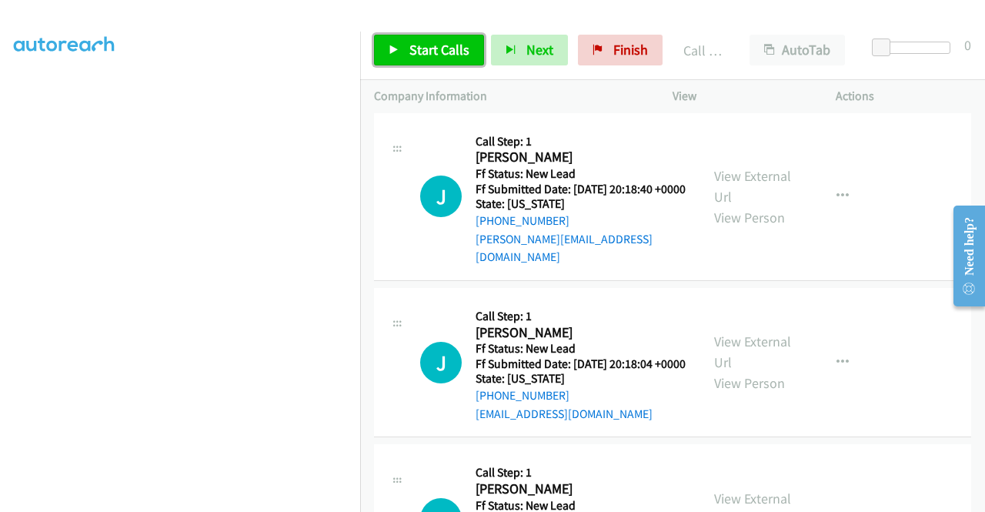
click at [455, 44] on span "Start Calls" at bounding box center [439, 50] width 60 height 18
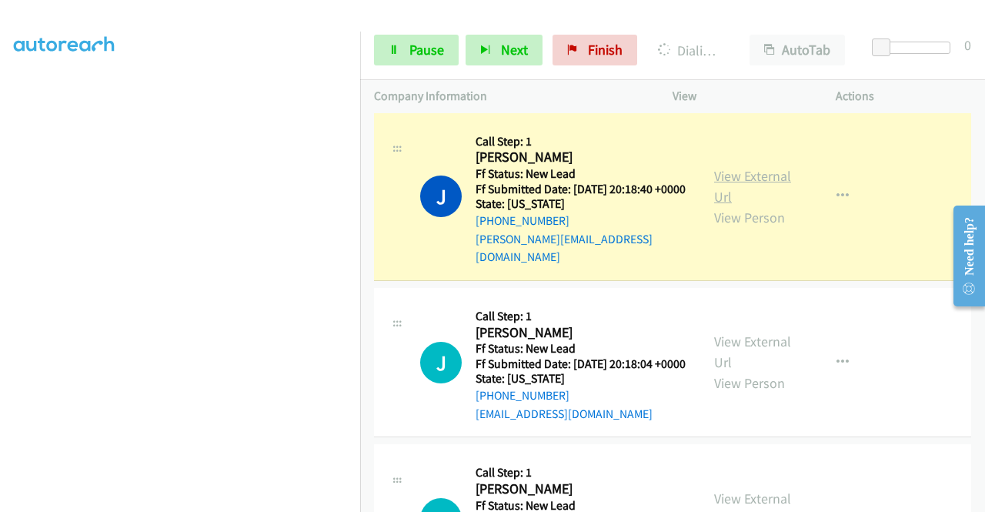
click at [733, 195] on link "View External Url" at bounding box center [752, 186] width 77 height 38
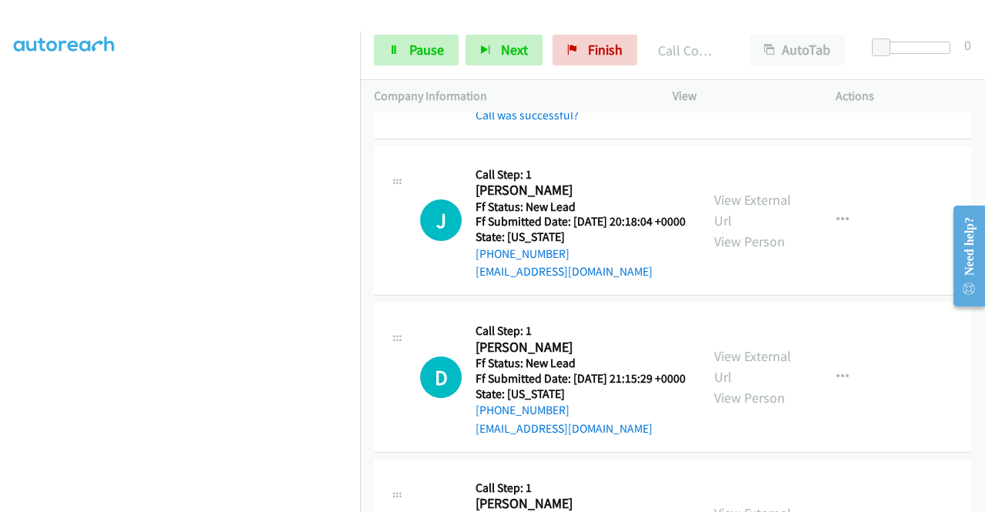
scroll to position [566, 0]
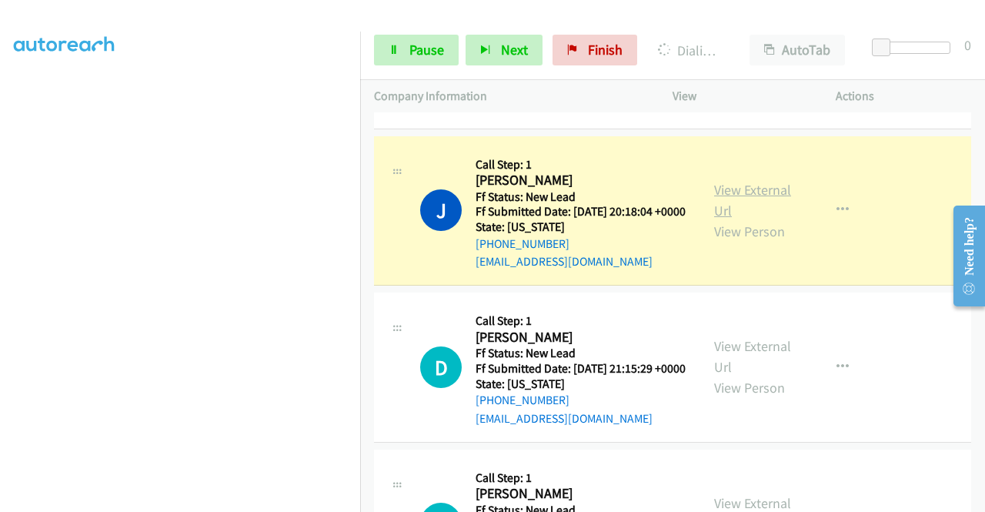
click at [740, 219] on link "View External Url" at bounding box center [752, 200] width 77 height 38
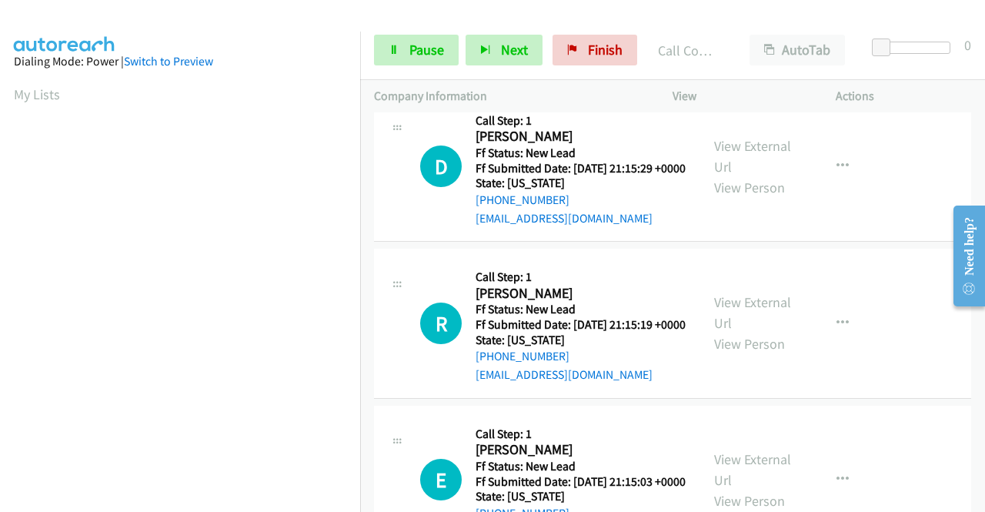
scroll to position [809, 0]
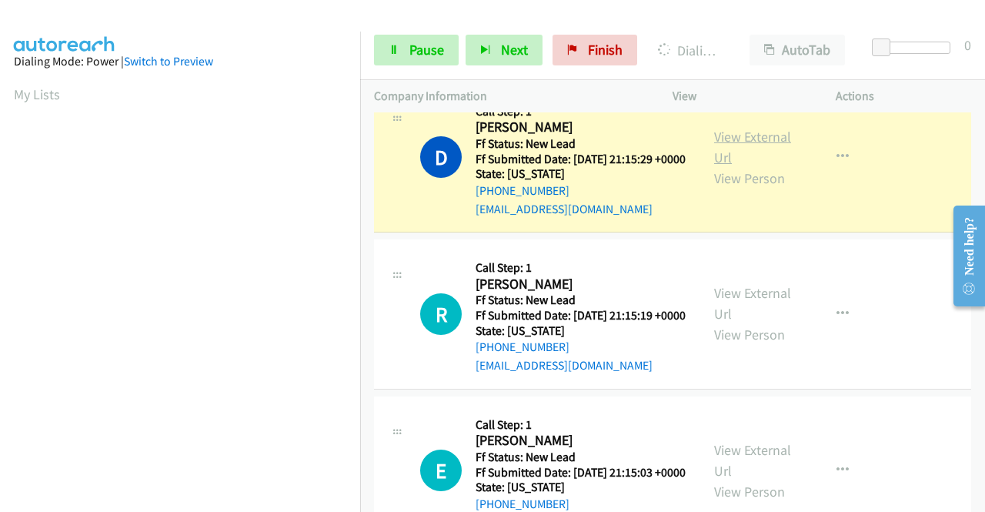
click at [743, 166] on link "View External Url" at bounding box center [752, 147] width 77 height 38
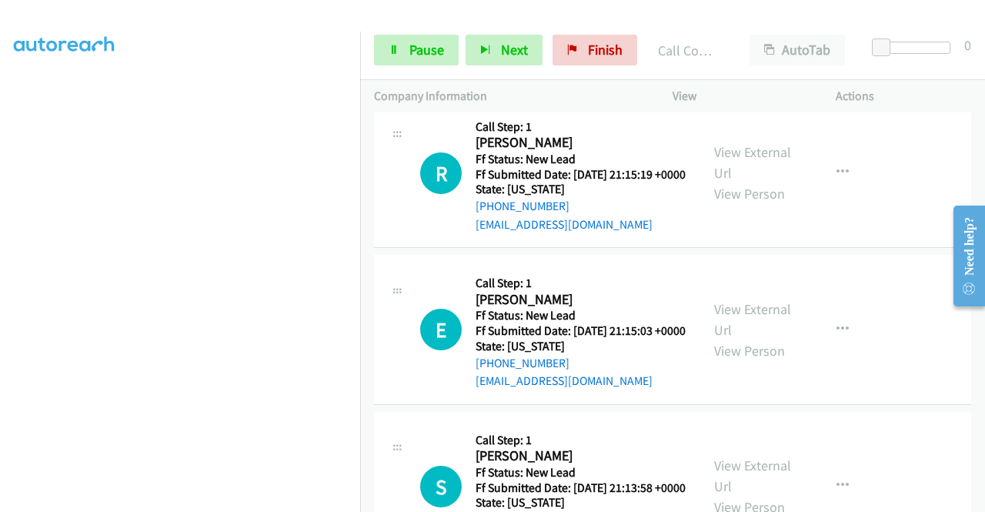
scroll to position [981, 0]
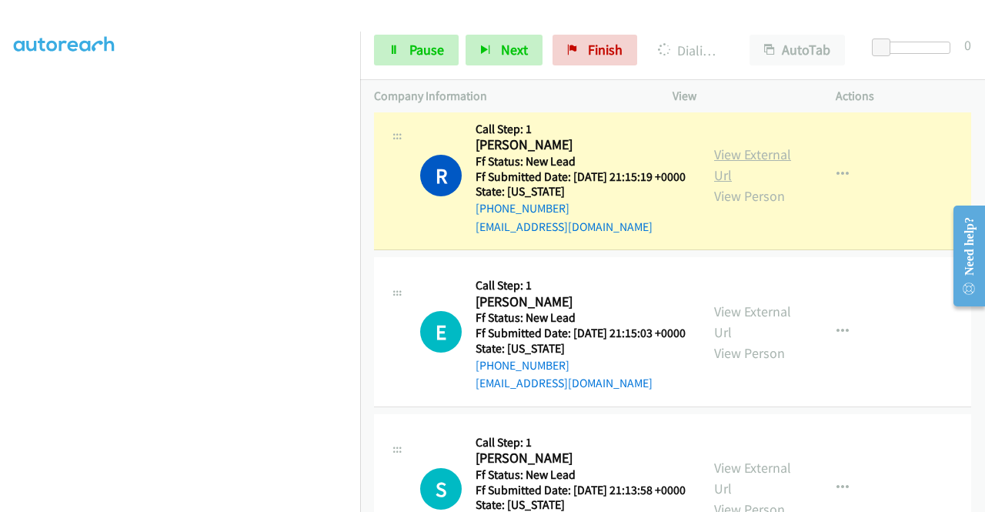
click at [727, 184] on link "View External Url" at bounding box center [752, 164] width 77 height 38
click at [393, 58] on link "Pause" at bounding box center [416, 50] width 85 height 31
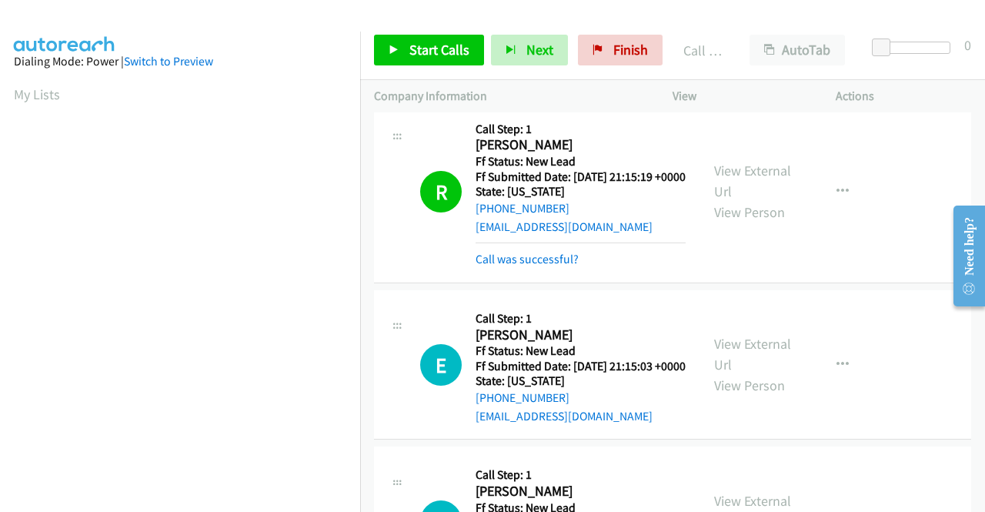
scroll to position [351, 0]
click at [560, 266] on link "Call was successful?" at bounding box center [527, 259] width 103 height 15
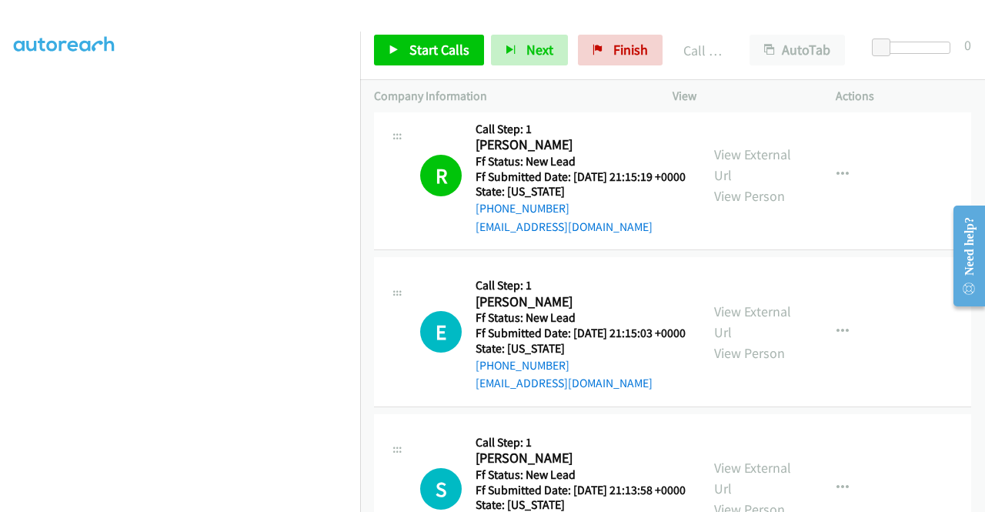
click at [743, 206] on div "View External Url View Person" at bounding box center [754, 175] width 80 height 62
click at [740, 184] on link "View External Url" at bounding box center [752, 164] width 77 height 38
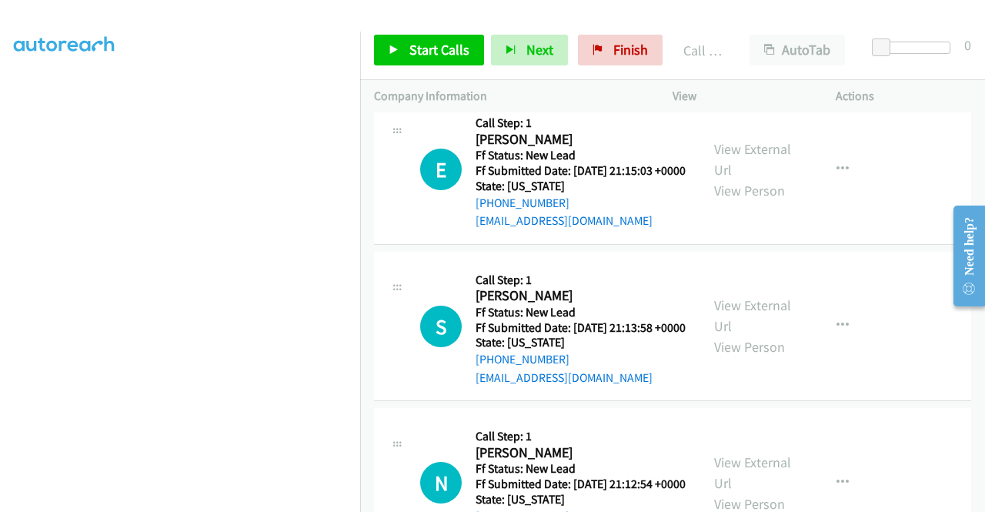
scroll to position [1151, 0]
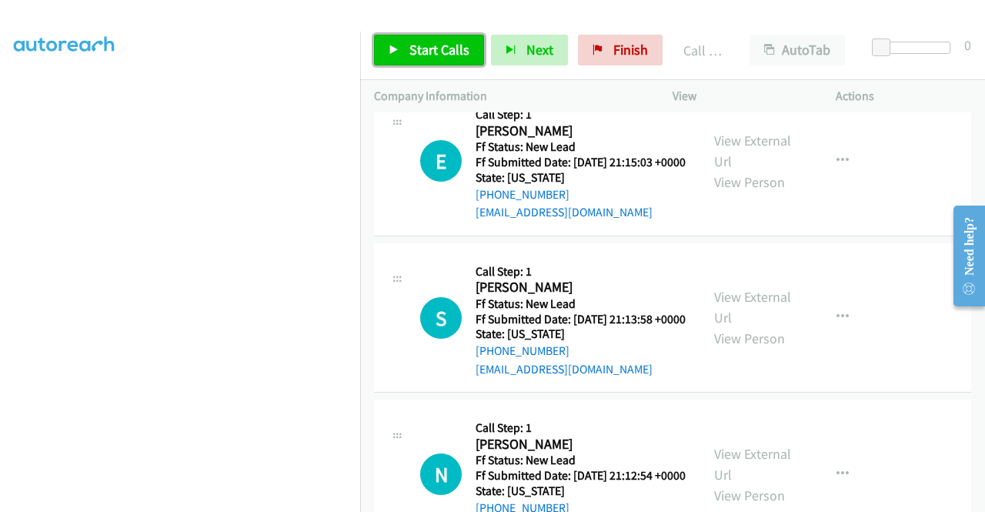
click at [416, 59] on link "Start Calls" at bounding box center [429, 50] width 110 height 31
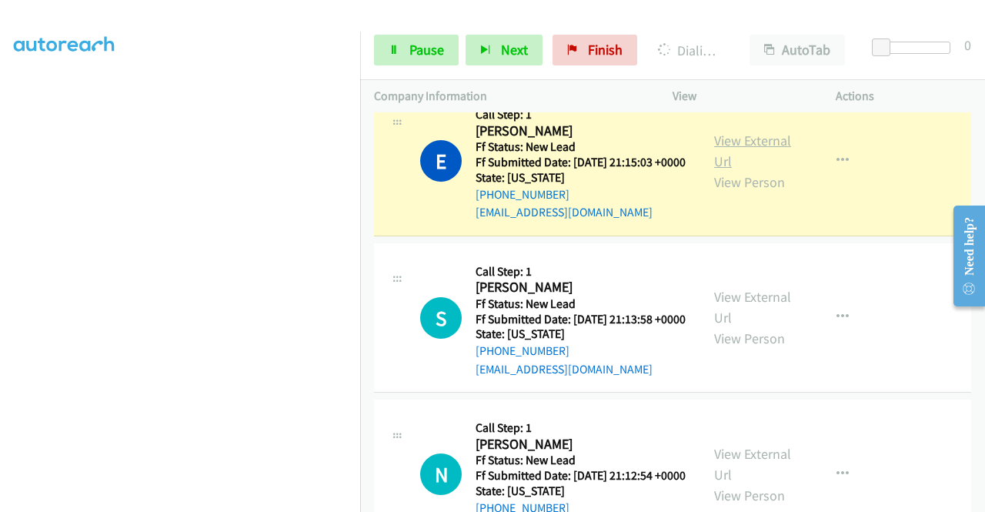
click at [765, 170] on link "View External Url" at bounding box center [752, 151] width 77 height 38
click at [0, 309] on aside "Dialing Mode: Power | Switch to Preview My Lists" at bounding box center [180, 117] width 360 height 852
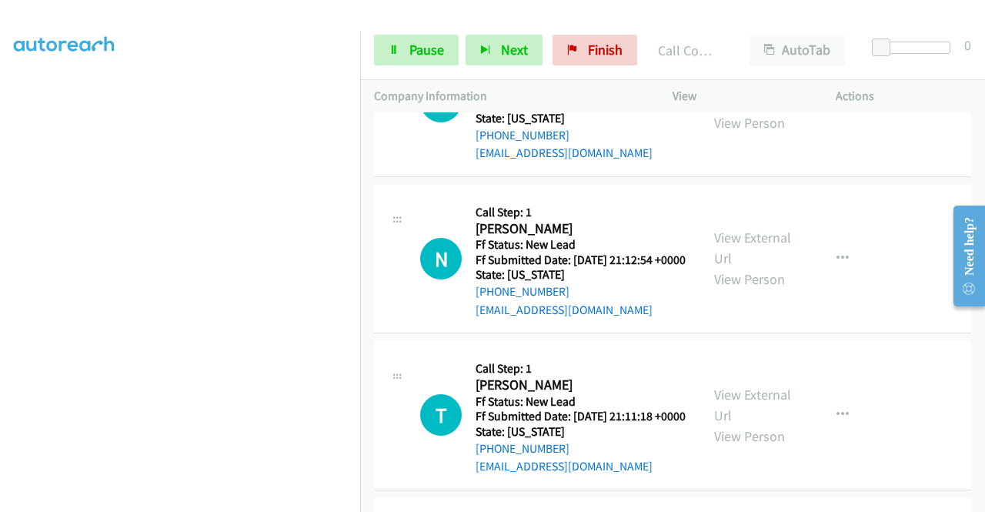
scroll to position [1405, 0]
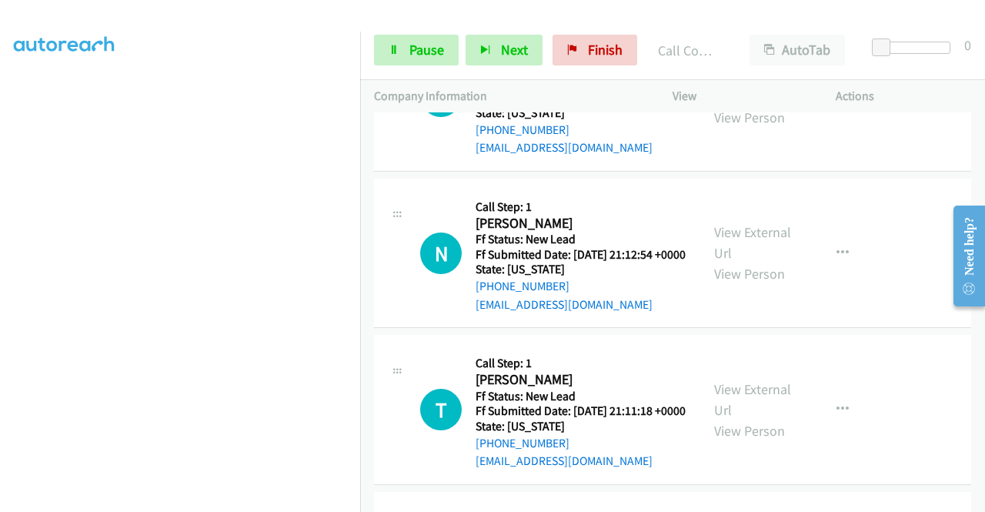
click at [754, 105] on link "View External Url" at bounding box center [752, 86] width 77 height 38
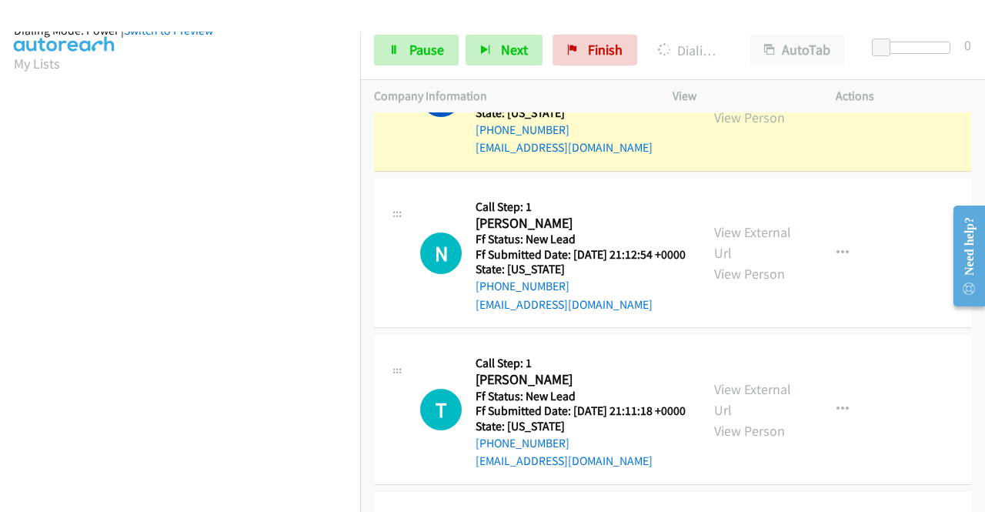
scroll to position [351, 0]
click at [413, 55] on span "Pause" at bounding box center [426, 50] width 35 height 18
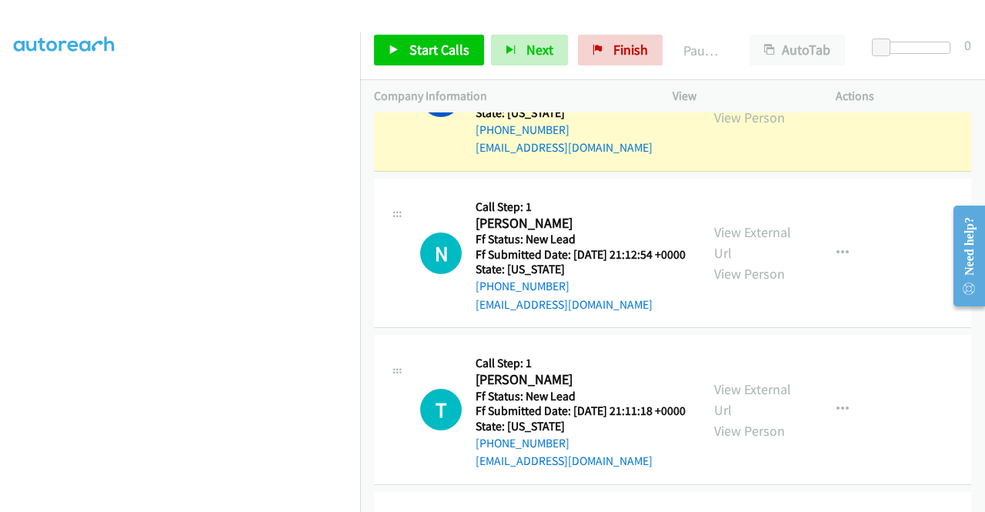
scroll to position [333, 0]
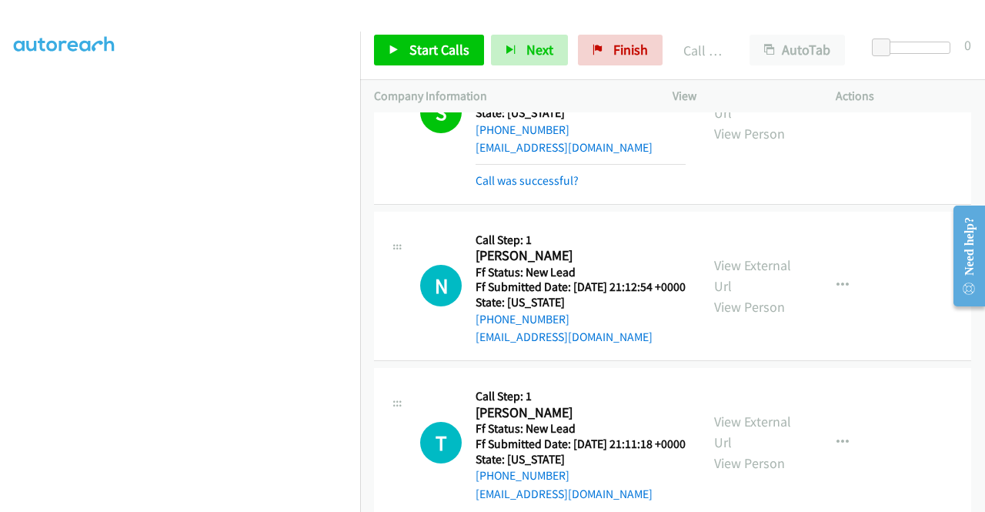
click at [631, 28] on div "Start Calls Pause Next Finish Call Completed AutoTab AutoTab 0" at bounding box center [672, 50] width 625 height 59
click at [626, 44] on span "Finish" at bounding box center [630, 50] width 35 height 18
